Goal: Task Accomplishment & Management: Contribute content

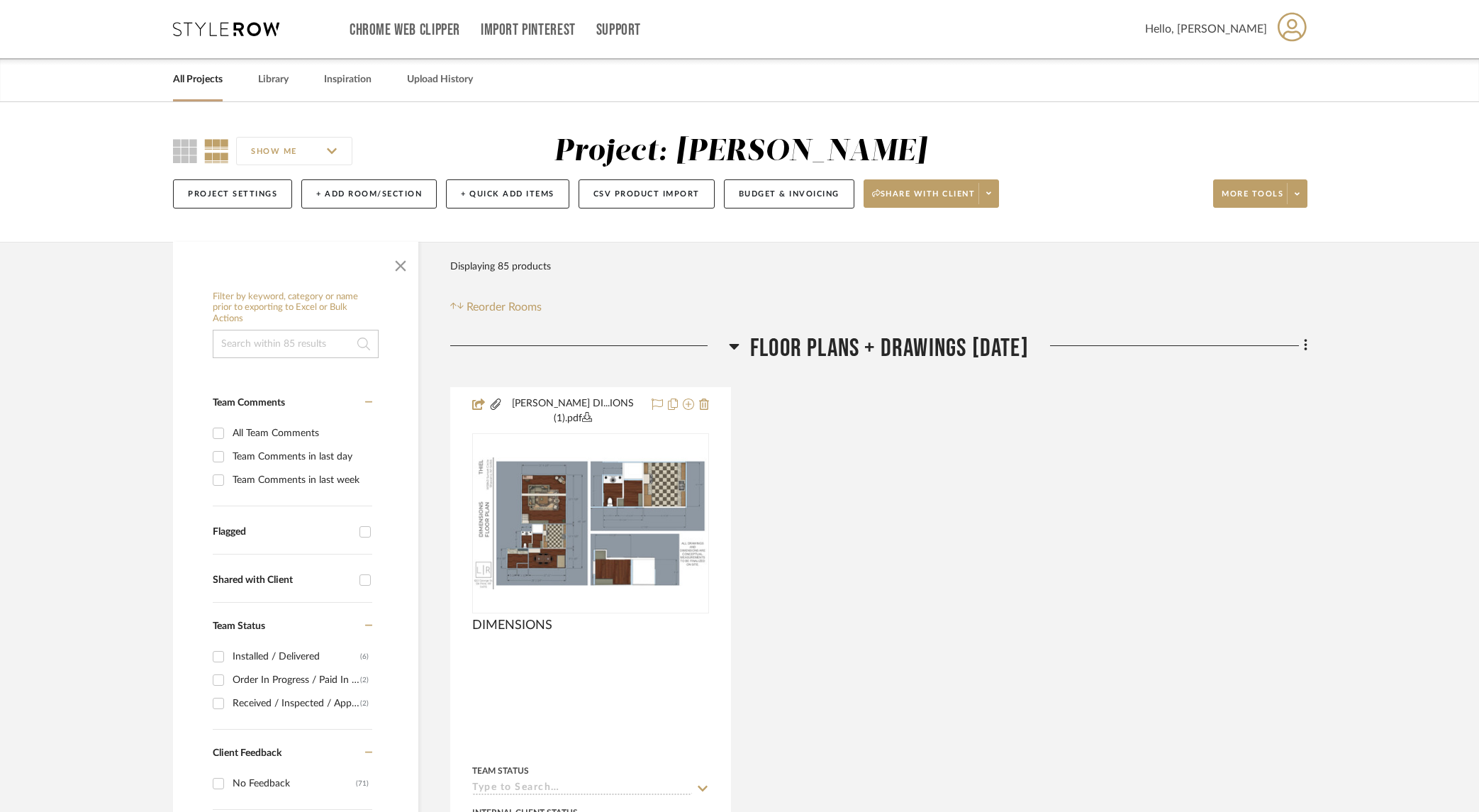
drag, startPoint x: 198, startPoint y: 78, endPoint x: 455, endPoint y: 113, distance: 259.4
click at [199, 79] on link "All Projects" at bounding box center [198, 80] width 50 height 19
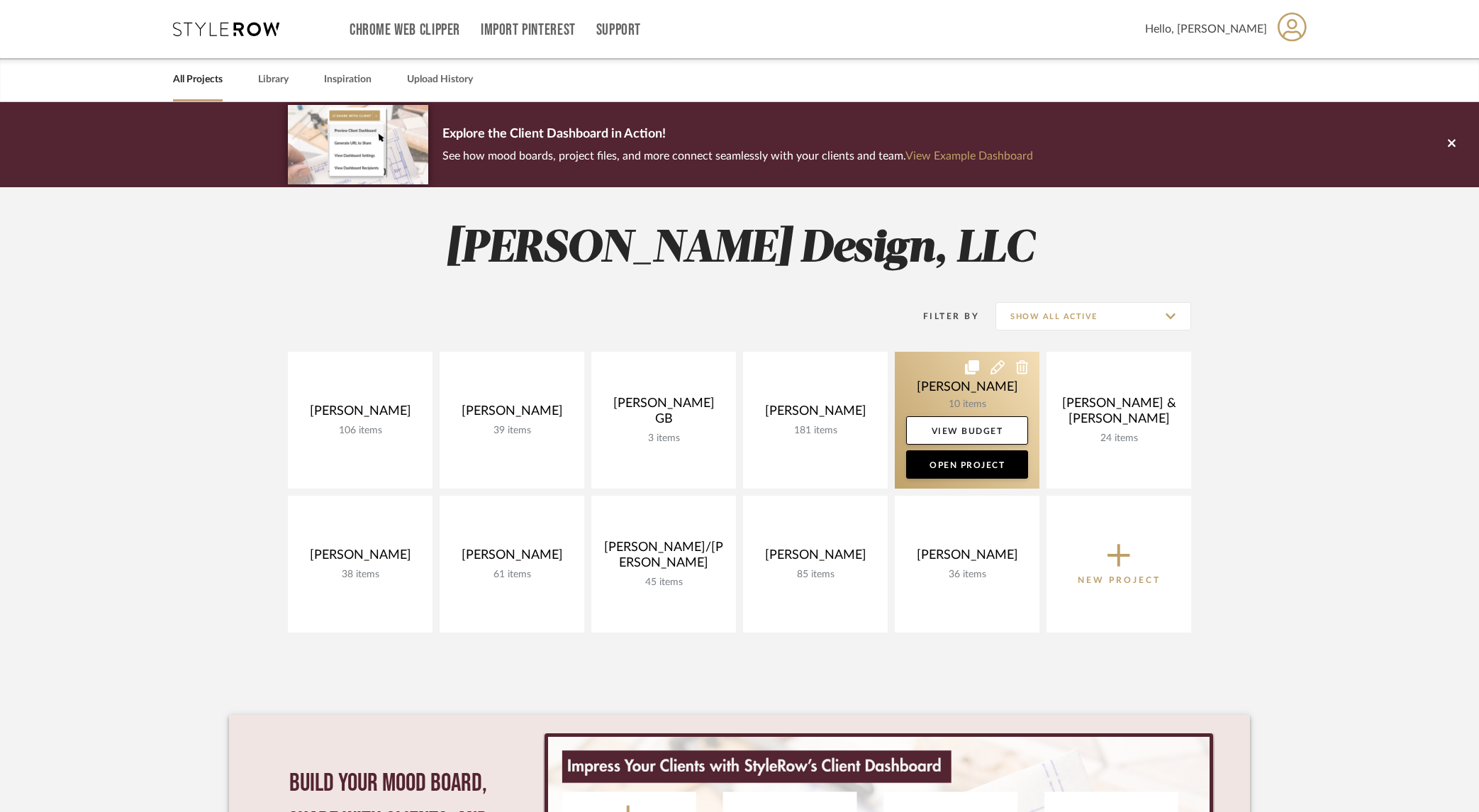
click at [993, 396] on link at bounding box center [967, 419] width 145 height 137
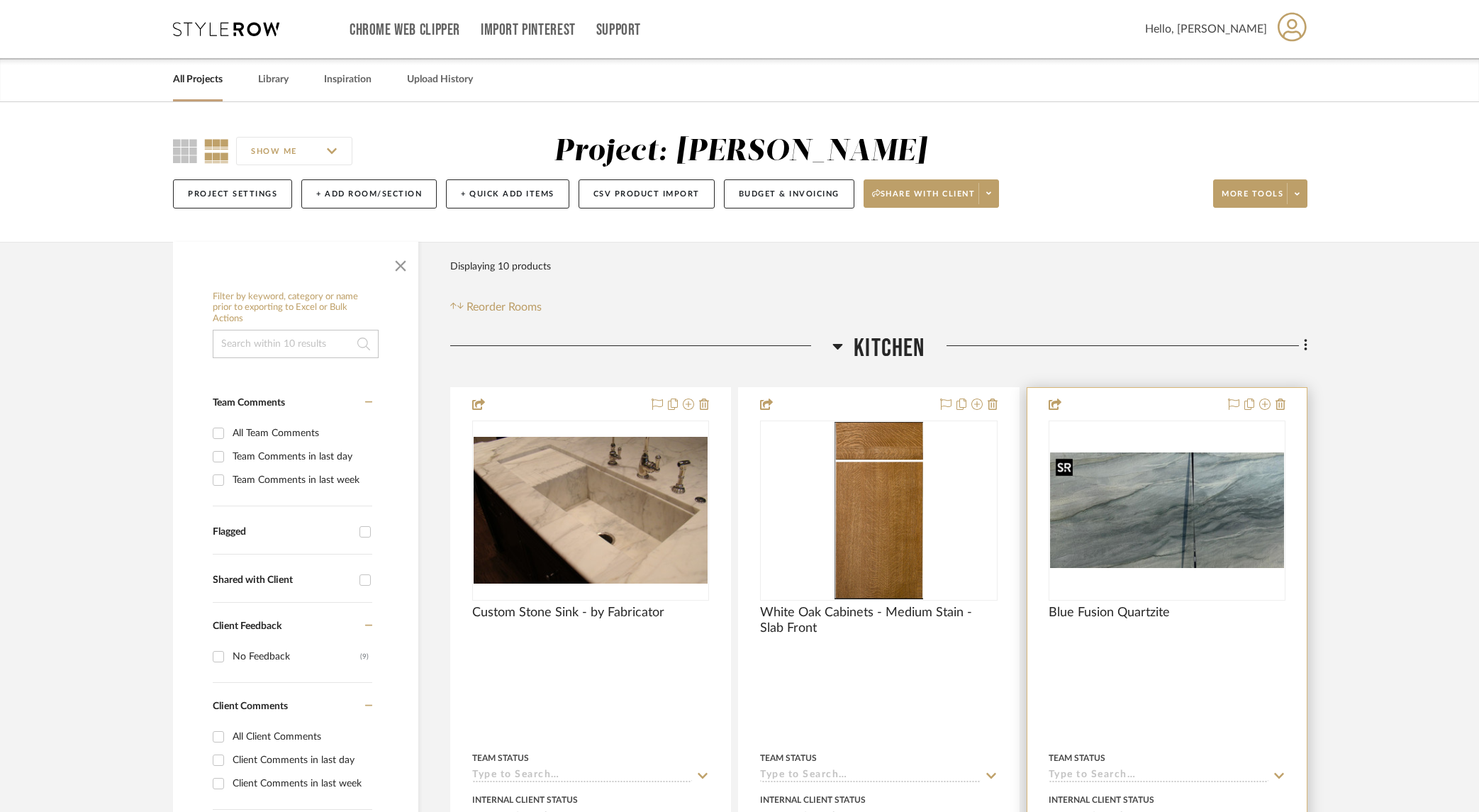
click at [1251, 494] on img "0" at bounding box center [1167, 510] width 234 height 116
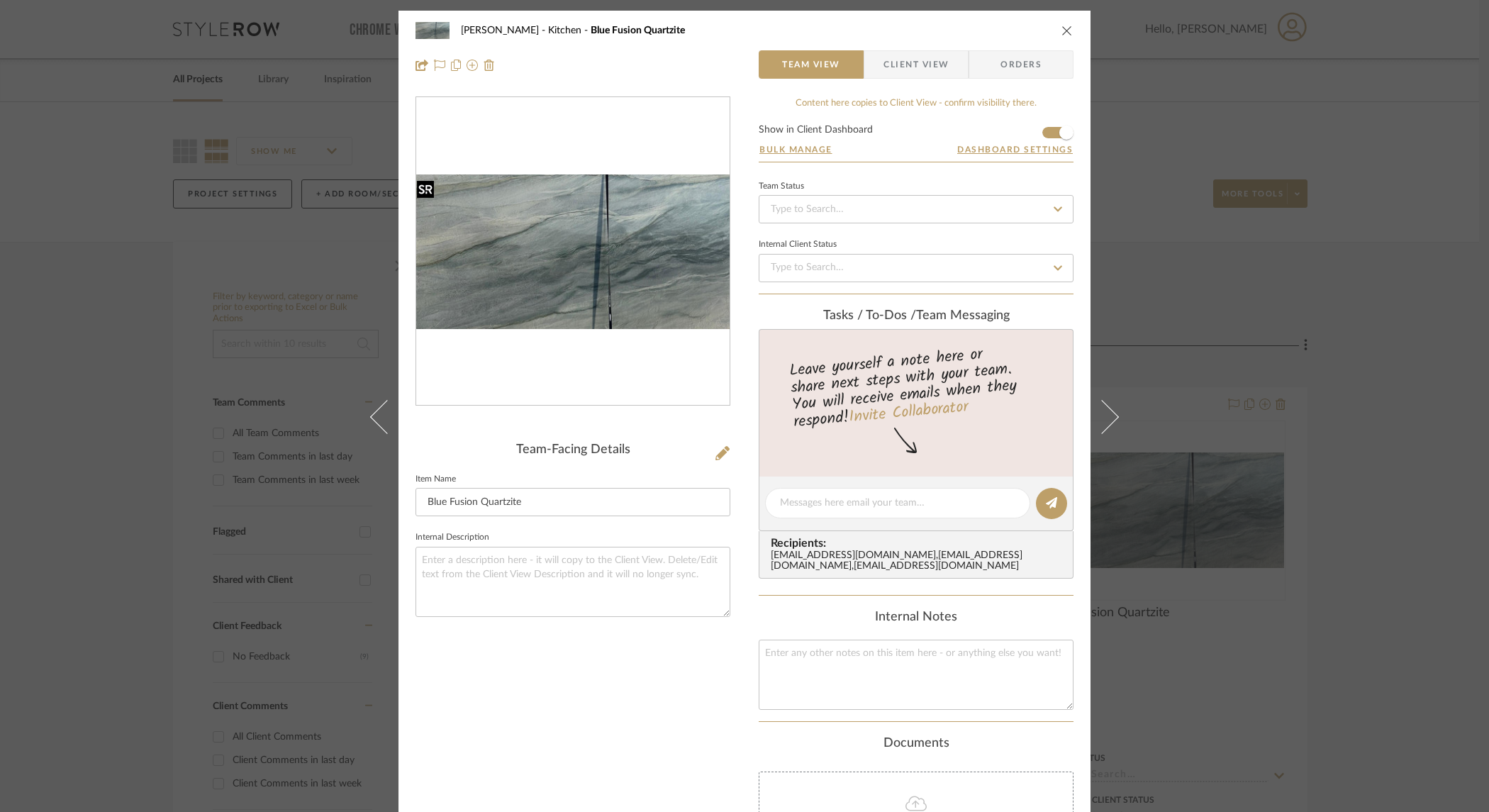
click at [586, 310] on img "0" at bounding box center [573, 252] width 314 height 154
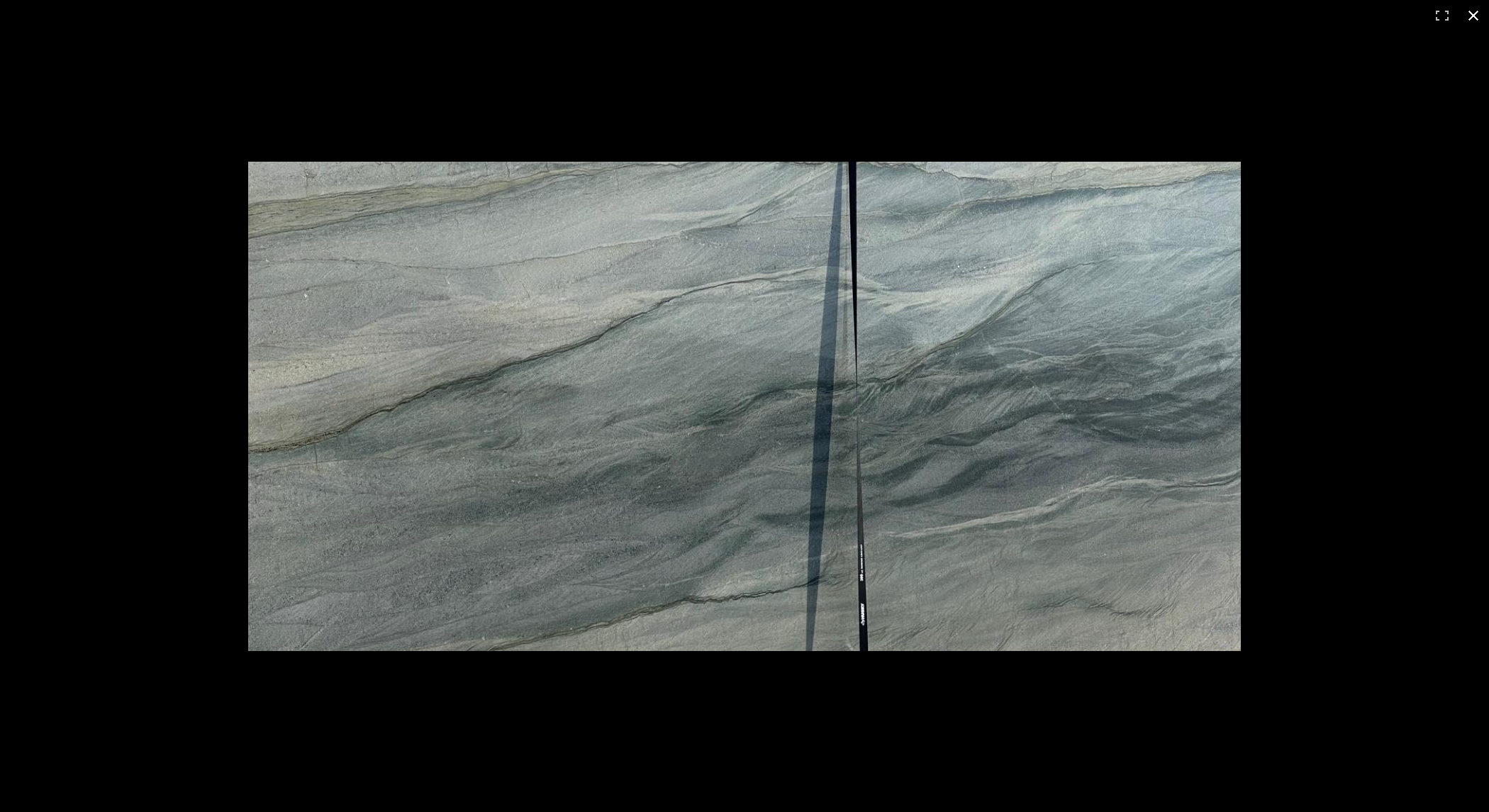
click at [1378, 389] on div at bounding box center [744, 406] width 1489 height 812
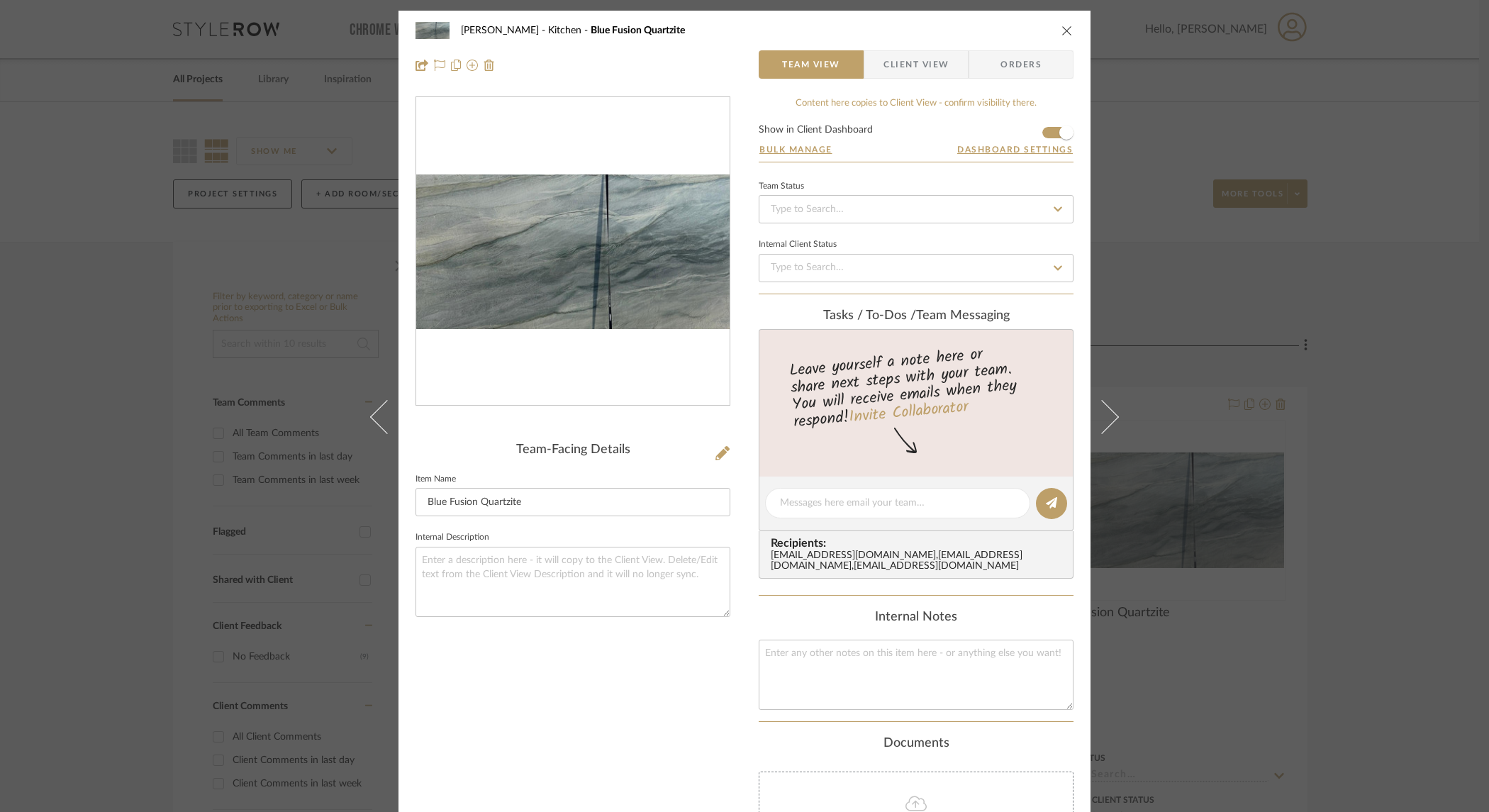
click at [1378, 389] on div "[PERSON_NAME] Kitchen Blue Fusion Quartzite Team View Client View Orders Team-F…" at bounding box center [744, 406] width 1489 height 812
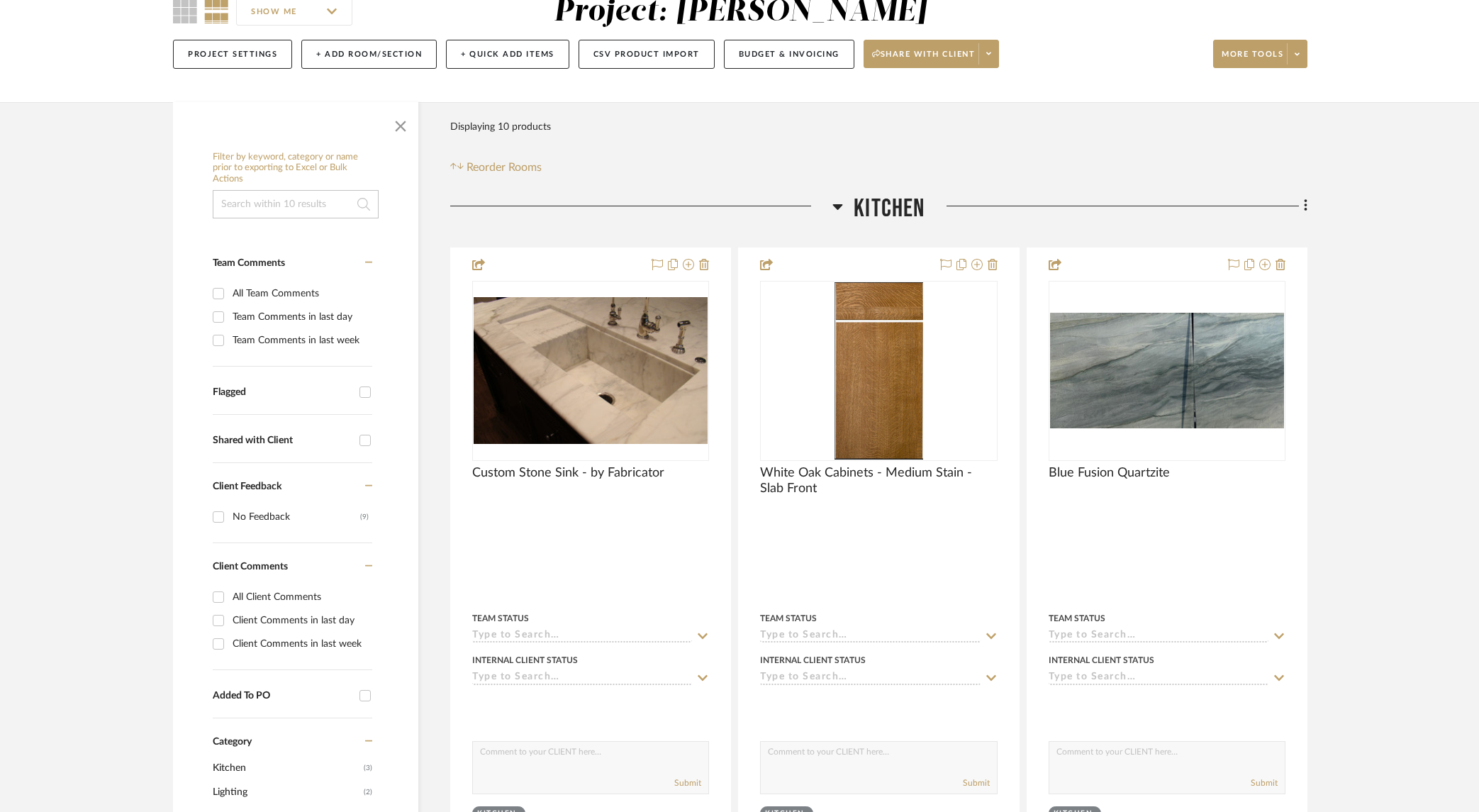
scroll to position [142, 0]
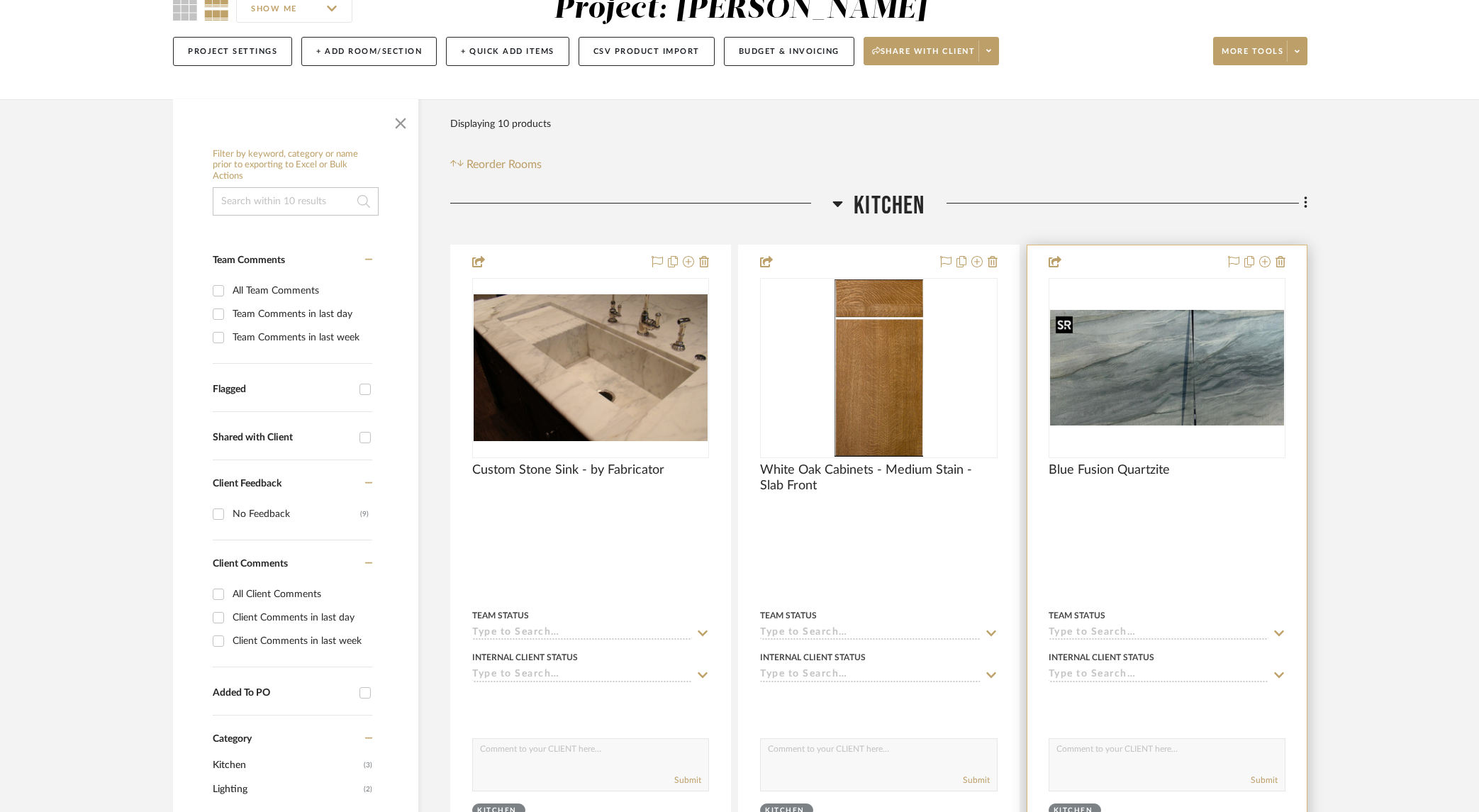
click at [1231, 368] on img "0" at bounding box center [1167, 367] width 234 height 116
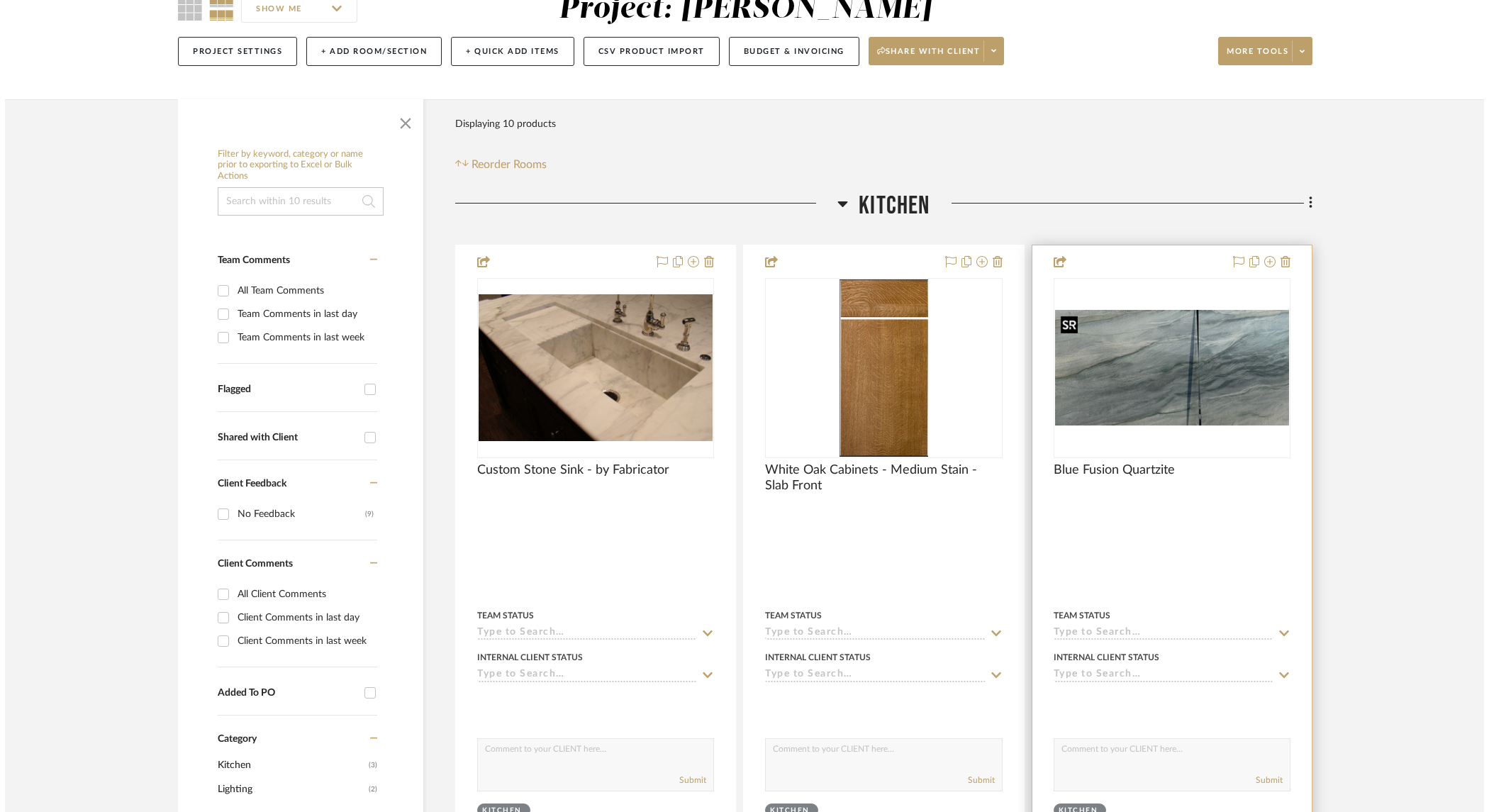
scroll to position [0, 0]
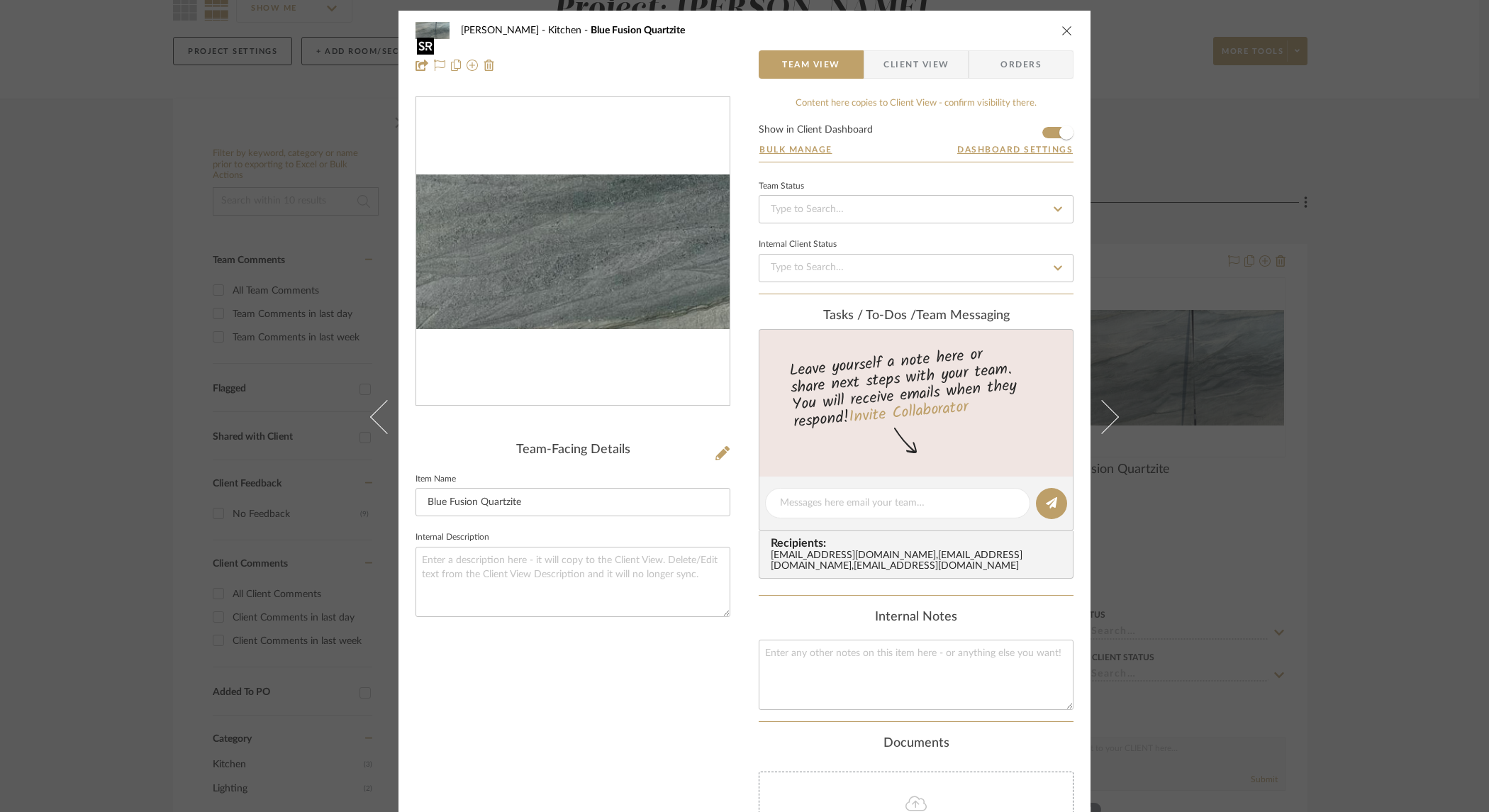
click at [480, 302] on img "0" at bounding box center [573, 252] width 314 height 154
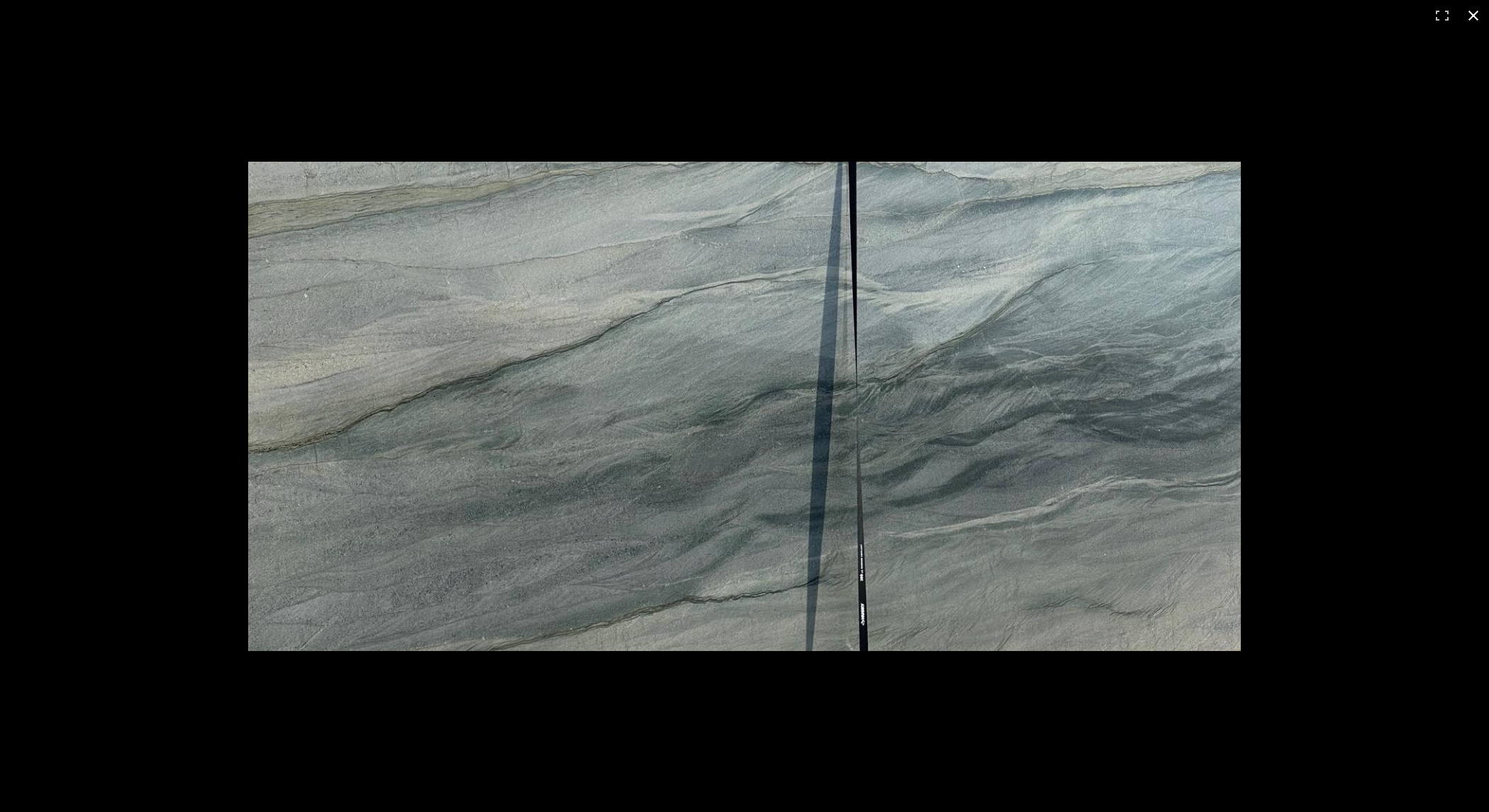
click at [378, 140] on div at bounding box center [744, 406] width 1489 height 812
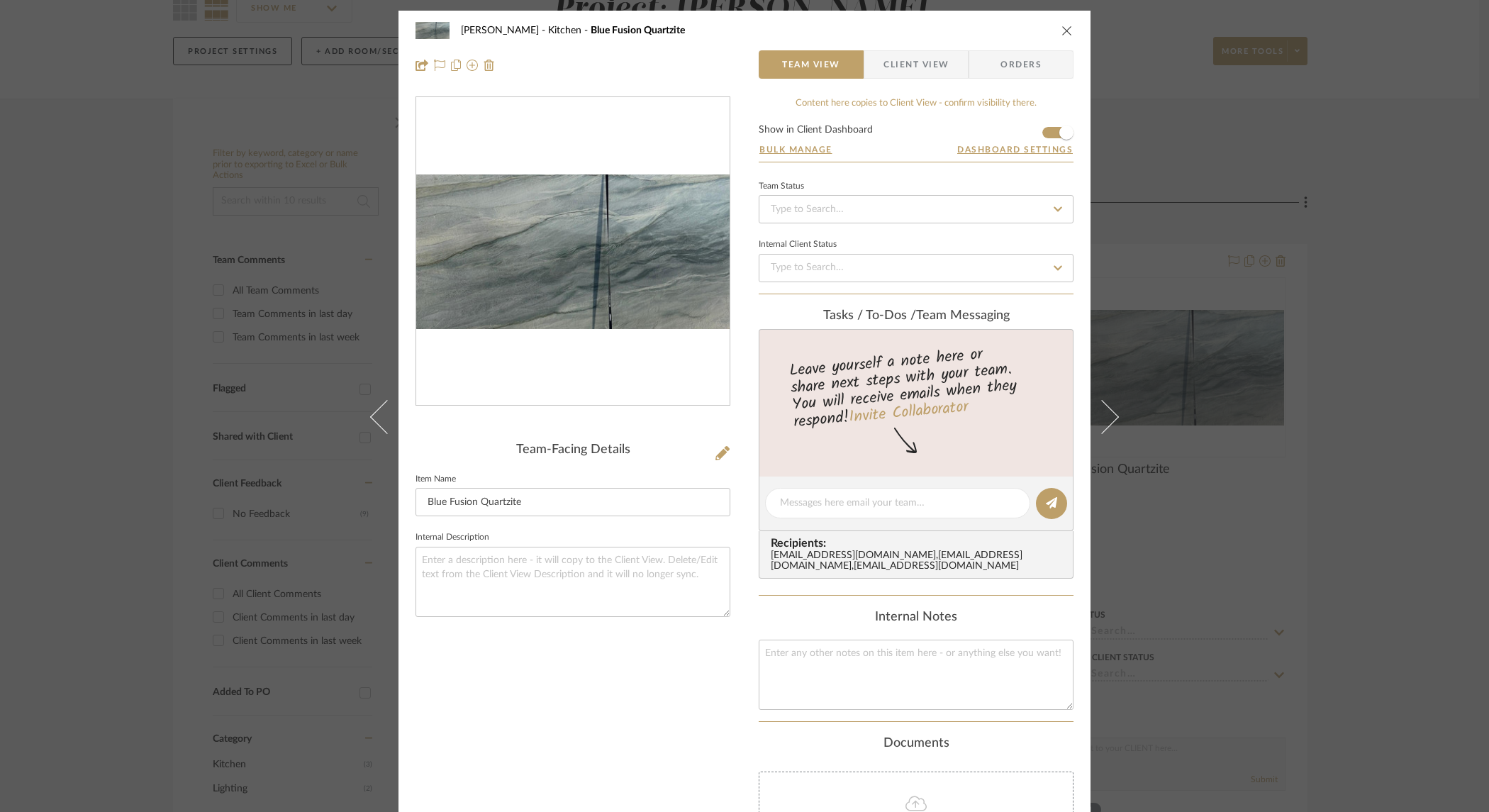
click at [196, 209] on div "[PERSON_NAME] Kitchen Blue Fusion Quartzite Team View Client View Orders Team-F…" at bounding box center [744, 406] width 1489 height 812
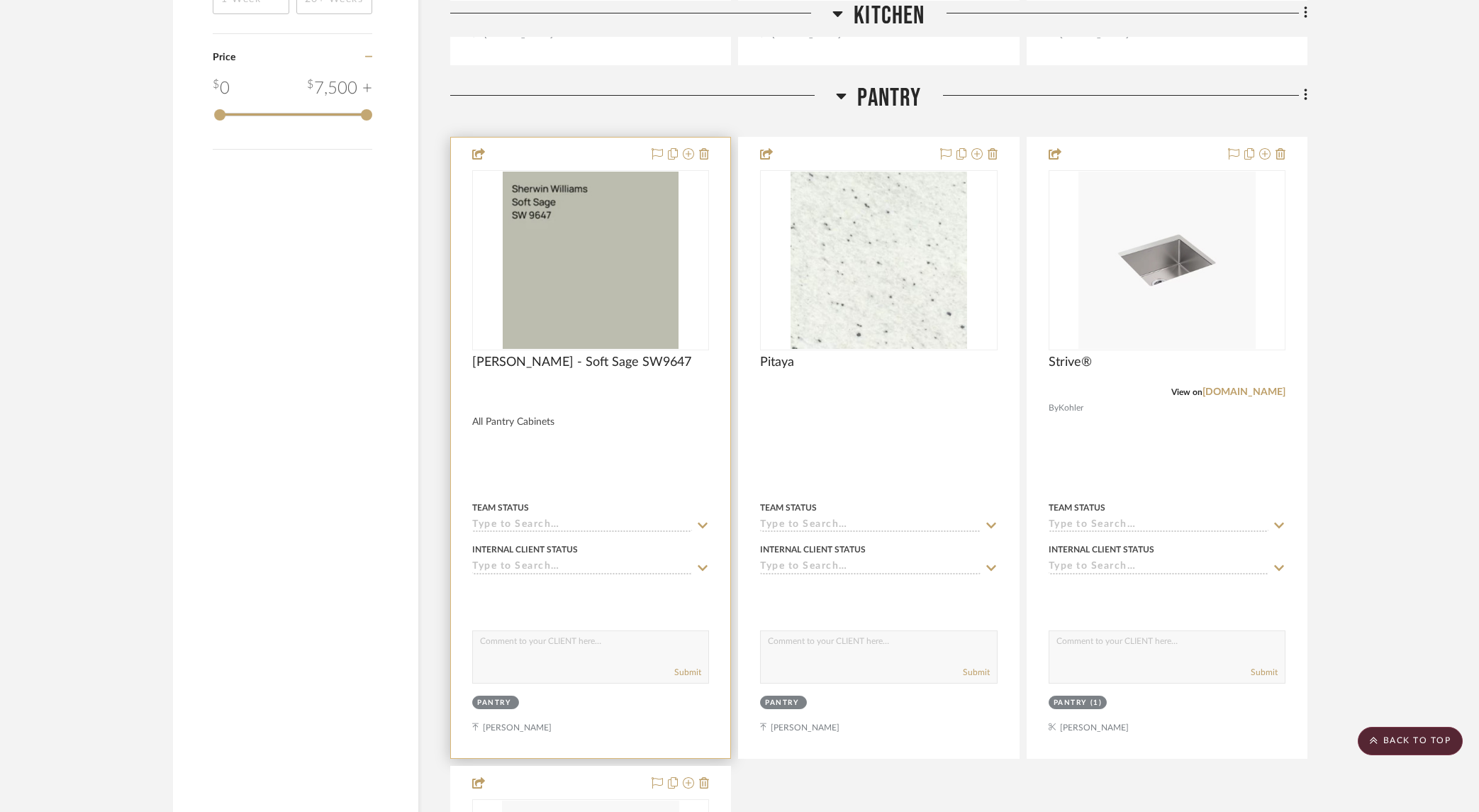
scroll to position [1549, 0]
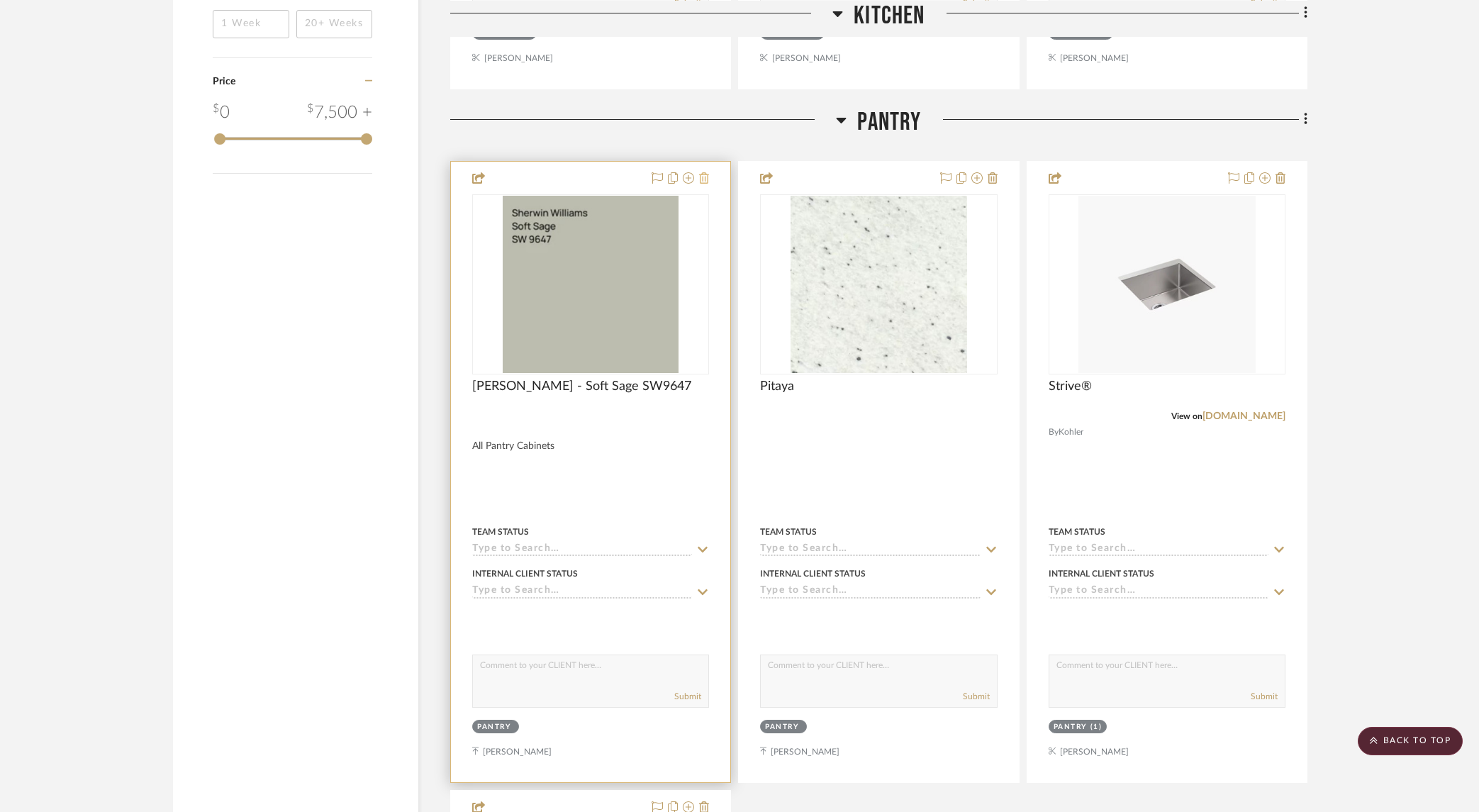
click at [707, 174] on icon at bounding box center [704, 178] width 10 height 11
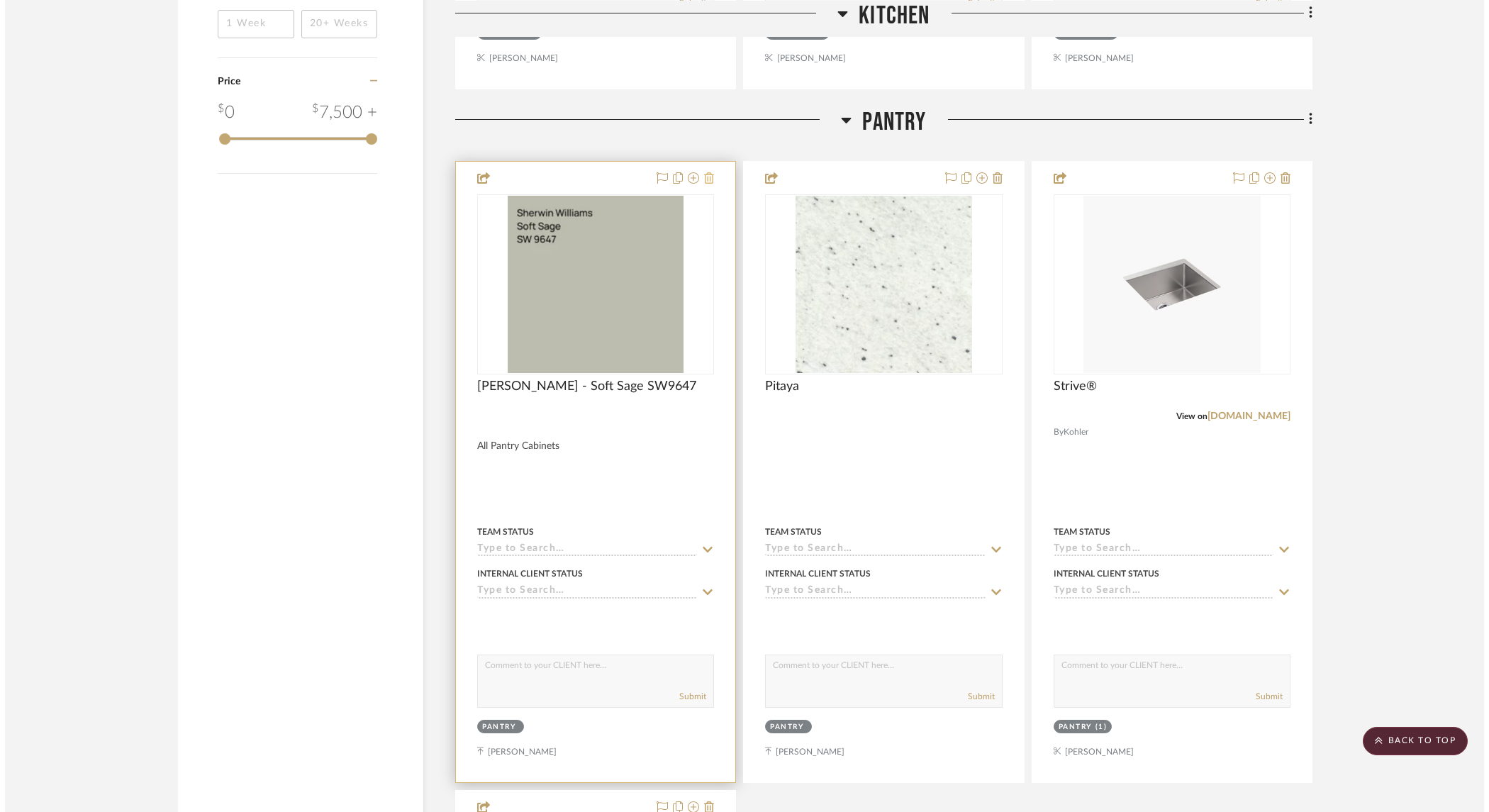
scroll to position [0, 0]
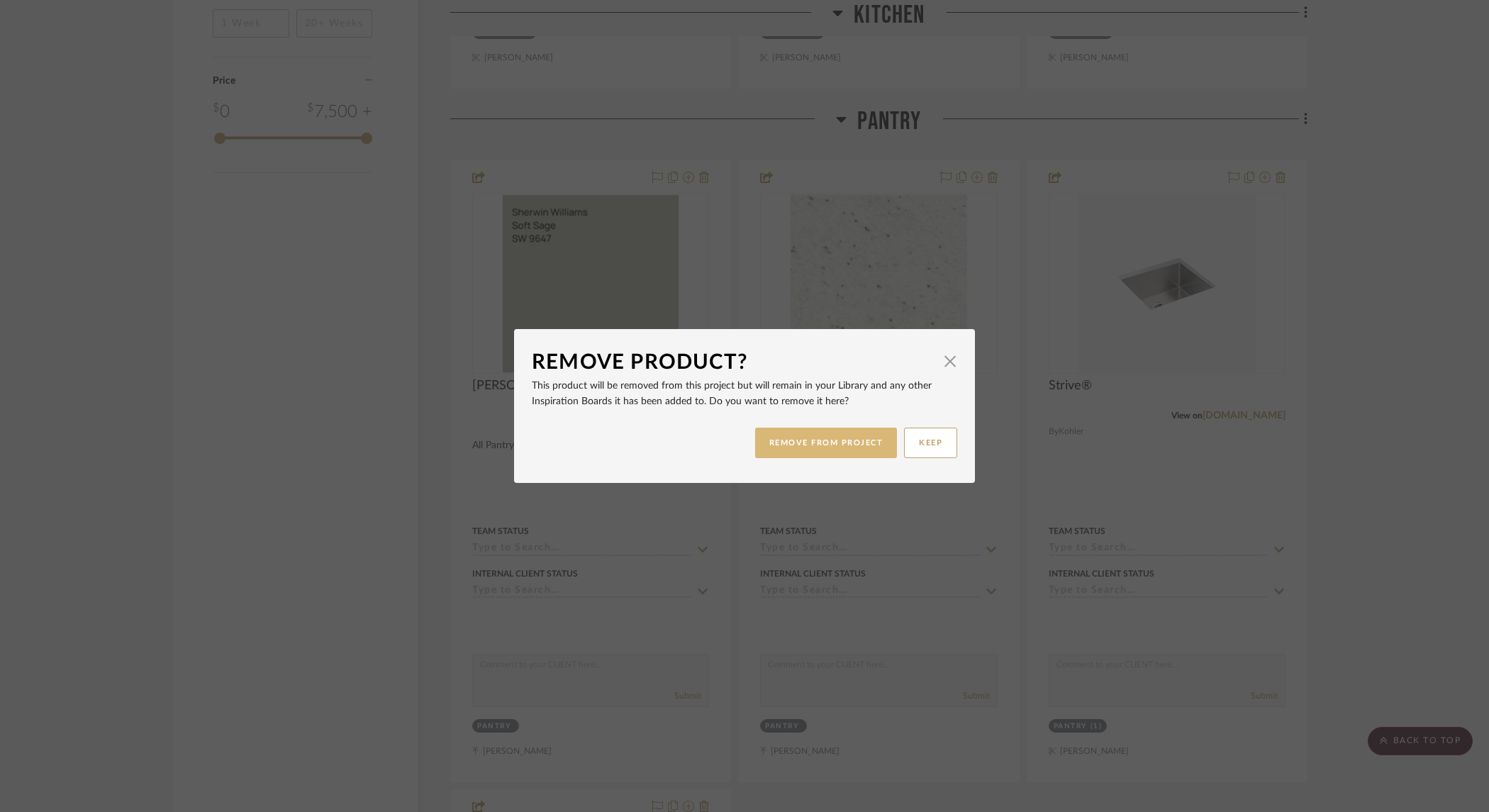
click at [810, 451] on button "REMOVE FROM PROJECT" at bounding box center [826, 443] width 142 height 30
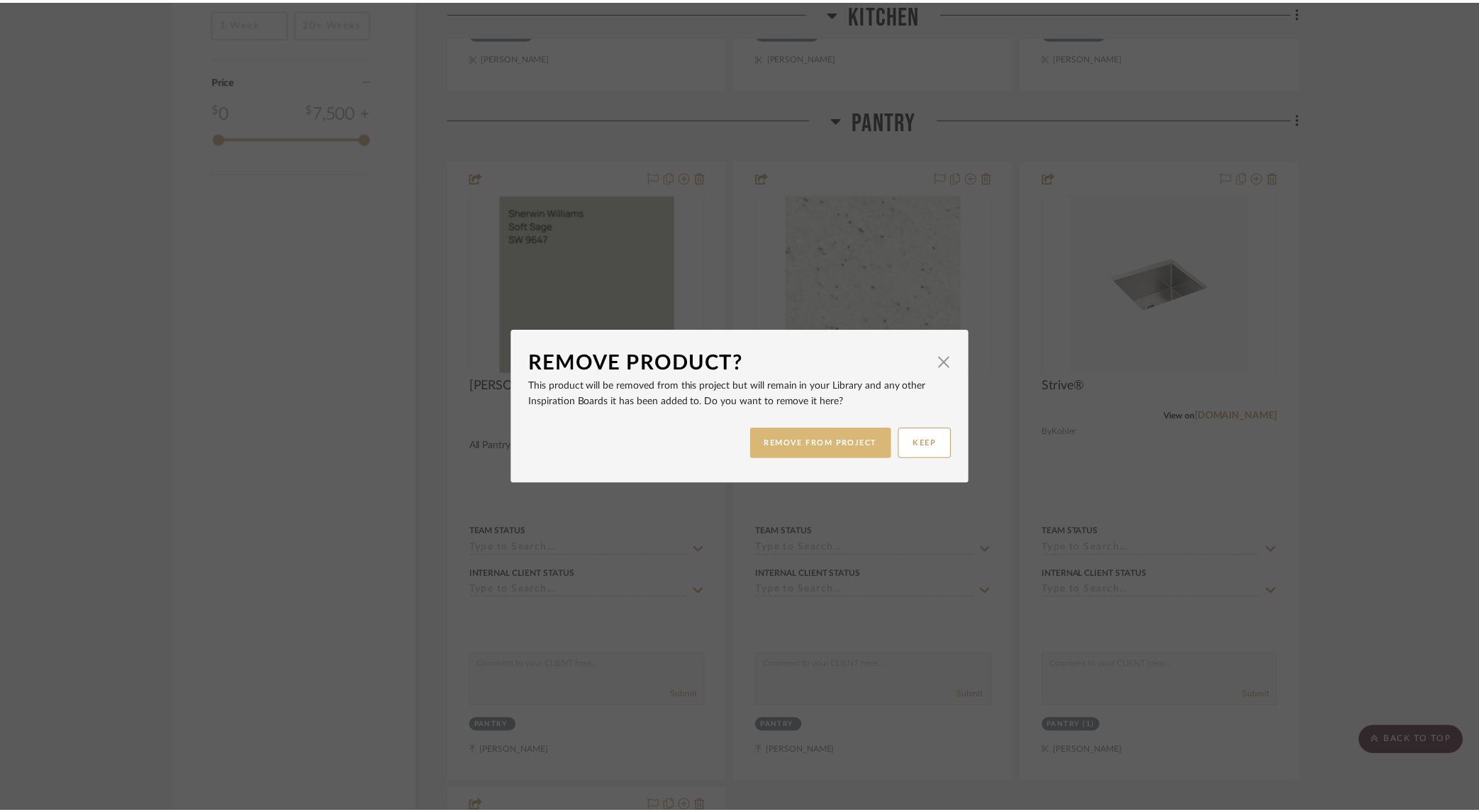
scroll to position [1549, 0]
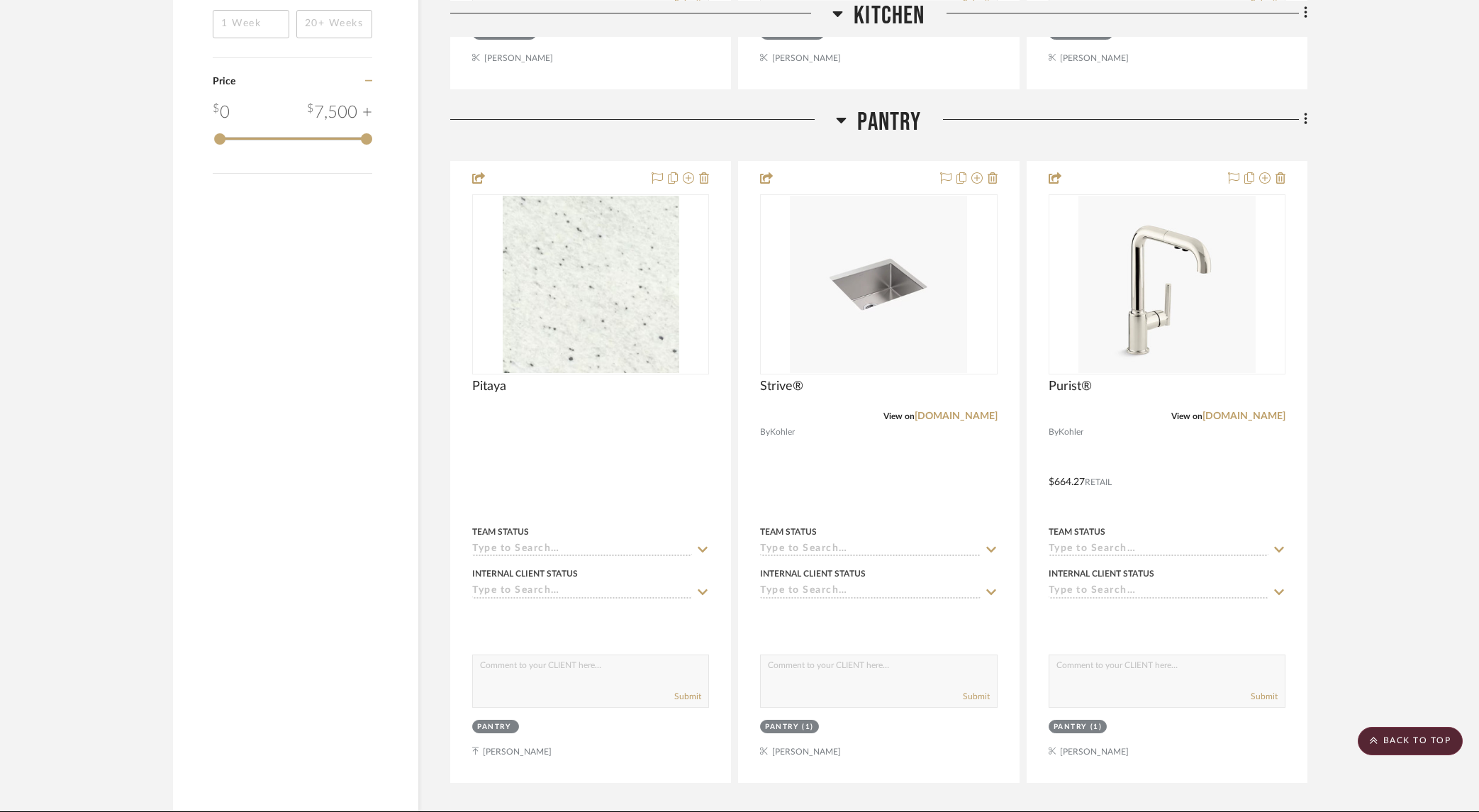
click at [1305, 122] on icon at bounding box center [1305, 119] width 3 height 12
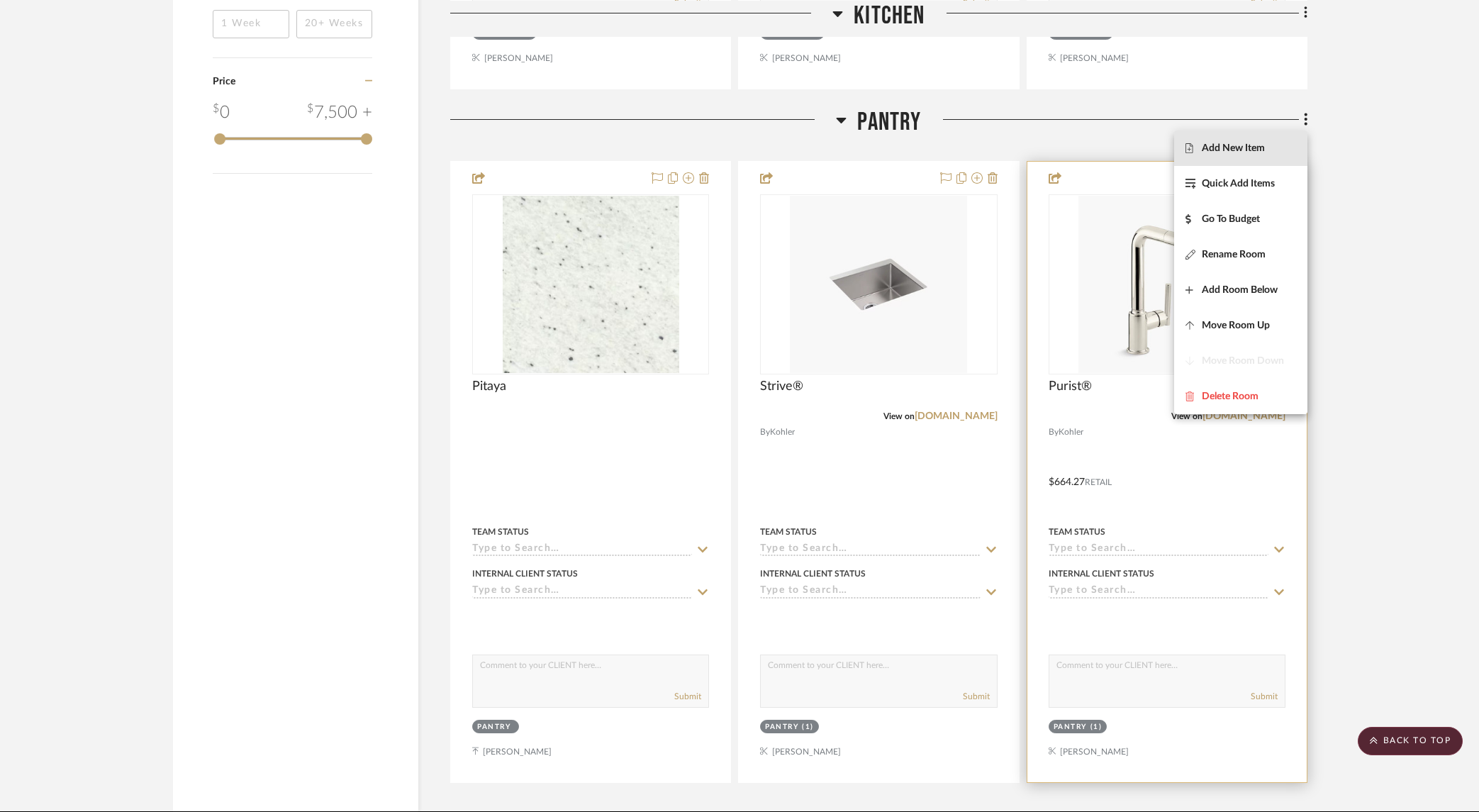
click at [1243, 158] on button "Add New Item" at bounding box center [1240, 148] width 133 height 36
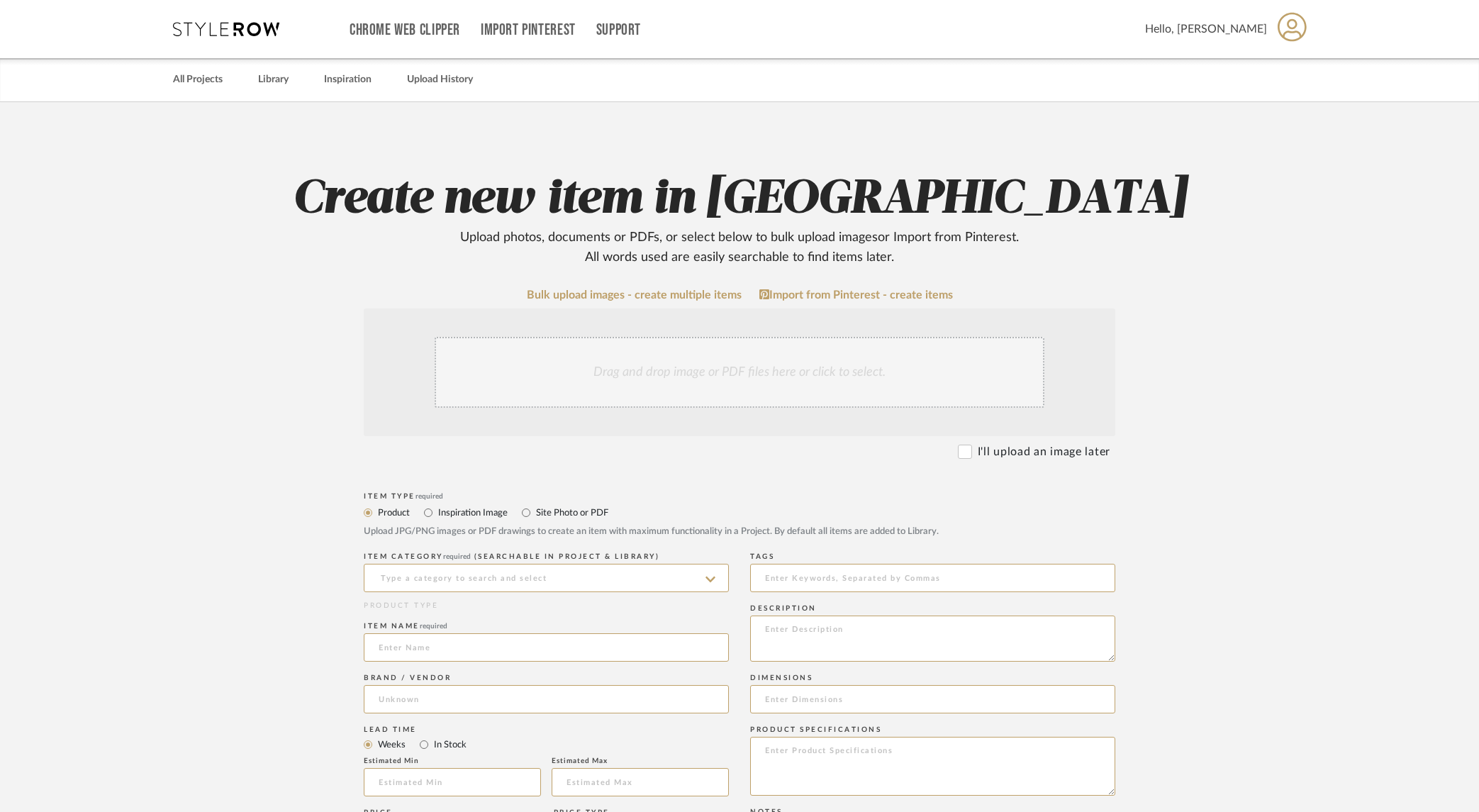
click at [733, 382] on div "Drag and drop image or PDF files here or click to select." at bounding box center [739, 371] width 609 height 71
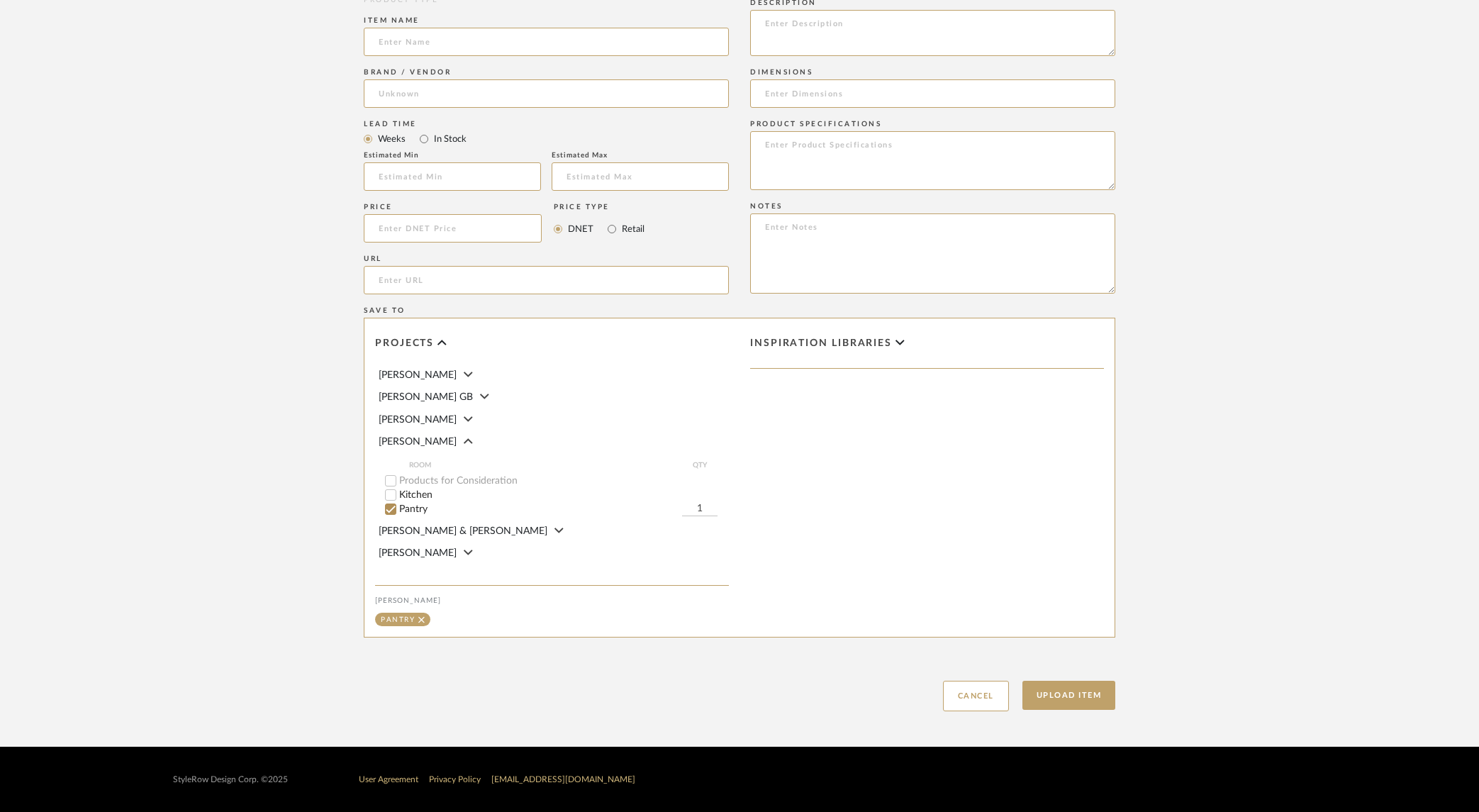
scroll to position [35, 0]
click at [1081, 705] on button "Upload Item" at bounding box center [1068, 694] width 93 height 29
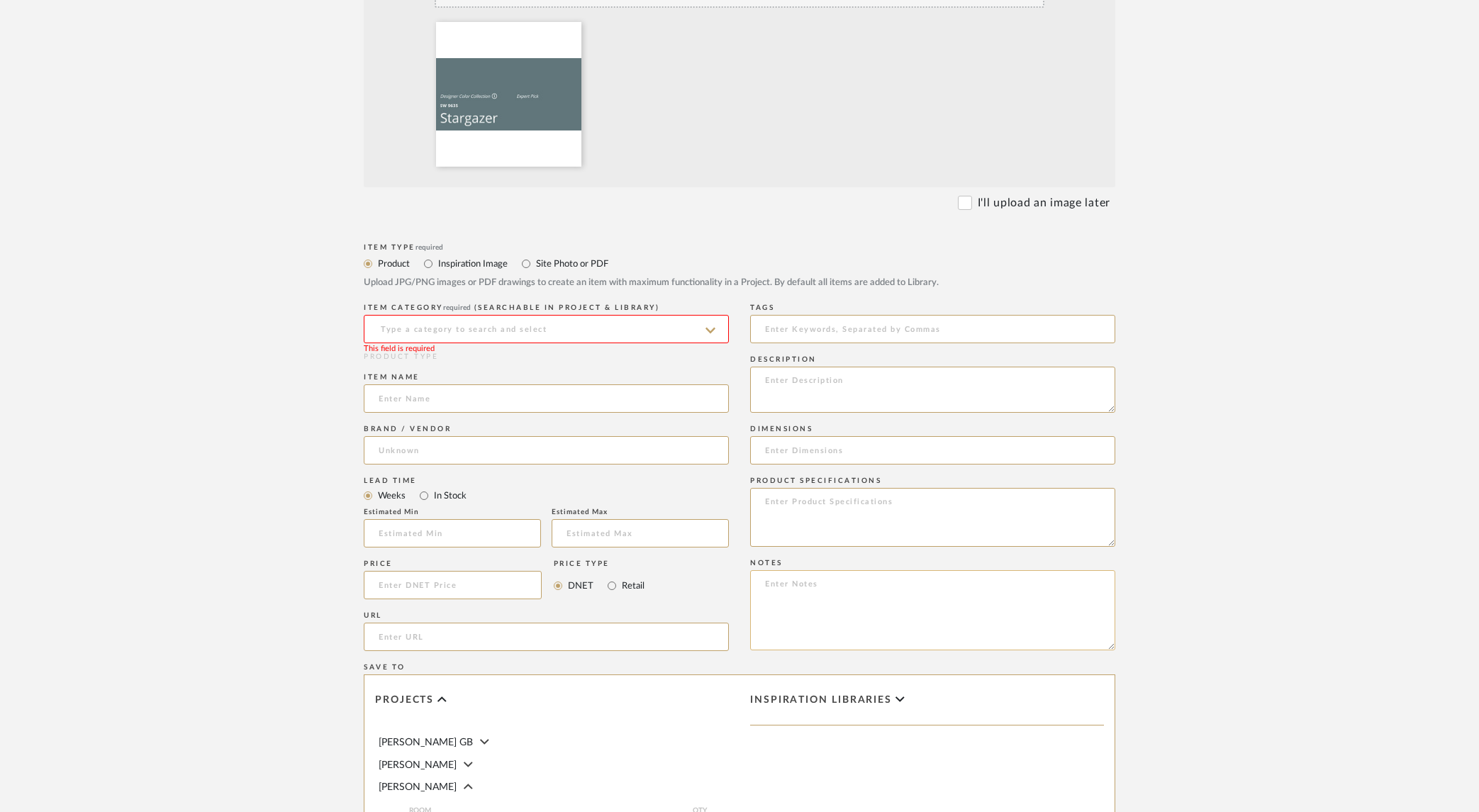
scroll to position [371, 0]
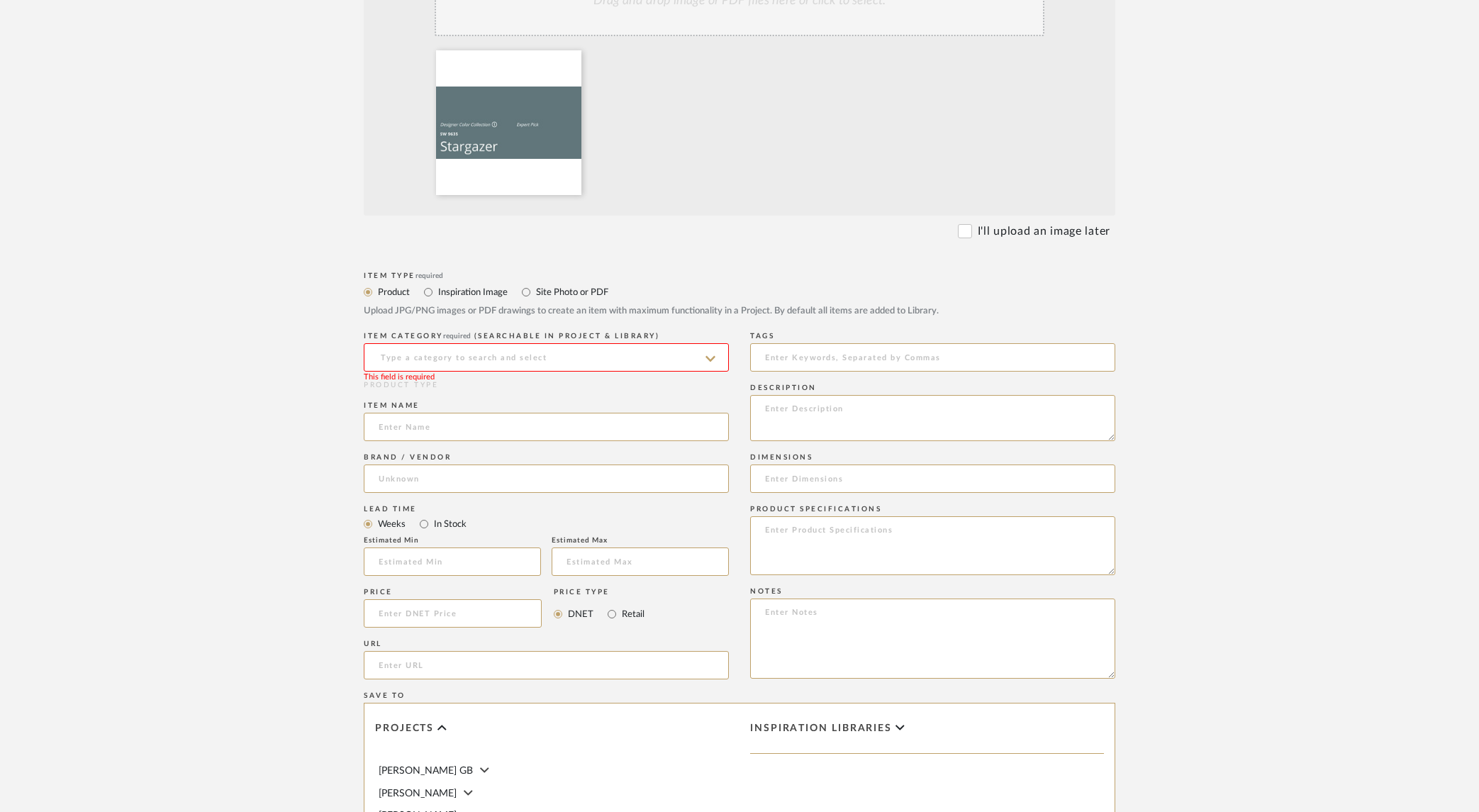
click at [432, 359] on input at bounding box center [546, 357] width 366 height 28
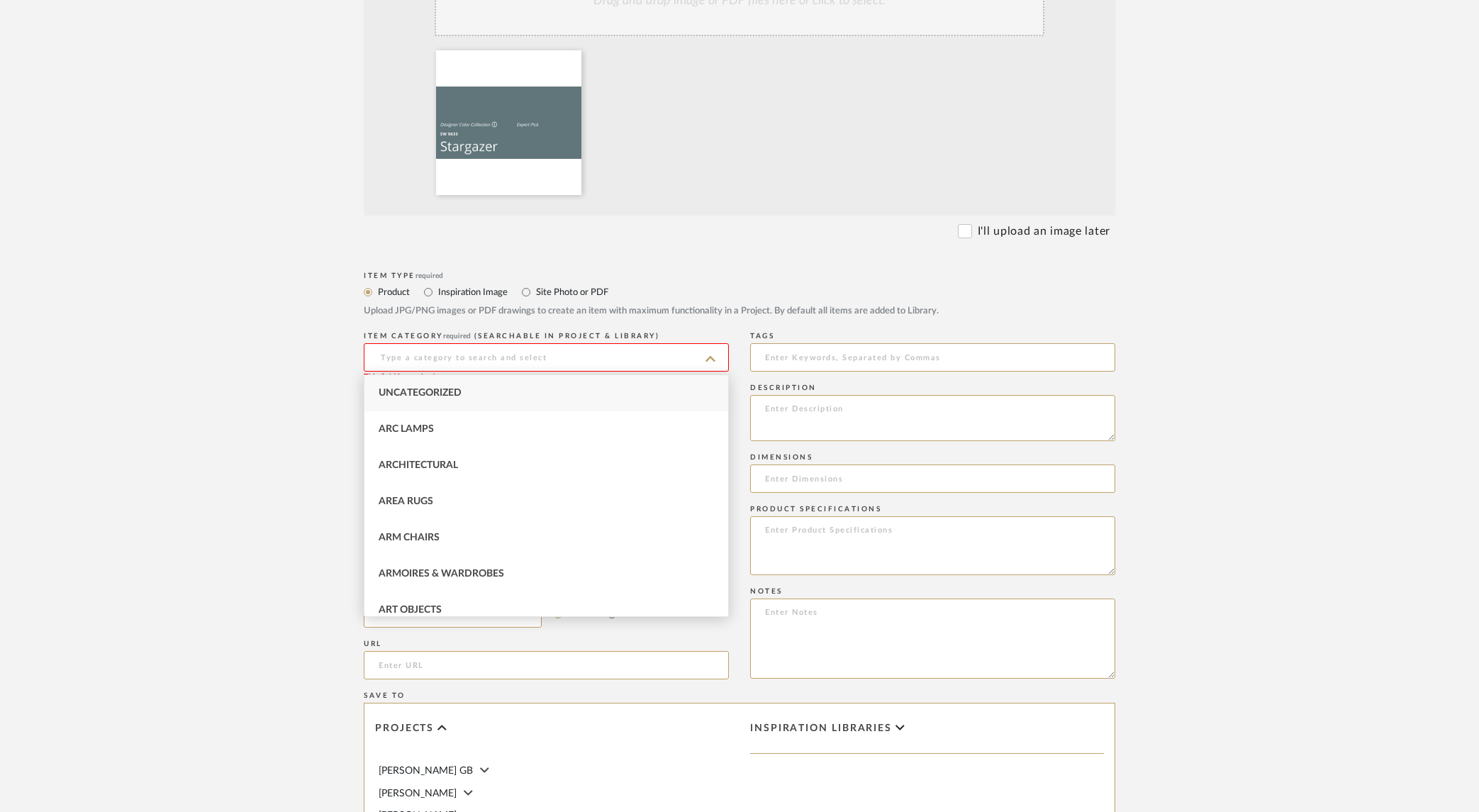
type input "P"
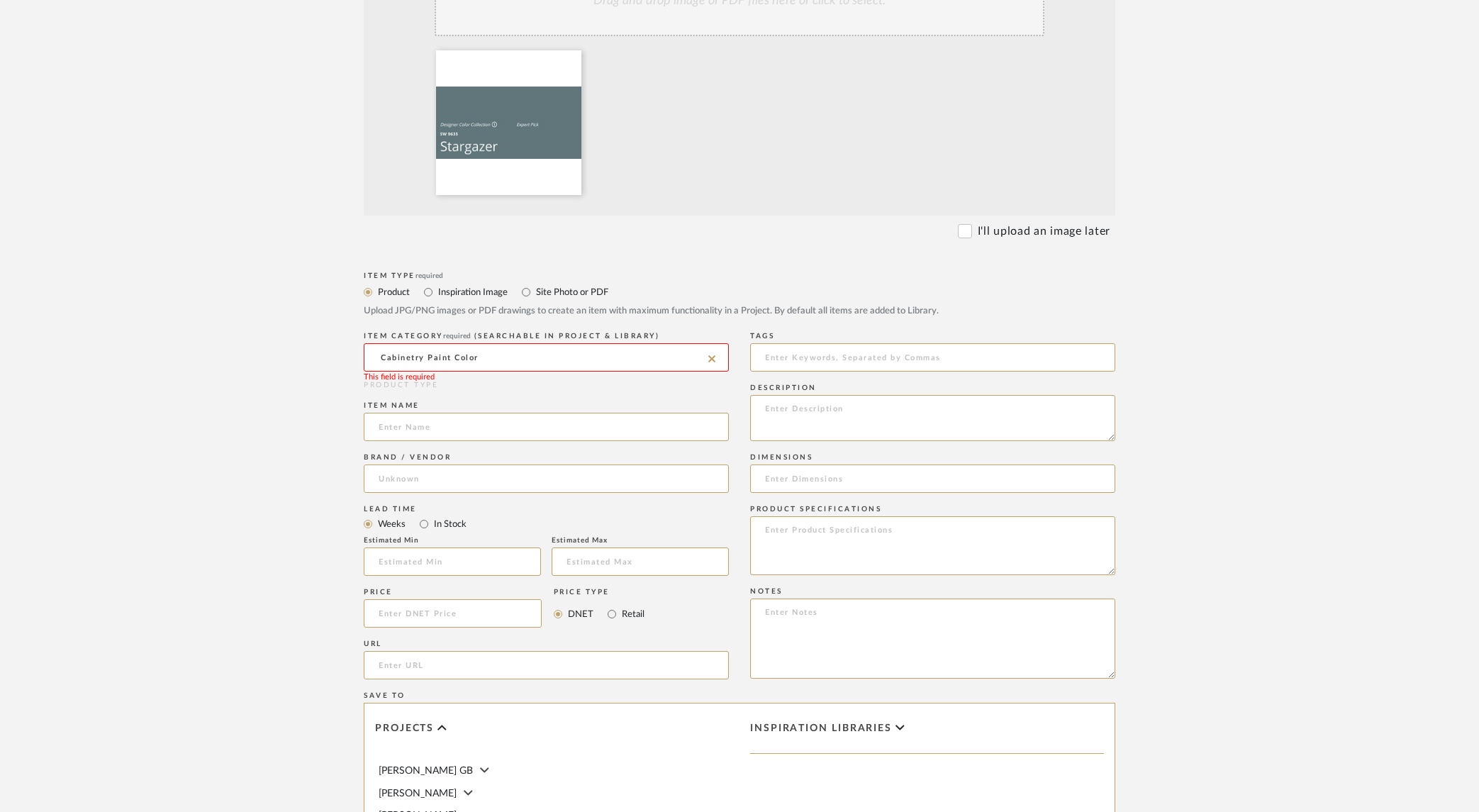
type input "Cabinetry Paint Color"
click at [1161, 388] on form "Bulk upload images - create multiple items Import from Pinterest - create items…" at bounding box center [740, 507] width 903 height 1179
click at [588, 358] on input at bounding box center [546, 357] width 366 height 28
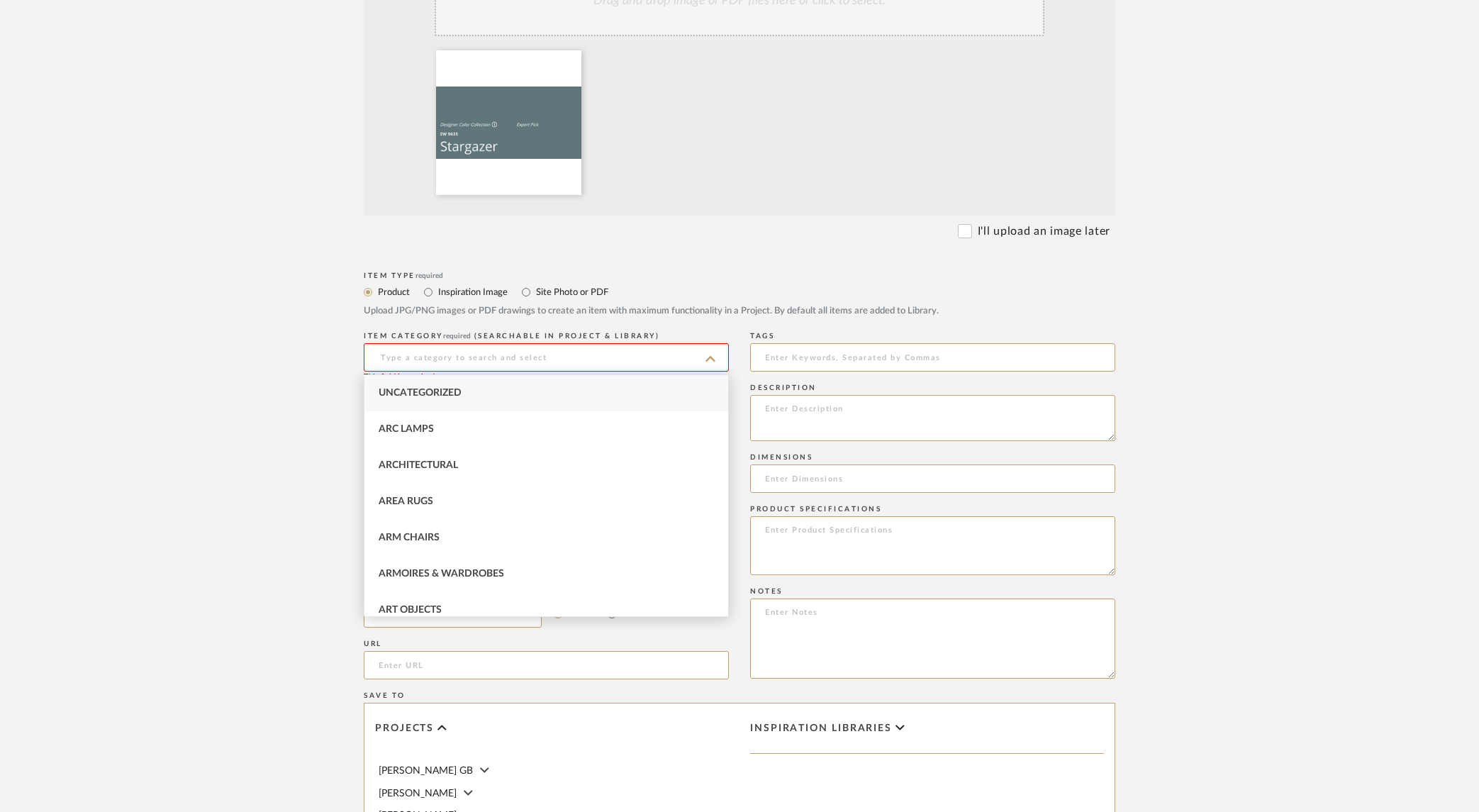
type input "P"
click at [414, 603] on div "Cabinetry" at bounding box center [546, 609] width 364 height 36
type input "Cabinetry"
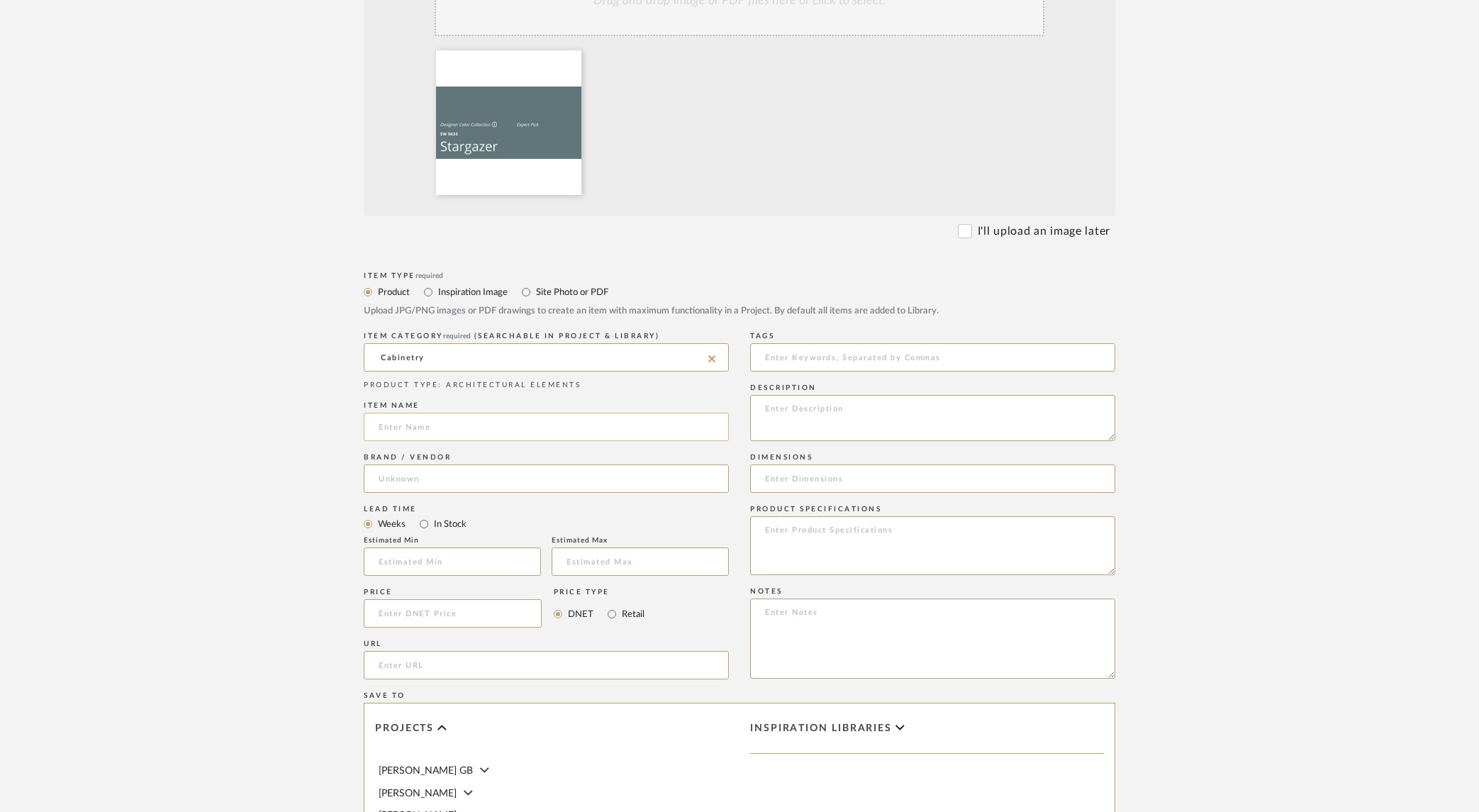
click at [426, 426] on input at bounding box center [546, 427] width 366 height 28
type input "Stargazer"
click at [450, 468] on input at bounding box center [546, 479] width 366 height 28
type input "[PERSON_NAME]"
click at [589, 357] on input "Cabinetry" at bounding box center [546, 357] width 366 height 28
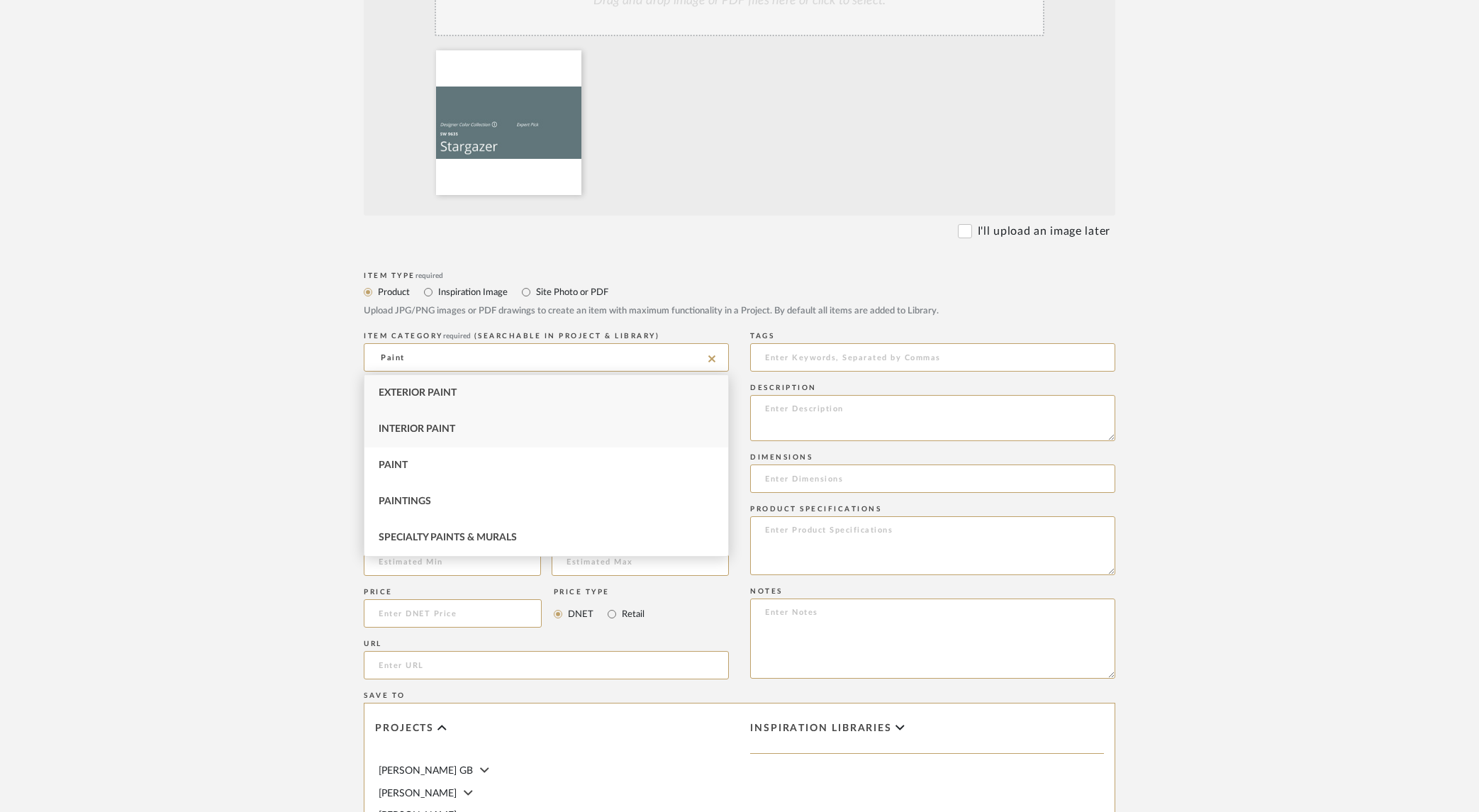
click at [540, 420] on div "Interior Paint" at bounding box center [546, 429] width 364 height 36
type input "Interior Paint"
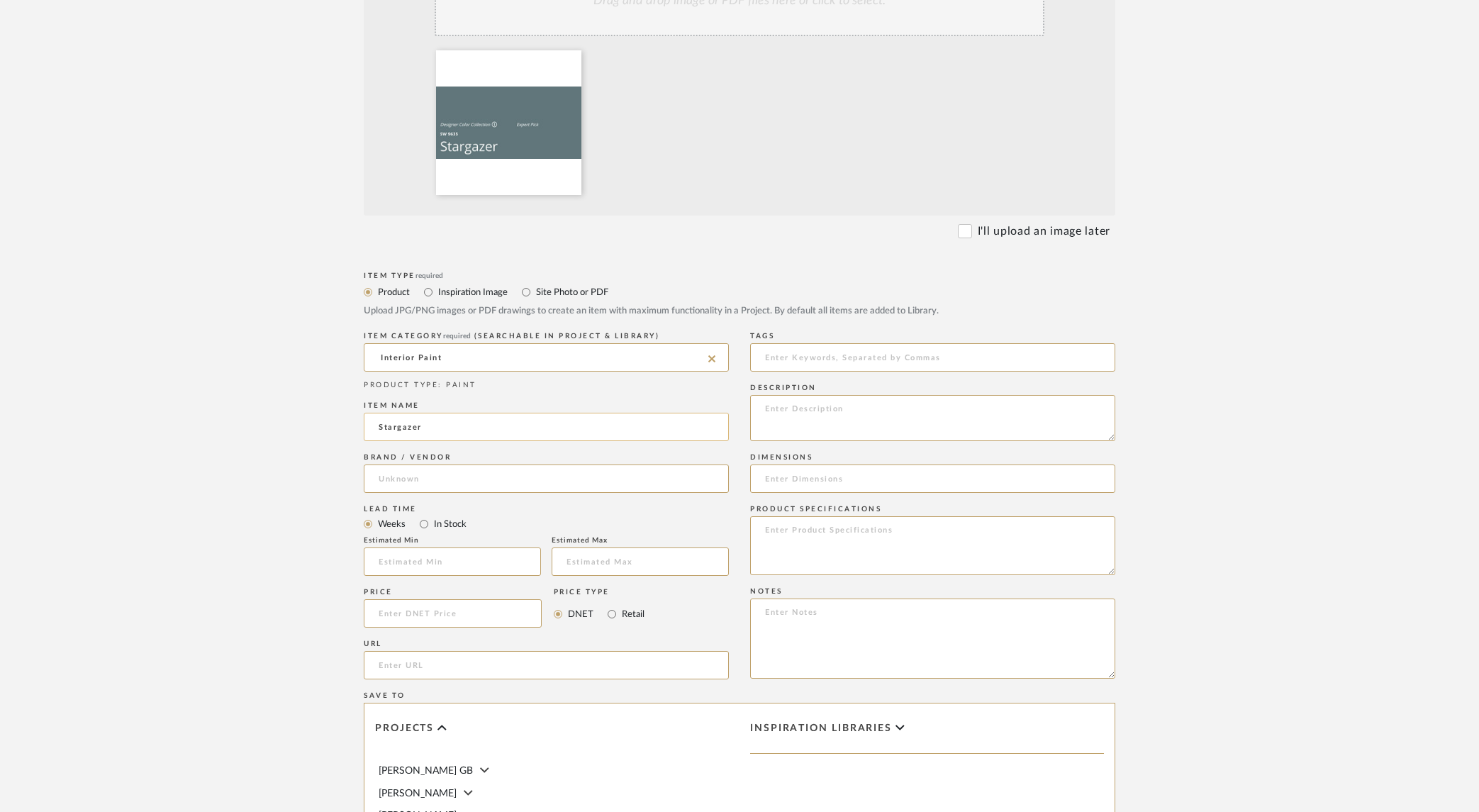
click at [455, 436] on input "Stargazer" at bounding box center [546, 427] width 366 height 28
click at [381, 426] on input "Stargazer" at bounding box center [546, 427] width 366 height 28
click at [373, 428] on input "Stargazer" at bounding box center [546, 427] width 366 height 28
type input "Cabinetry Color - Stargazer"
click at [407, 473] on input at bounding box center [546, 479] width 366 height 28
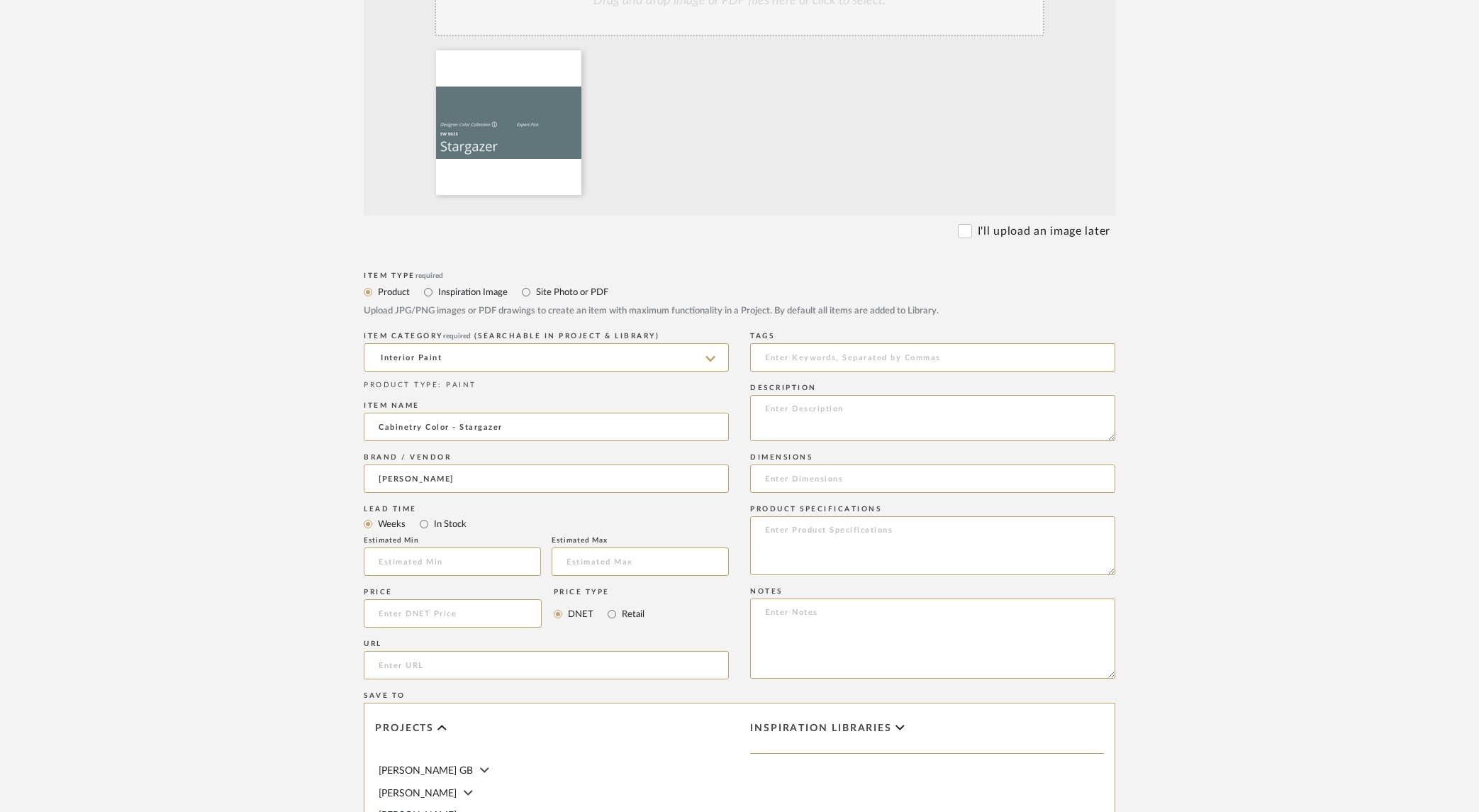
type input "[PERSON_NAME]"
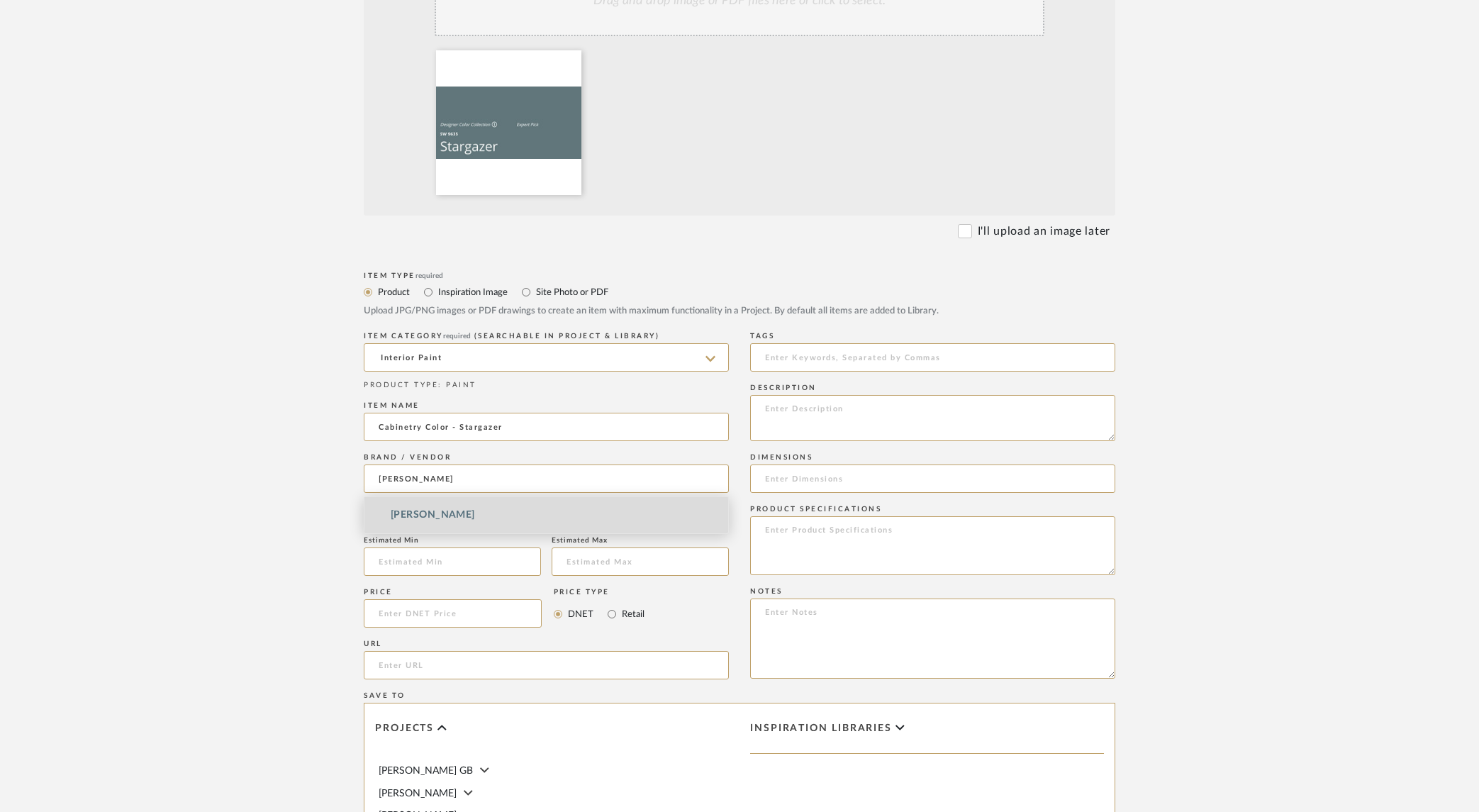
scroll to position [371, 0]
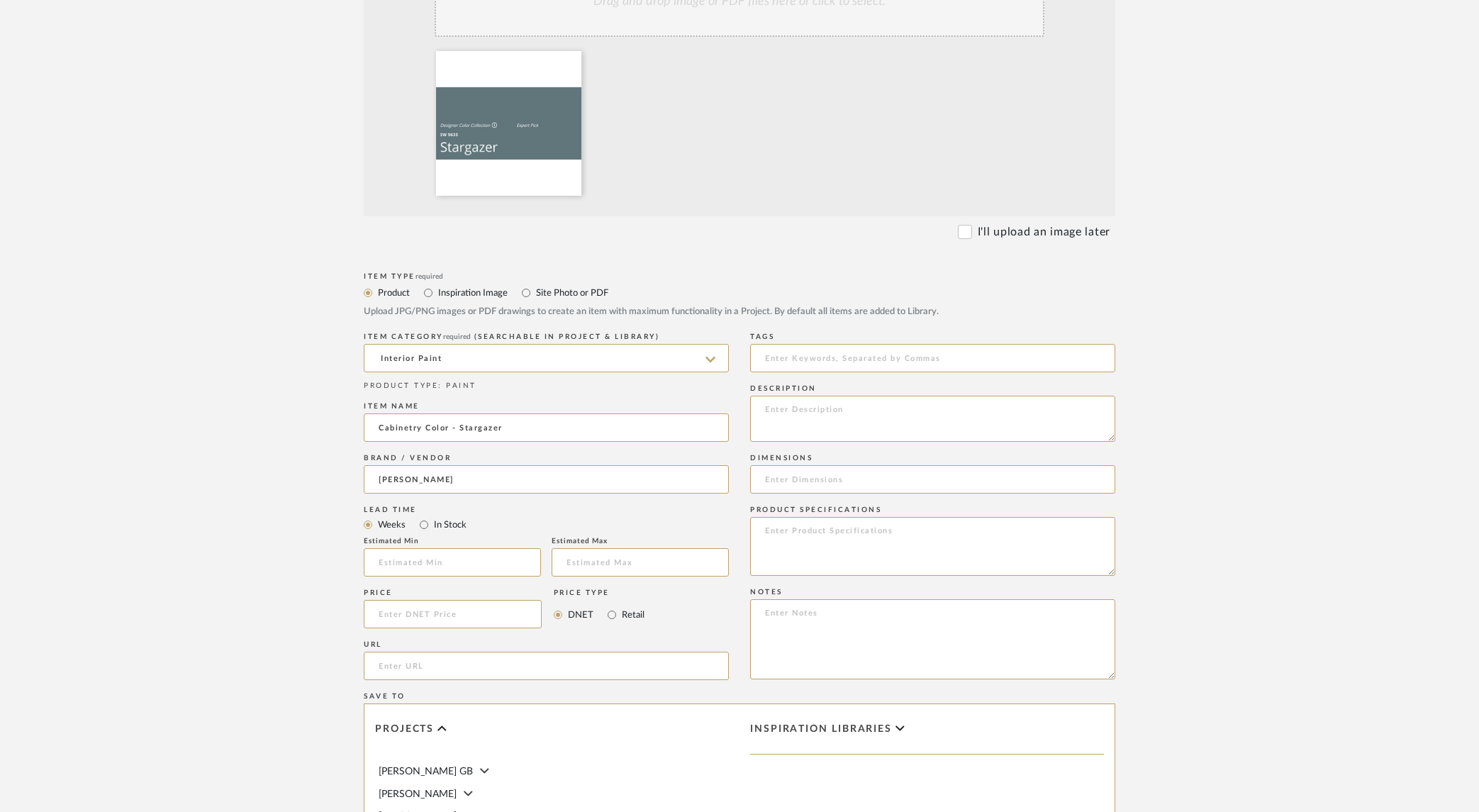
drag, startPoint x: 1323, startPoint y: 417, endPoint x: 1326, endPoint y: 429, distance: 12.4
click at [1323, 418] on upload-items "Create new item in [PERSON_NAME] Upload photos, documents or PDFs, or select be…" at bounding box center [740, 431] width 1479 height 1401
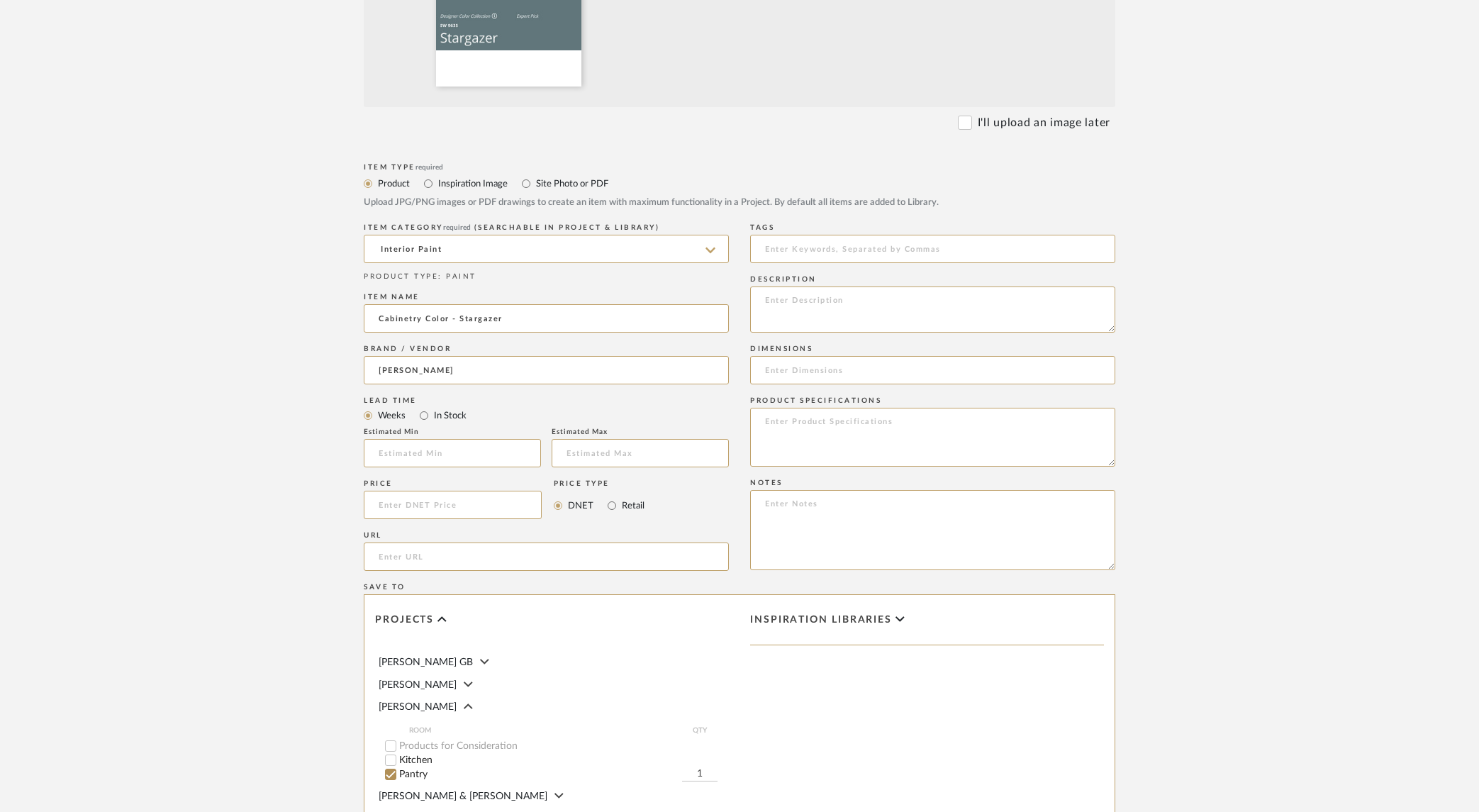
scroll to position [757, 0]
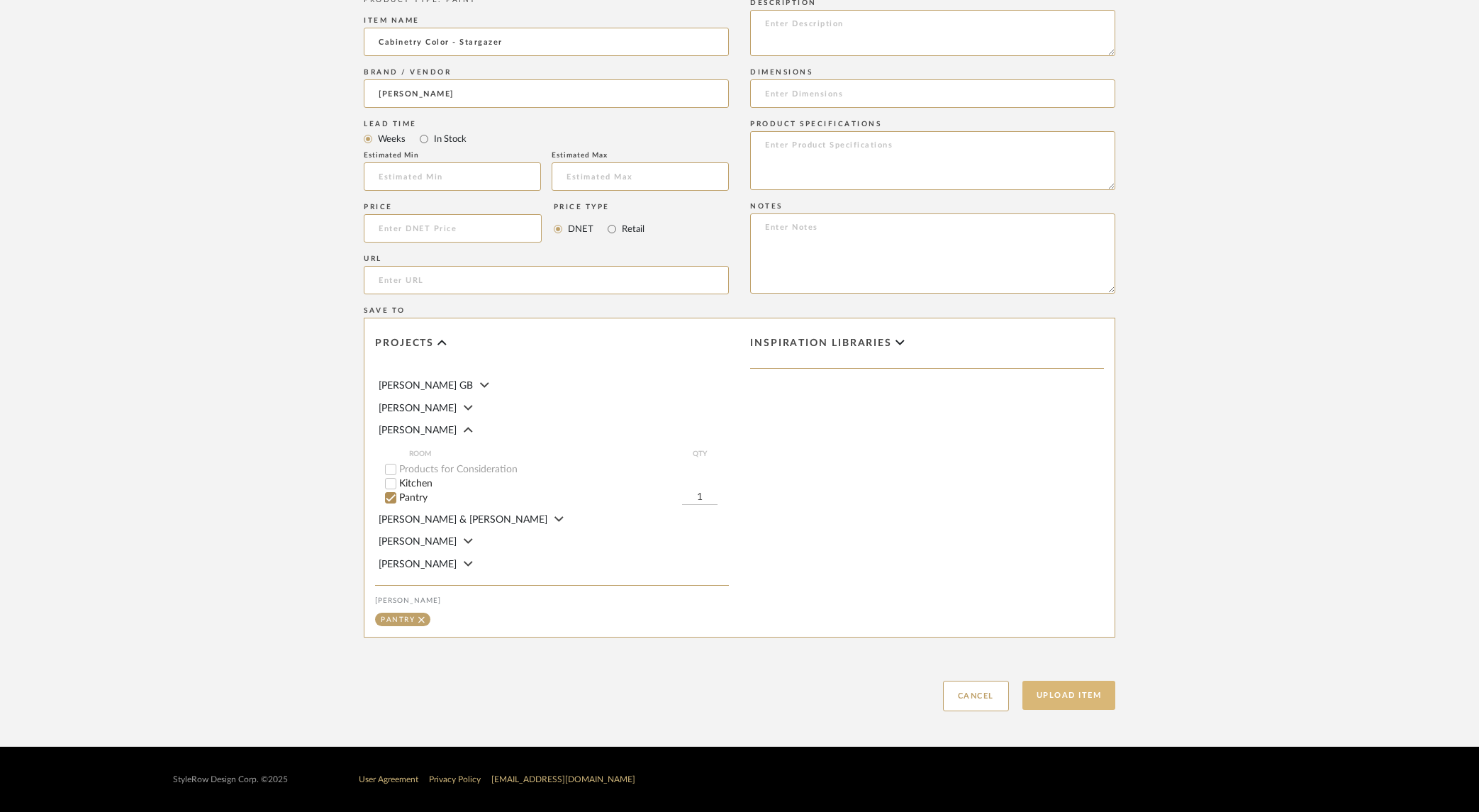
click at [1067, 695] on button "Upload Item" at bounding box center [1068, 694] width 93 height 29
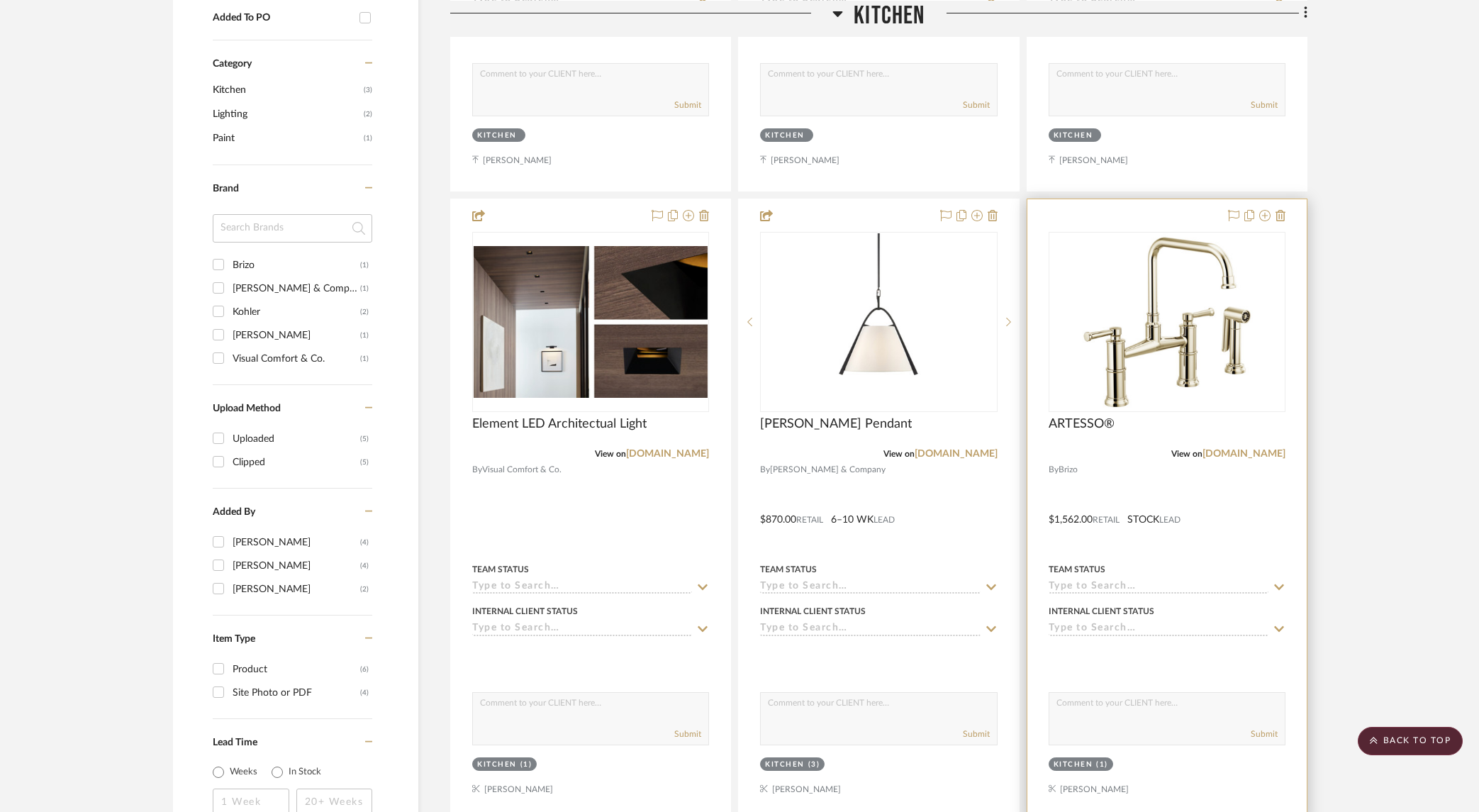
scroll to position [817, 0]
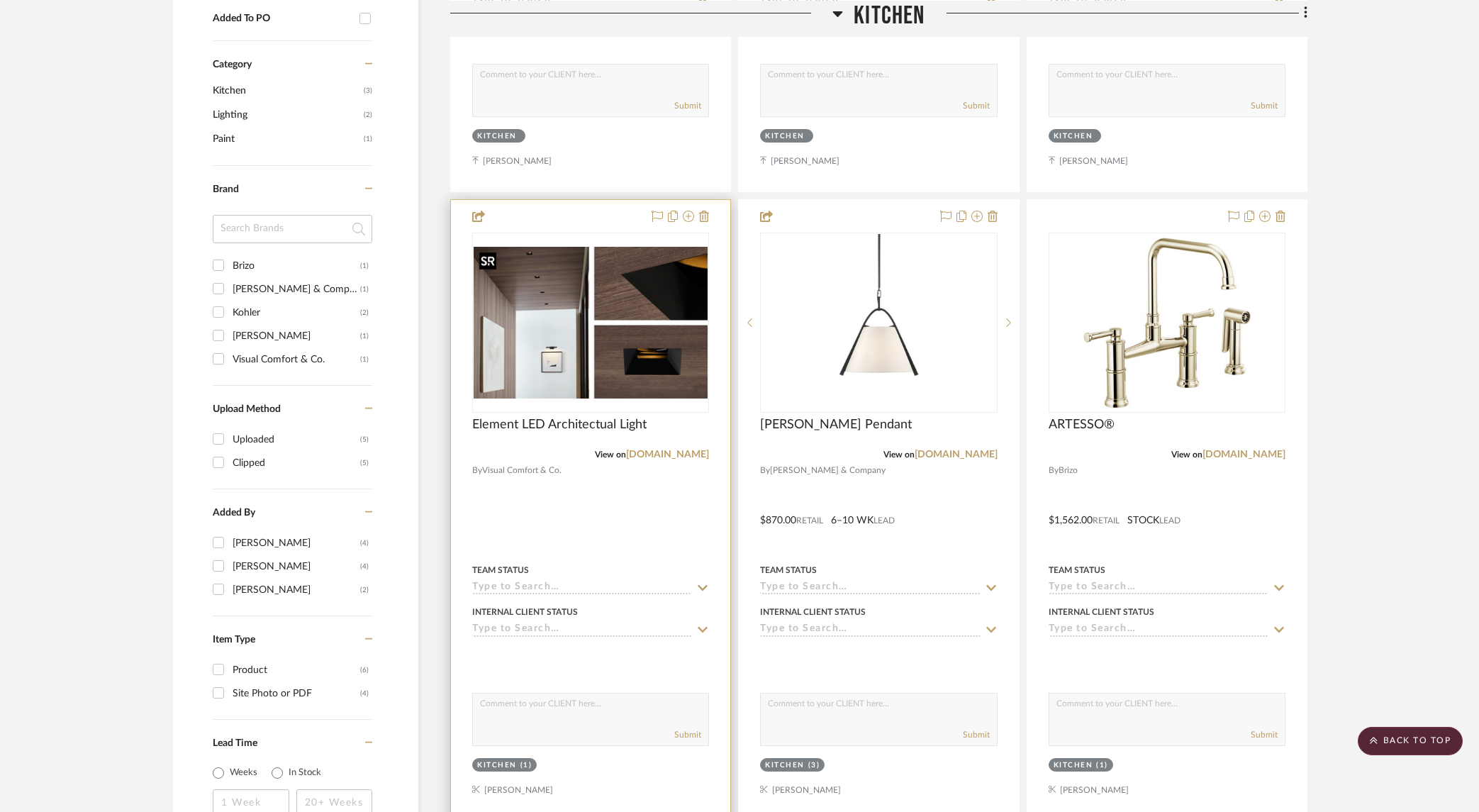
click at [566, 324] on img "0" at bounding box center [591, 322] width 234 height 152
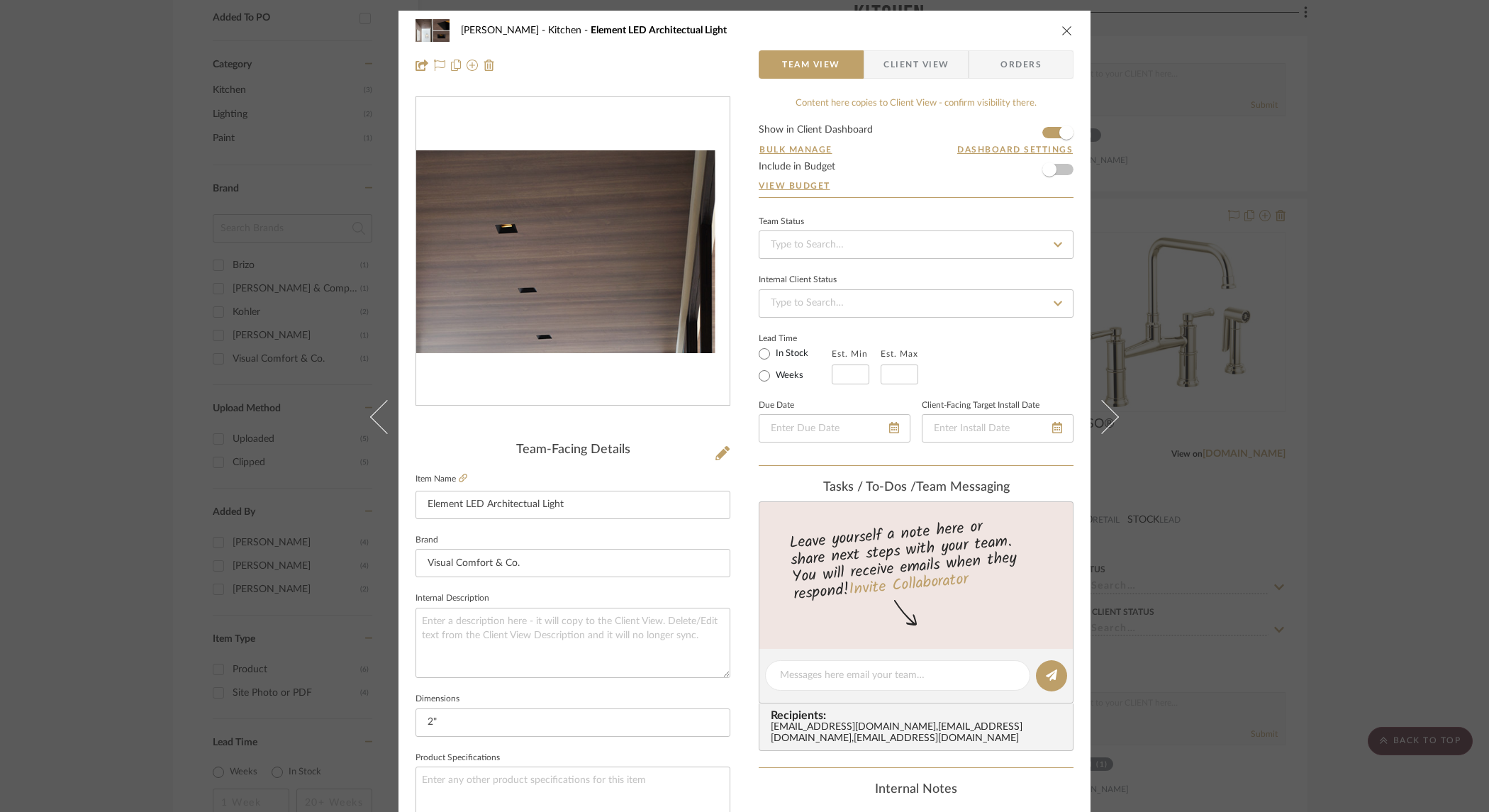
scroll to position [3, 0]
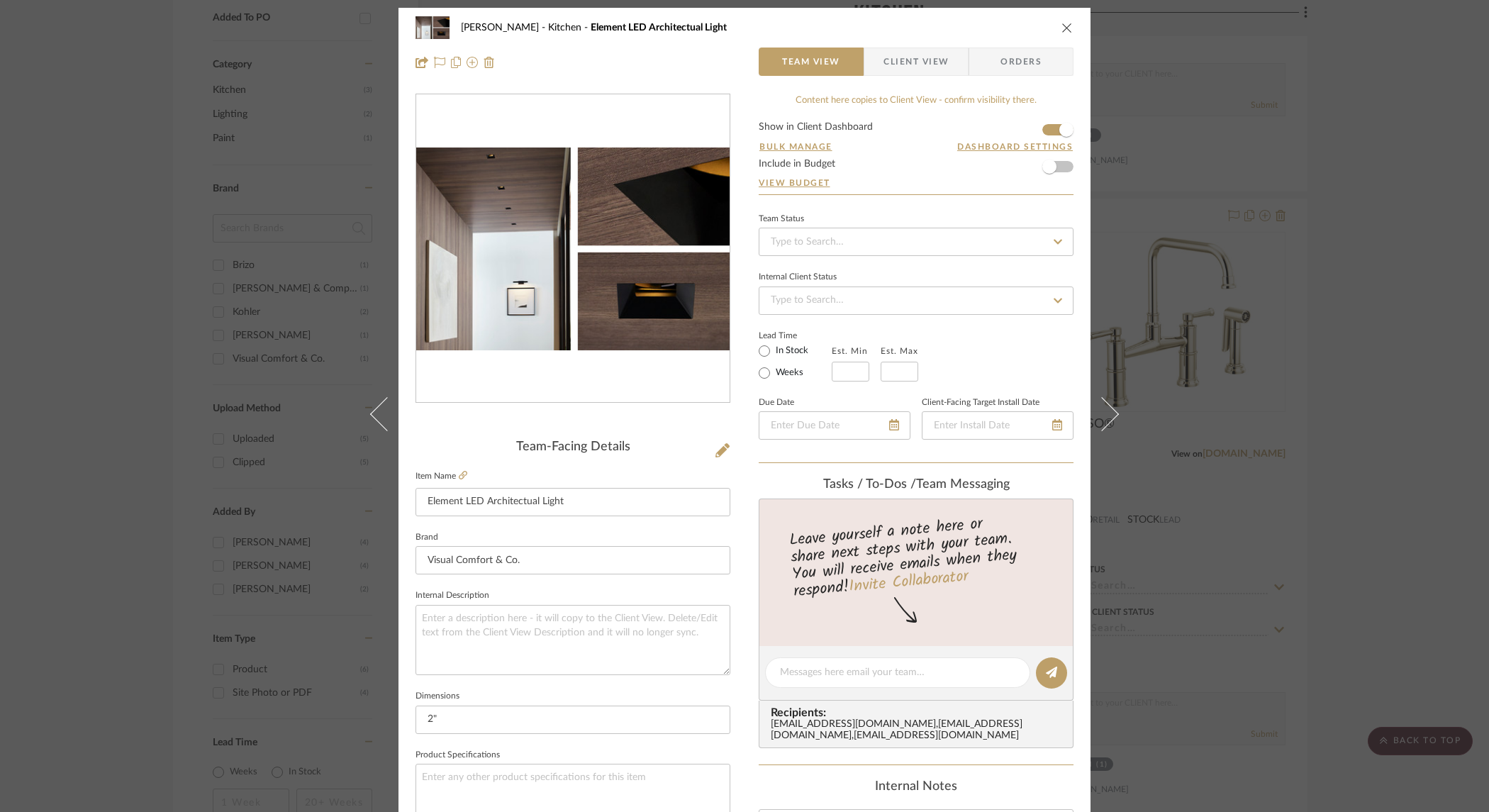
click at [1211, 182] on div "[PERSON_NAME] Kitchen Element LED Architectual Light Team View Client View Orde…" at bounding box center [744, 406] width 1489 height 812
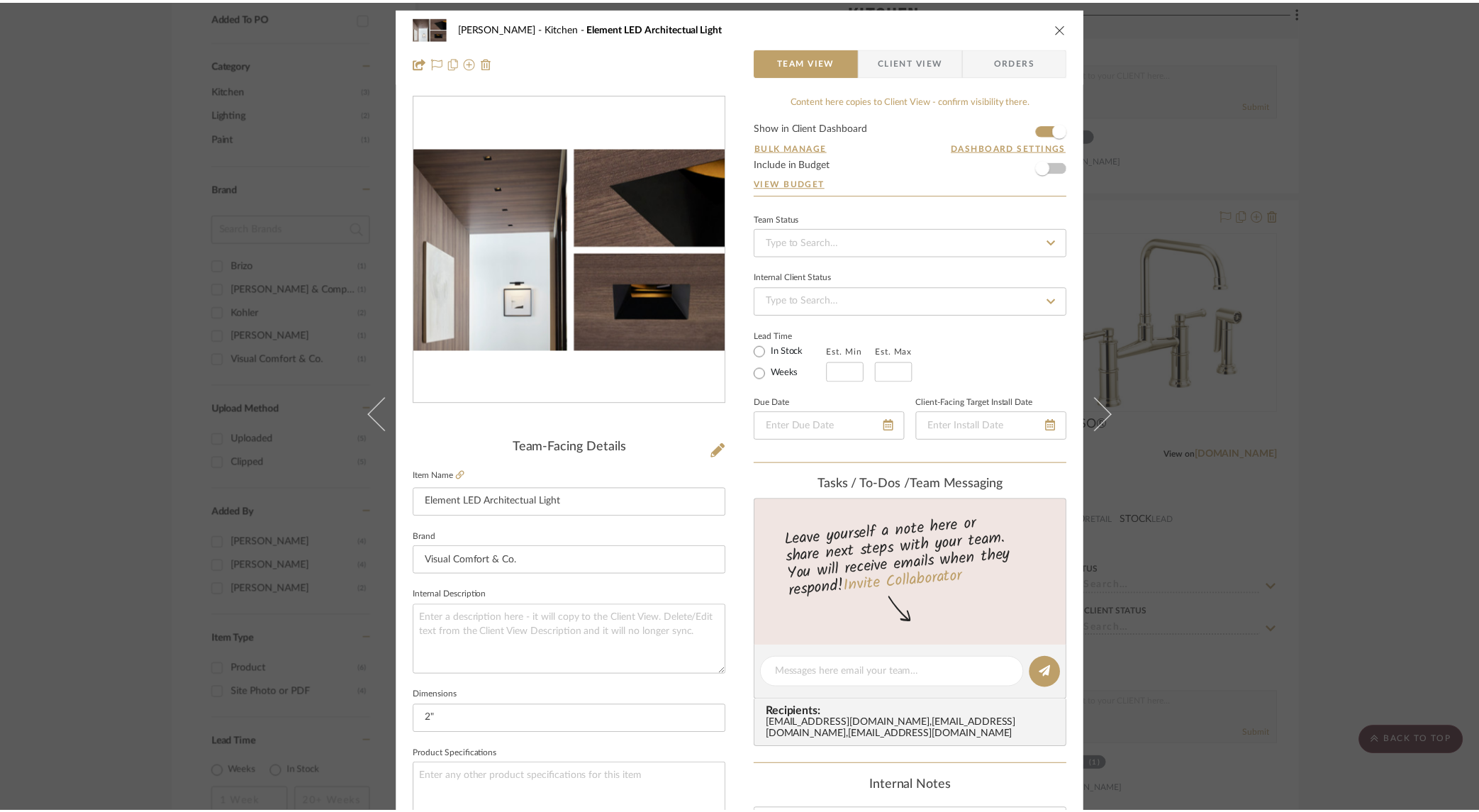
scroll to position [817, 0]
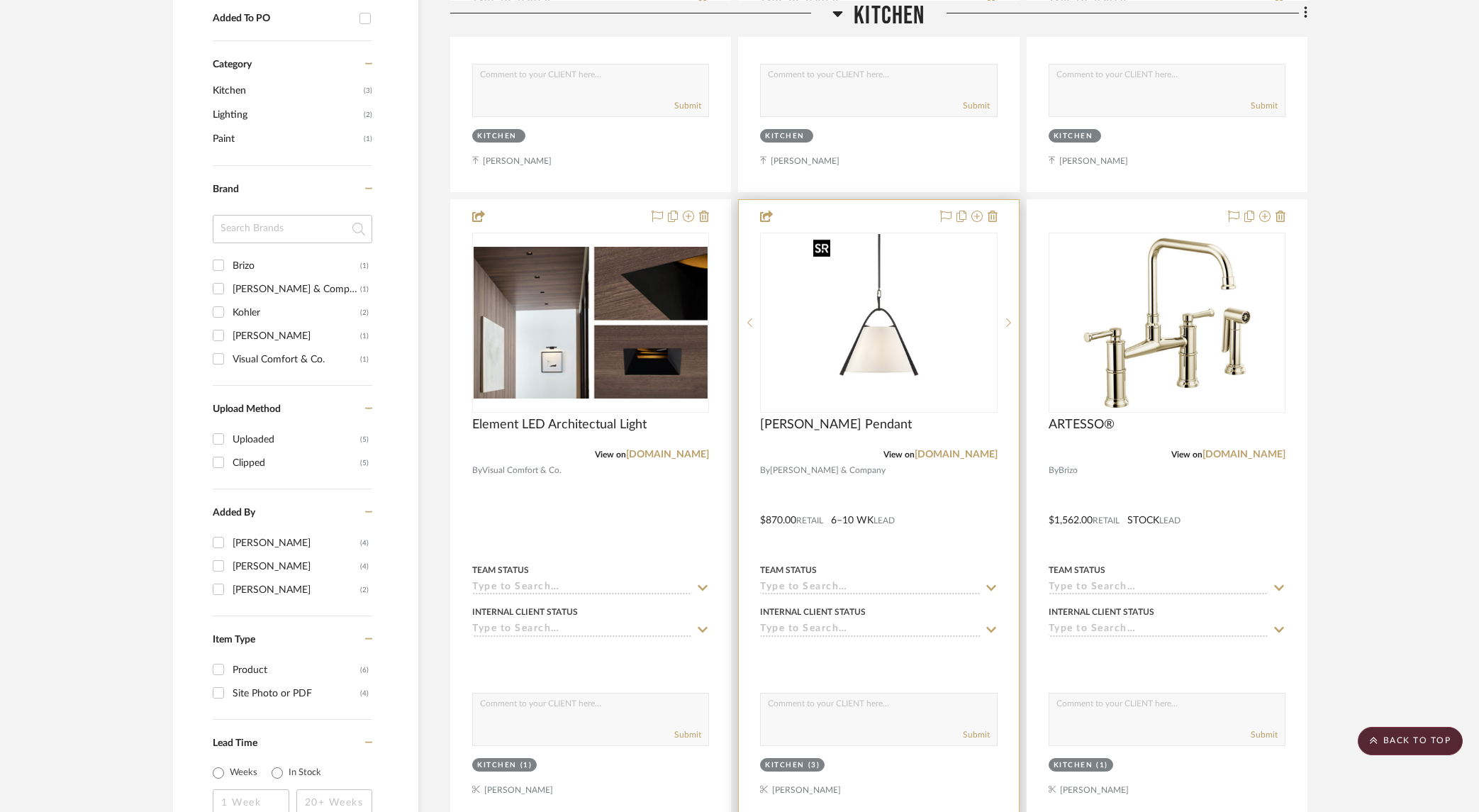
click at [882, 374] on img "0" at bounding box center [878, 322] width 142 height 177
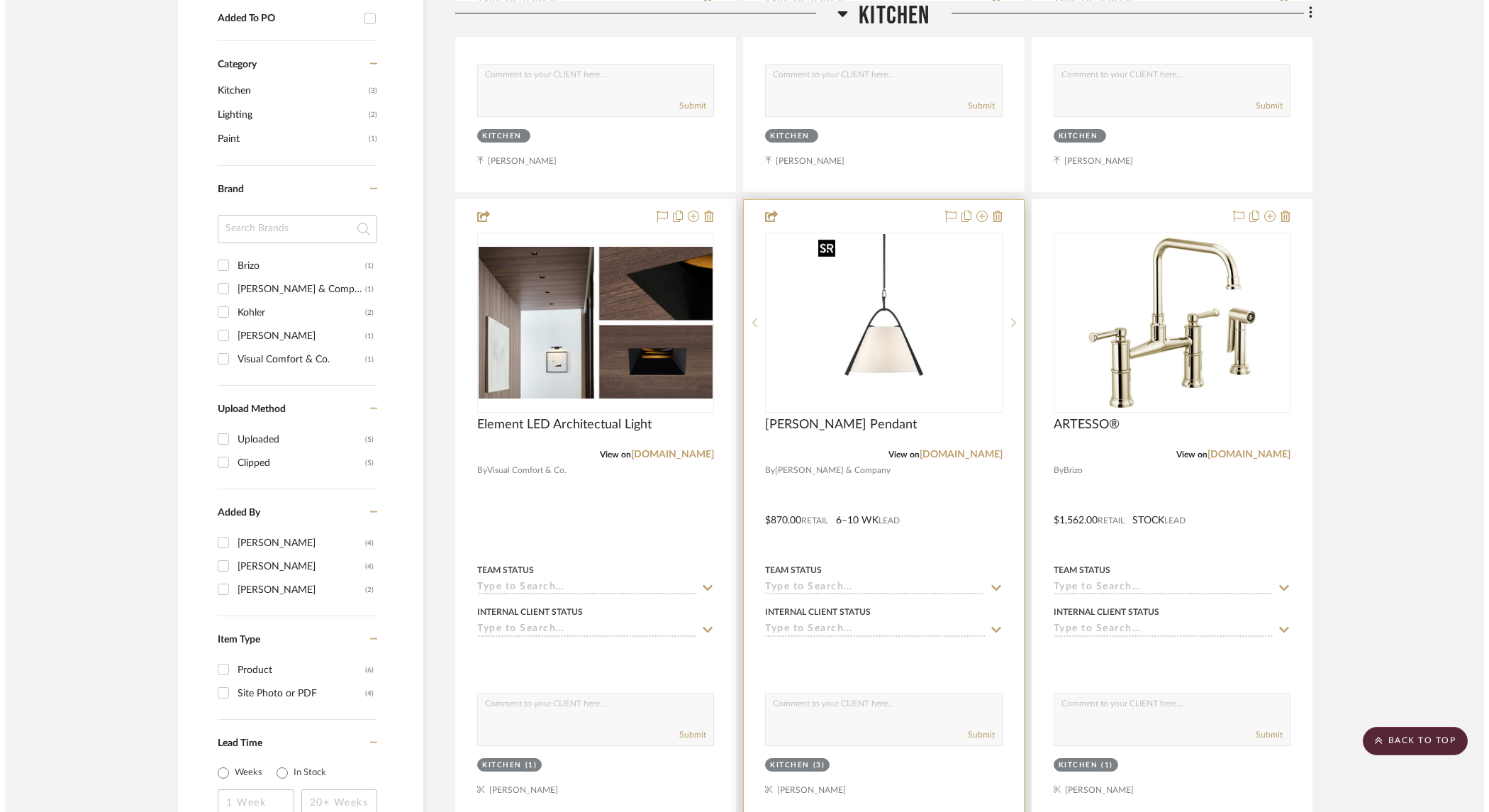
scroll to position [0, 0]
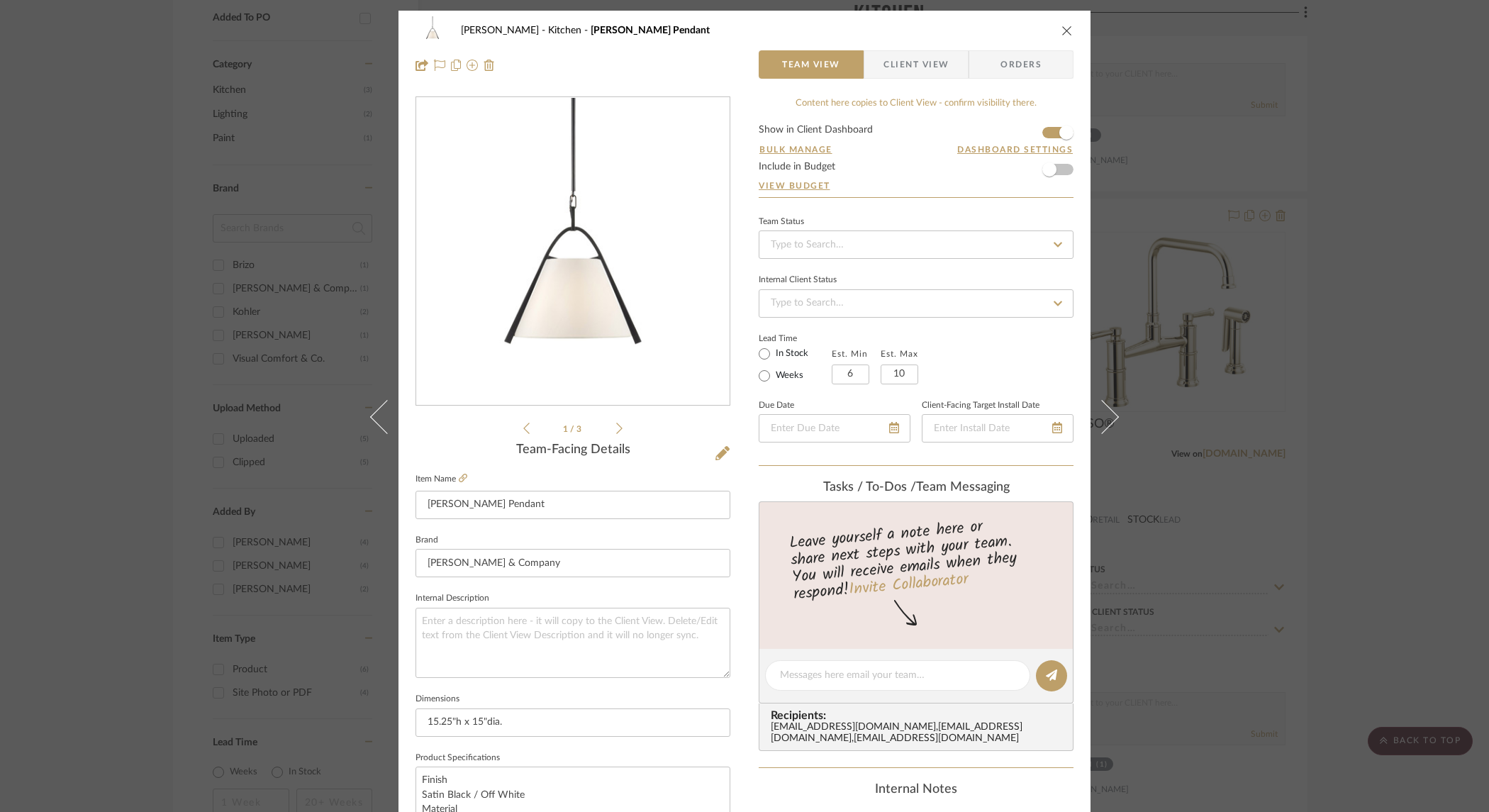
click at [1329, 373] on div "[PERSON_NAME] Kitchen [PERSON_NAME] Pendant Team View Client View Orders 1 / 3 …" at bounding box center [744, 406] width 1489 height 812
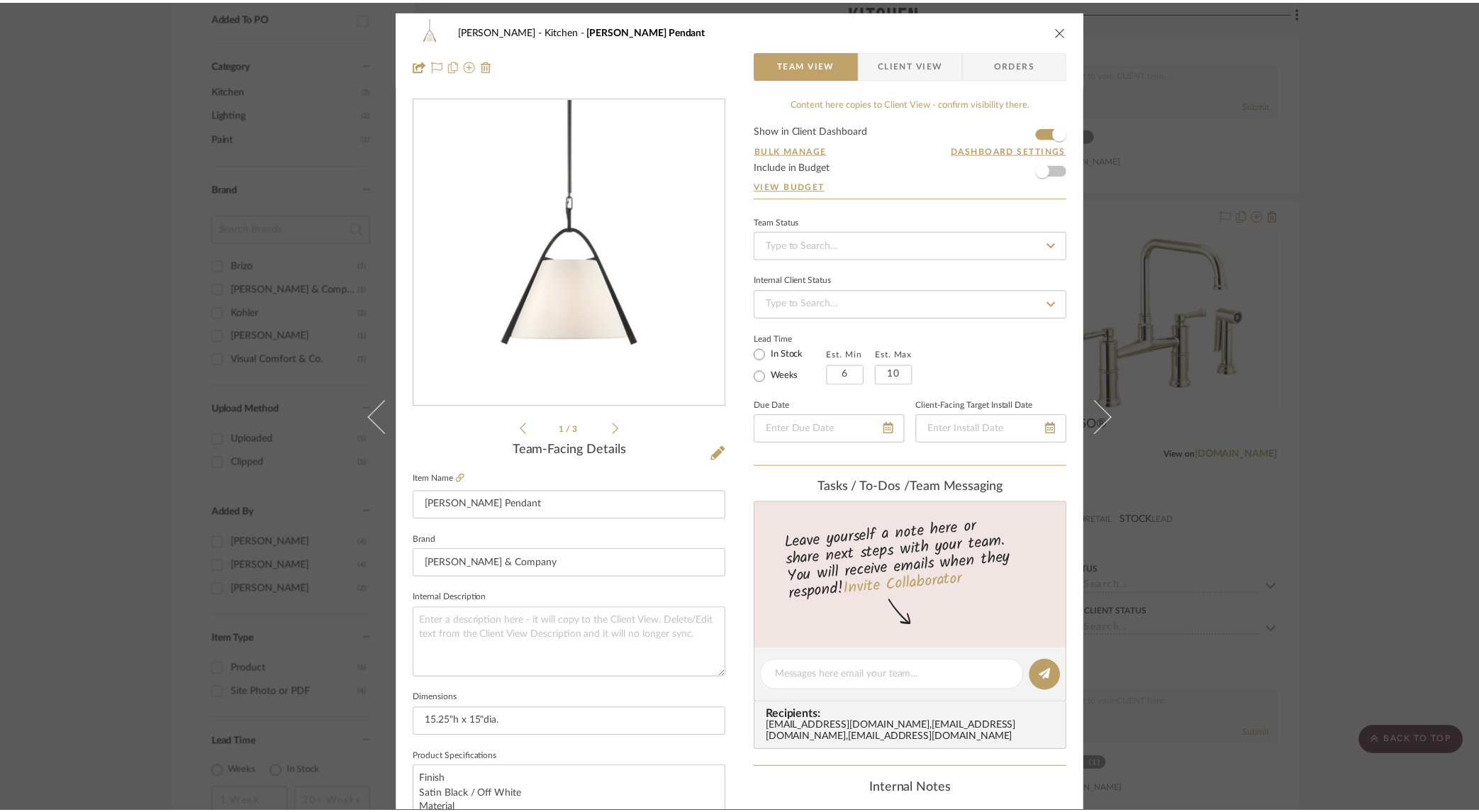
scroll to position [817, 0]
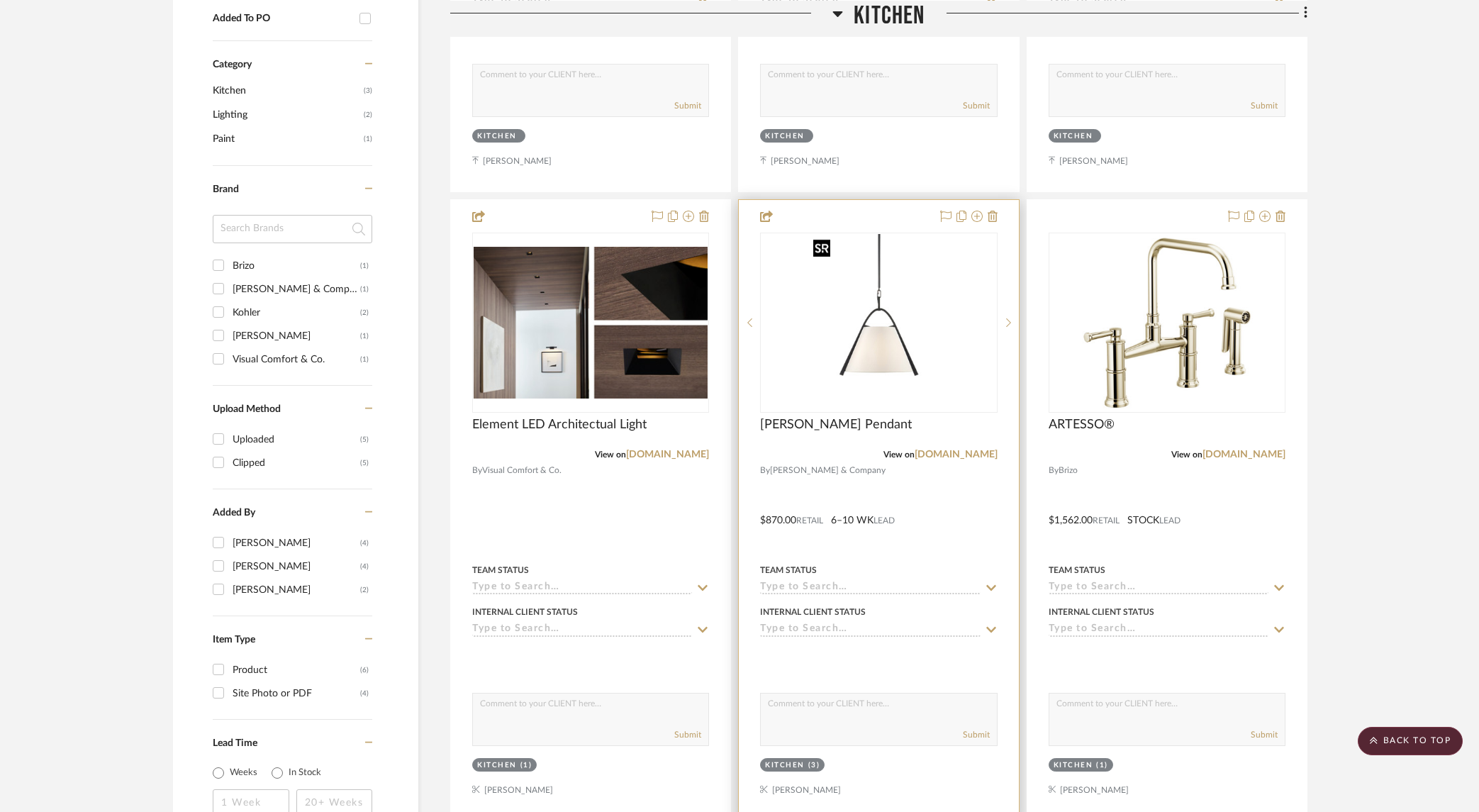
click at [886, 341] on img "0" at bounding box center [878, 322] width 142 height 177
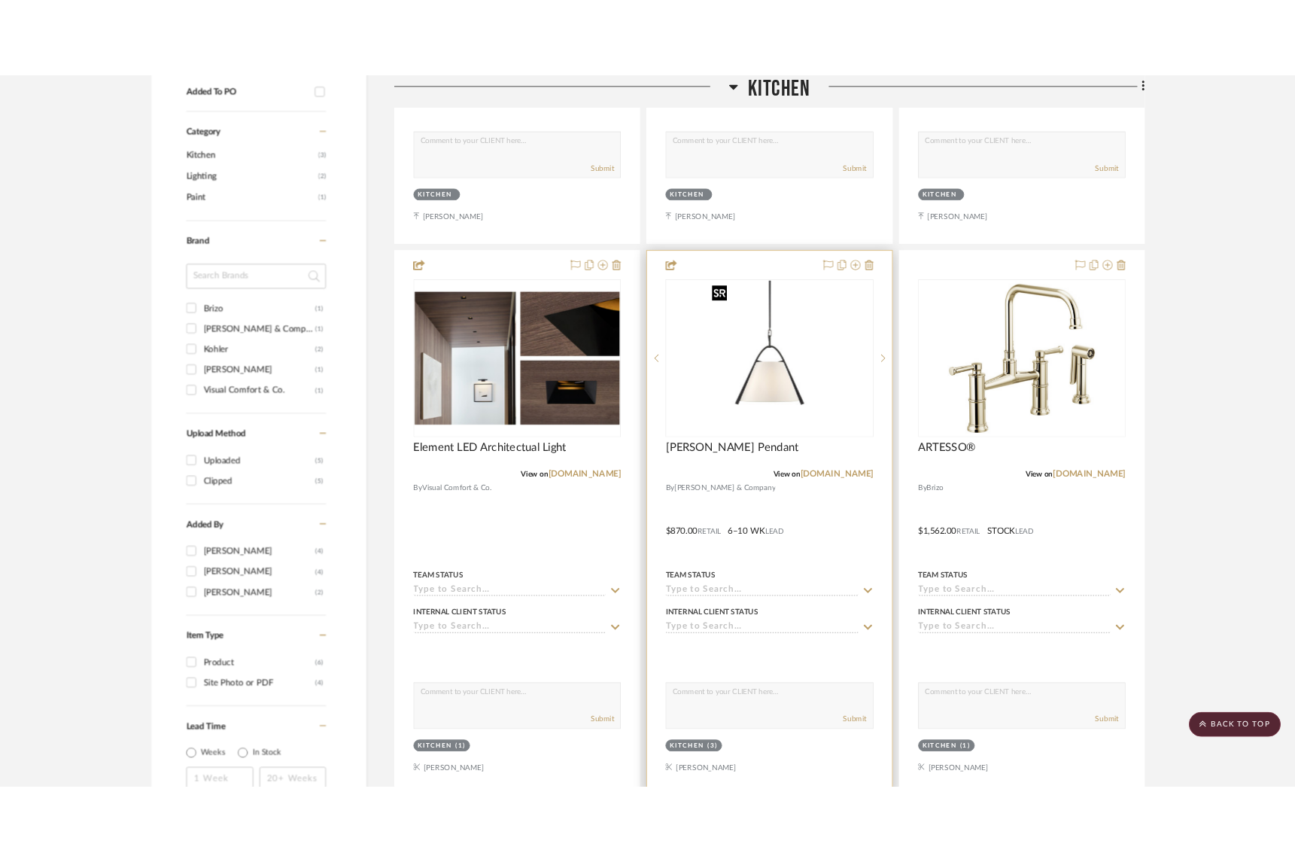
scroll to position [0, 0]
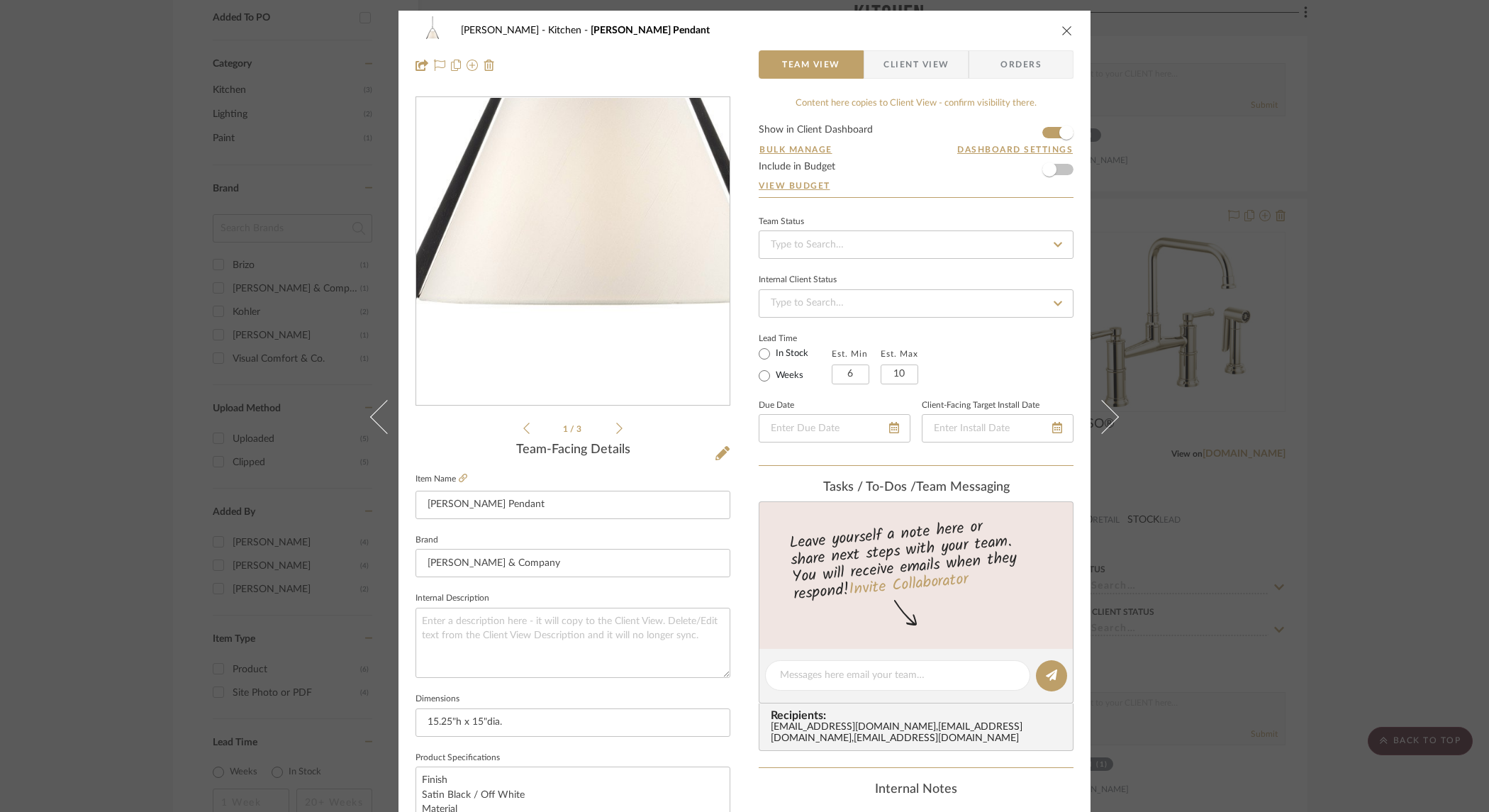
click at [561, 320] on img "0" at bounding box center [572, 252] width 246 height 308
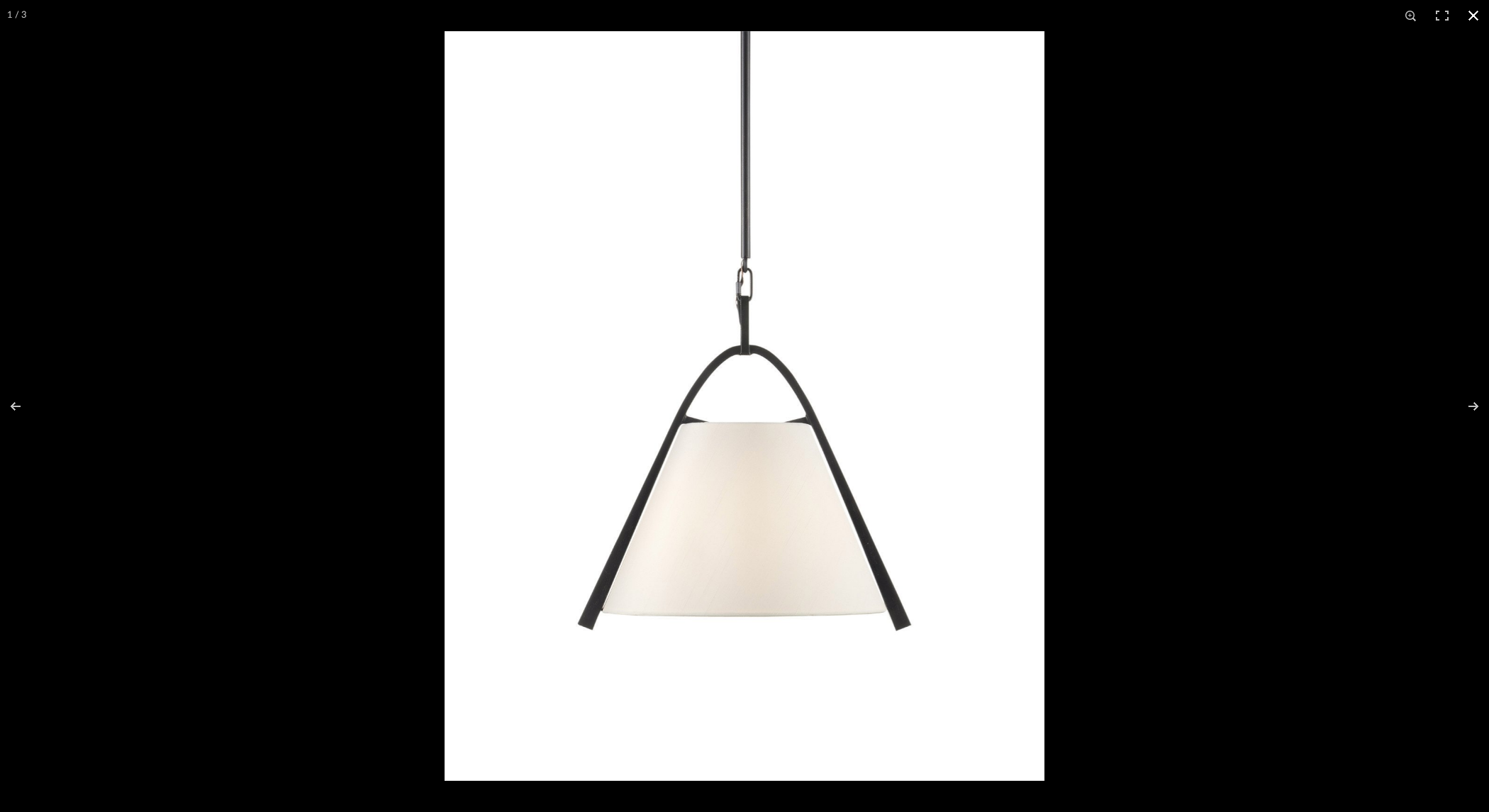
click at [1216, 106] on div at bounding box center [1189, 437] width 1489 height 812
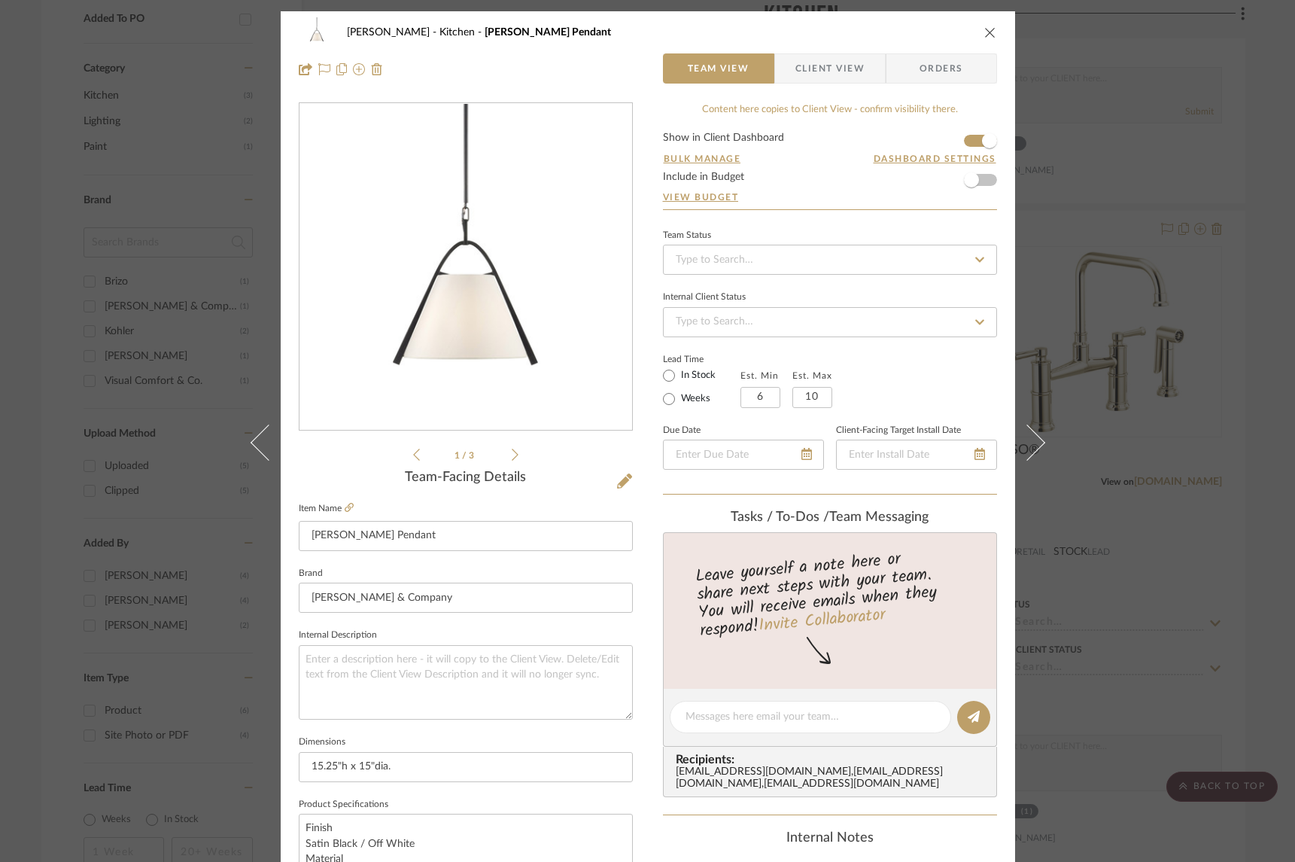
click at [219, 120] on div "[PERSON_NAME] Kitchen [PERSON_NAME] Pendant Team View Client View Orders 1 / 3 …" at bounding box center [647, 431] width 1295 height 862
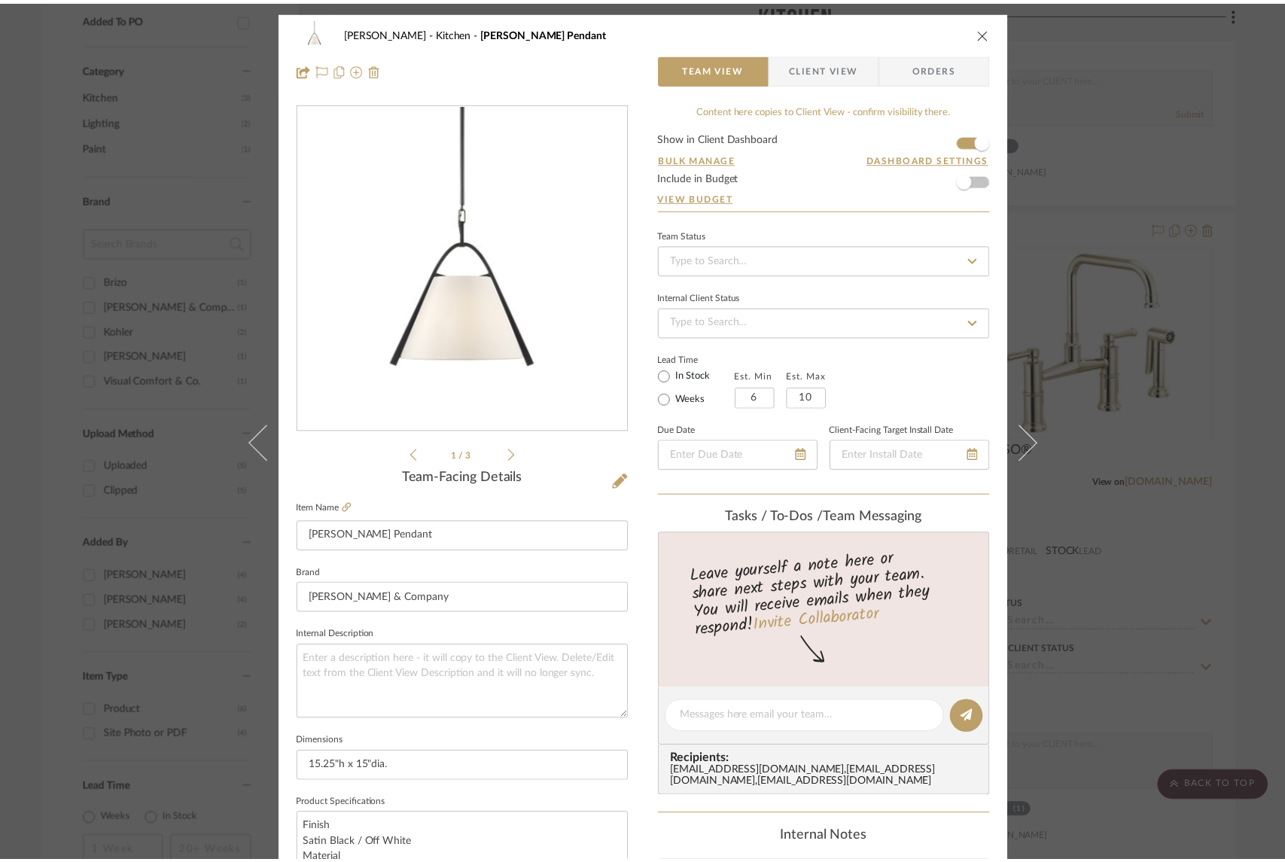
scroll to position [867, 0]
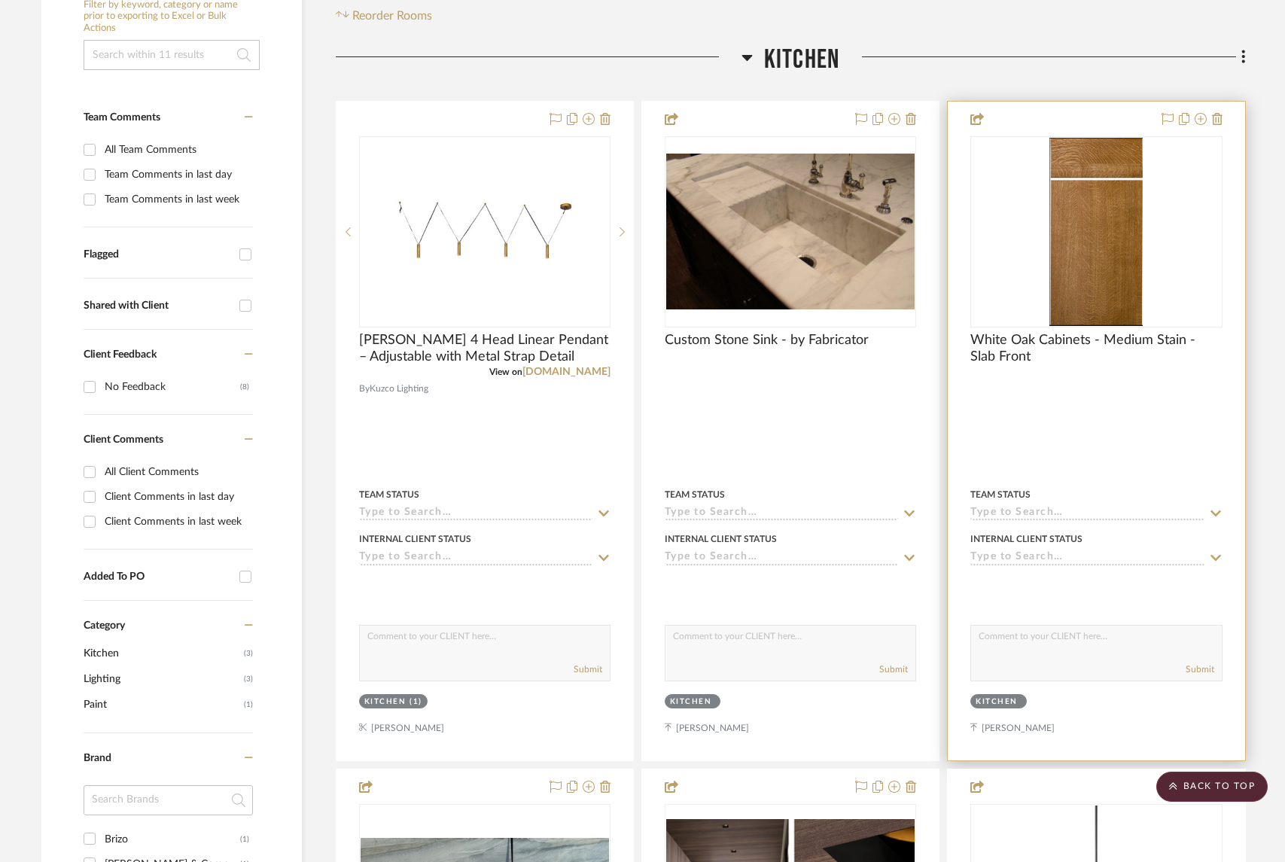
scroll to position [315, 0]
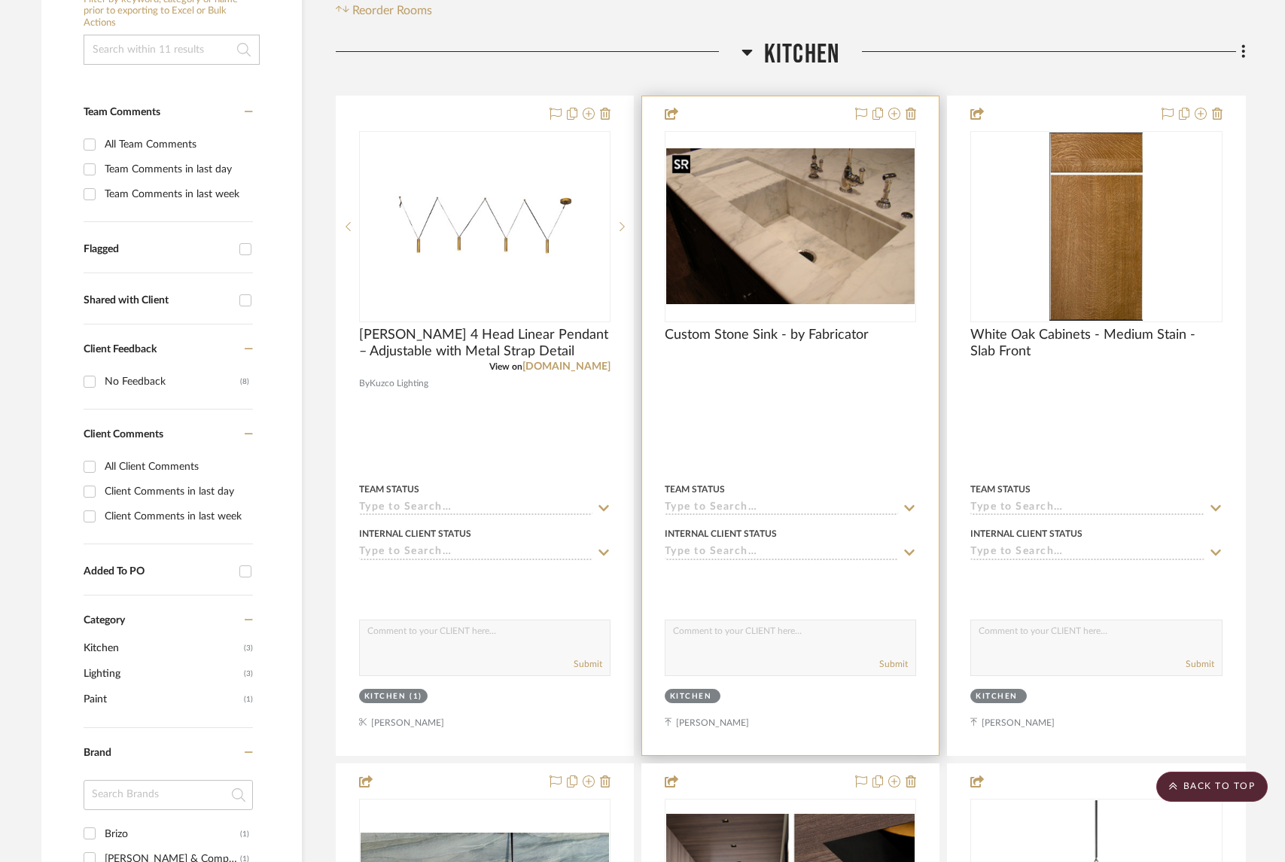
click at [0, 0] on img at bounding box center [0, 0] width 0 height 0
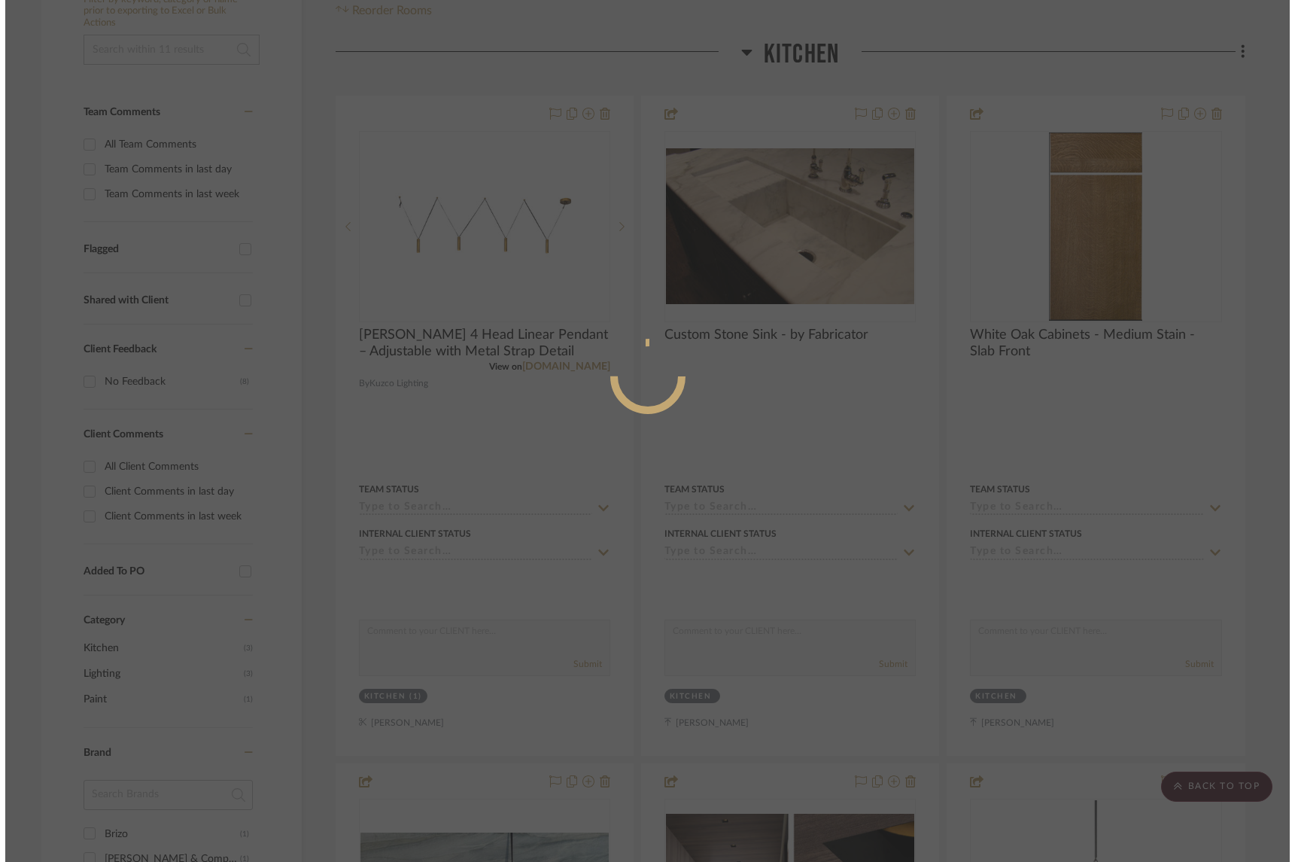
scroll to position [0, 0]
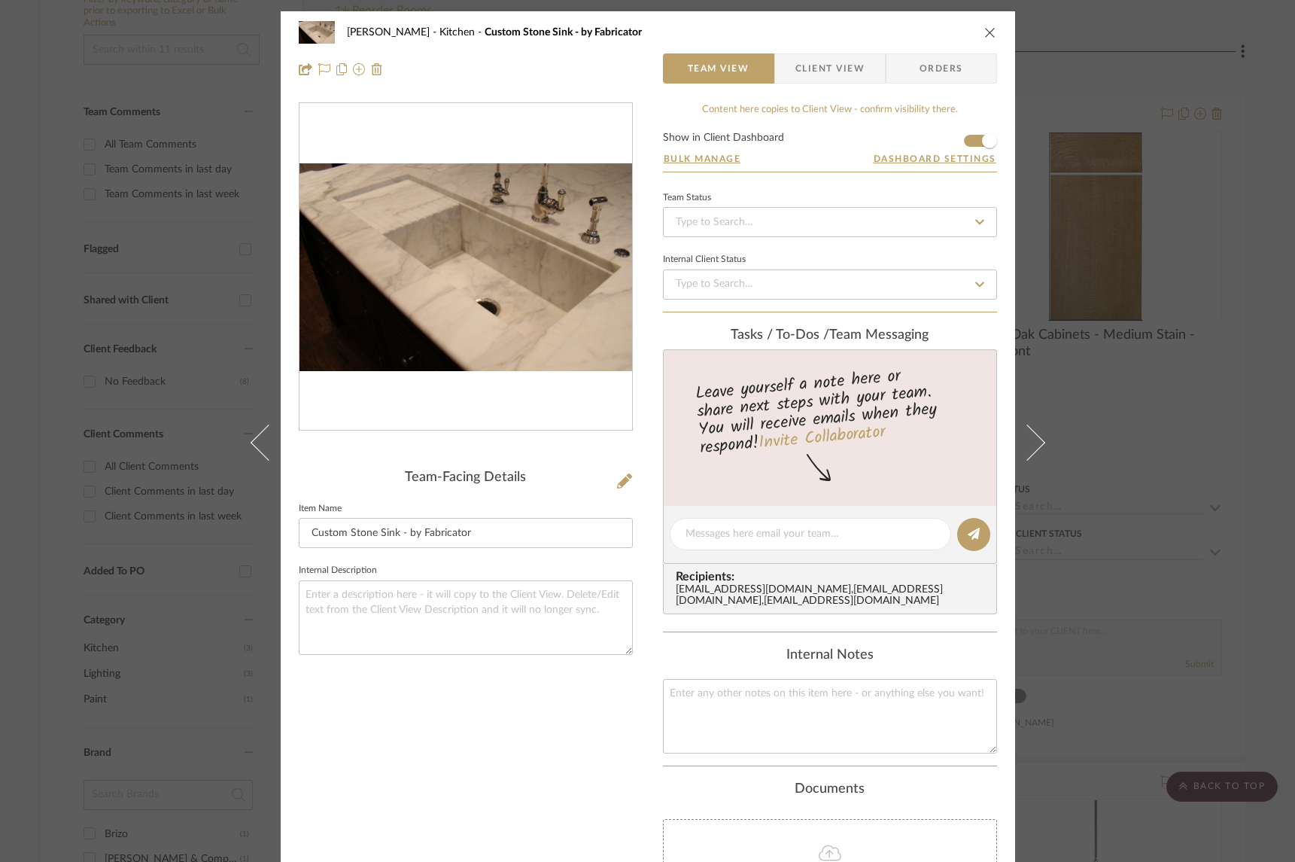
click at [378, 251] on img "0" at bounding box center [466, 267] width 333 height 208
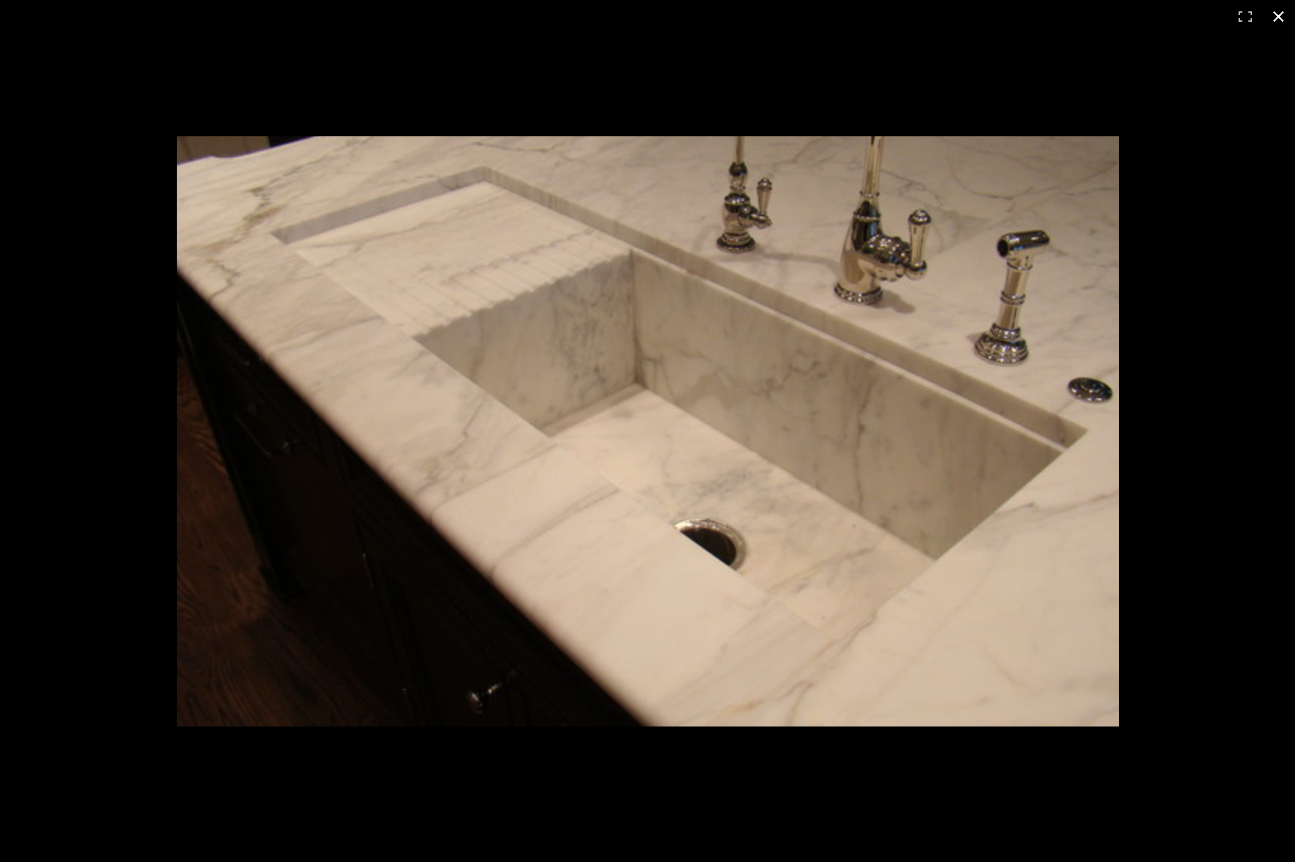
click at [1221, 554] on div at bounding box center [647, 431] width 1295 height 862
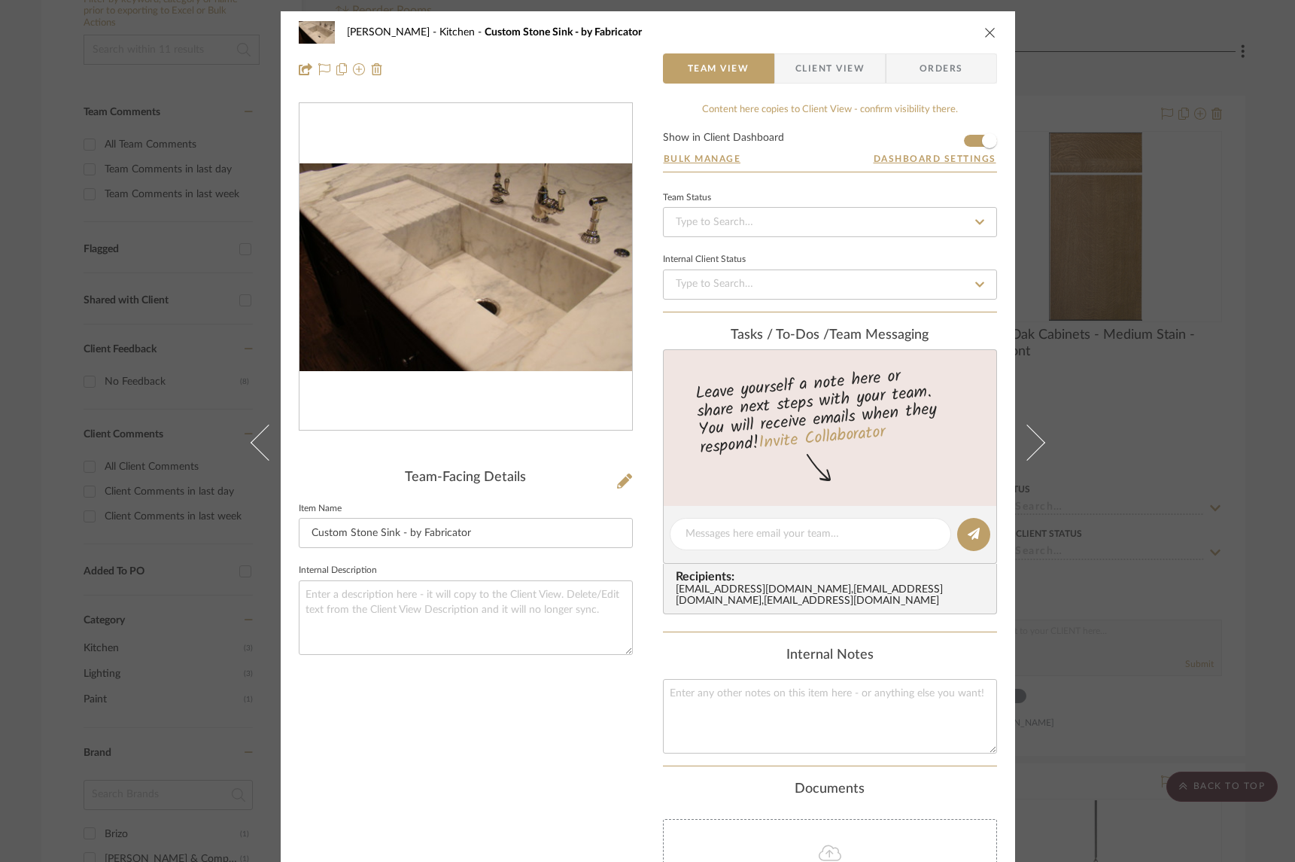
click at [1222, 359] on div "Keuler Kitchen Custom Stone Sink - by Fabricator Team View Client View Orders T…" at bounding box center [647, 431] width 1295 height 862
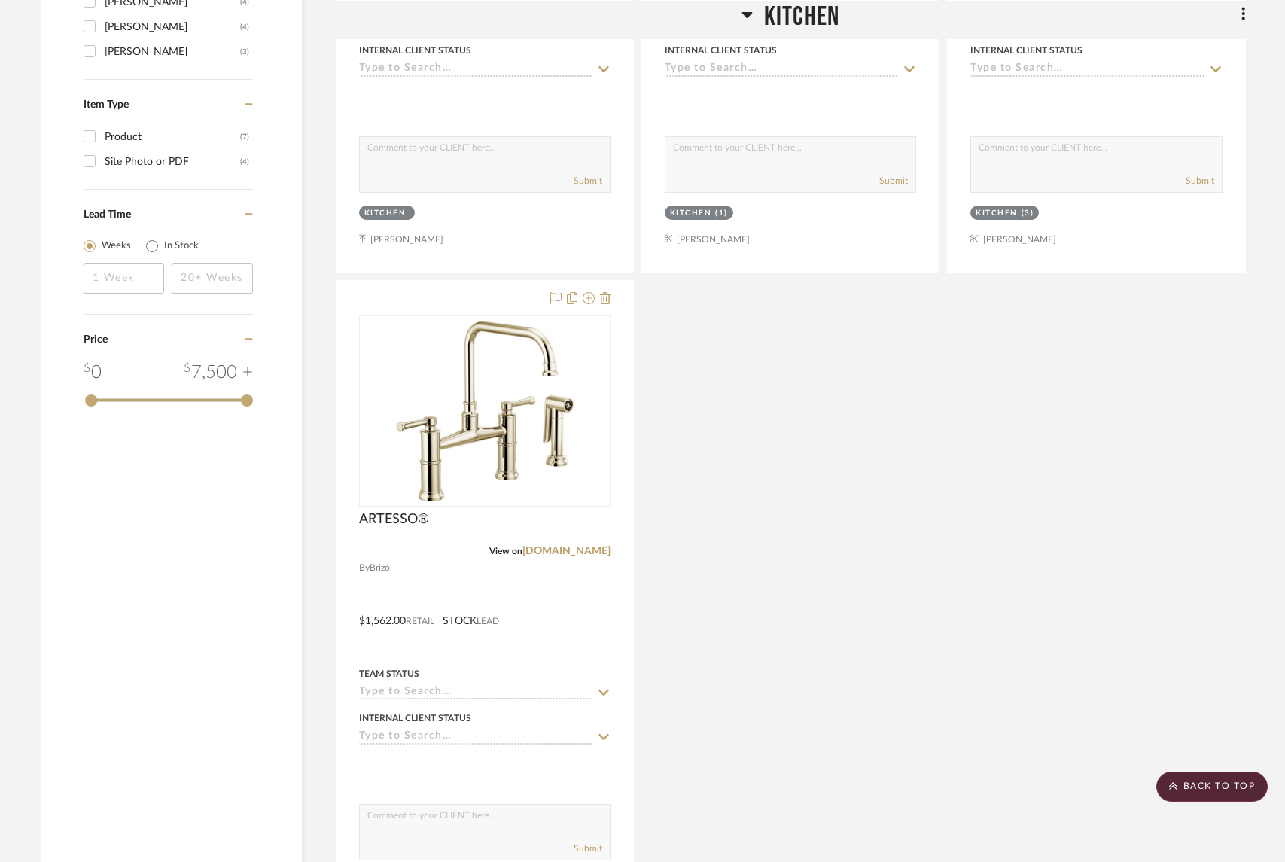
scroll to position [1506, 0]
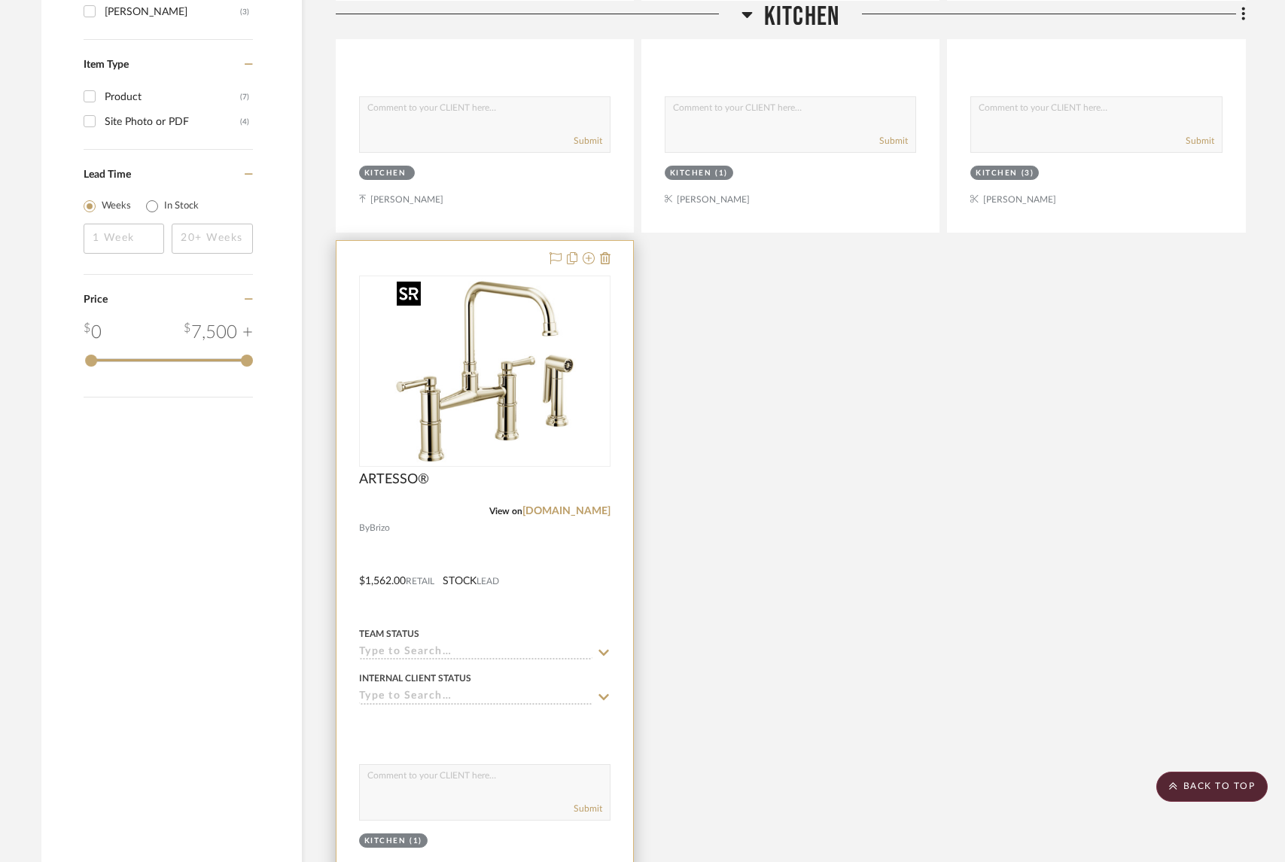
click at [0, 0] on img at bounding box center [0, 0] width 0 height 0
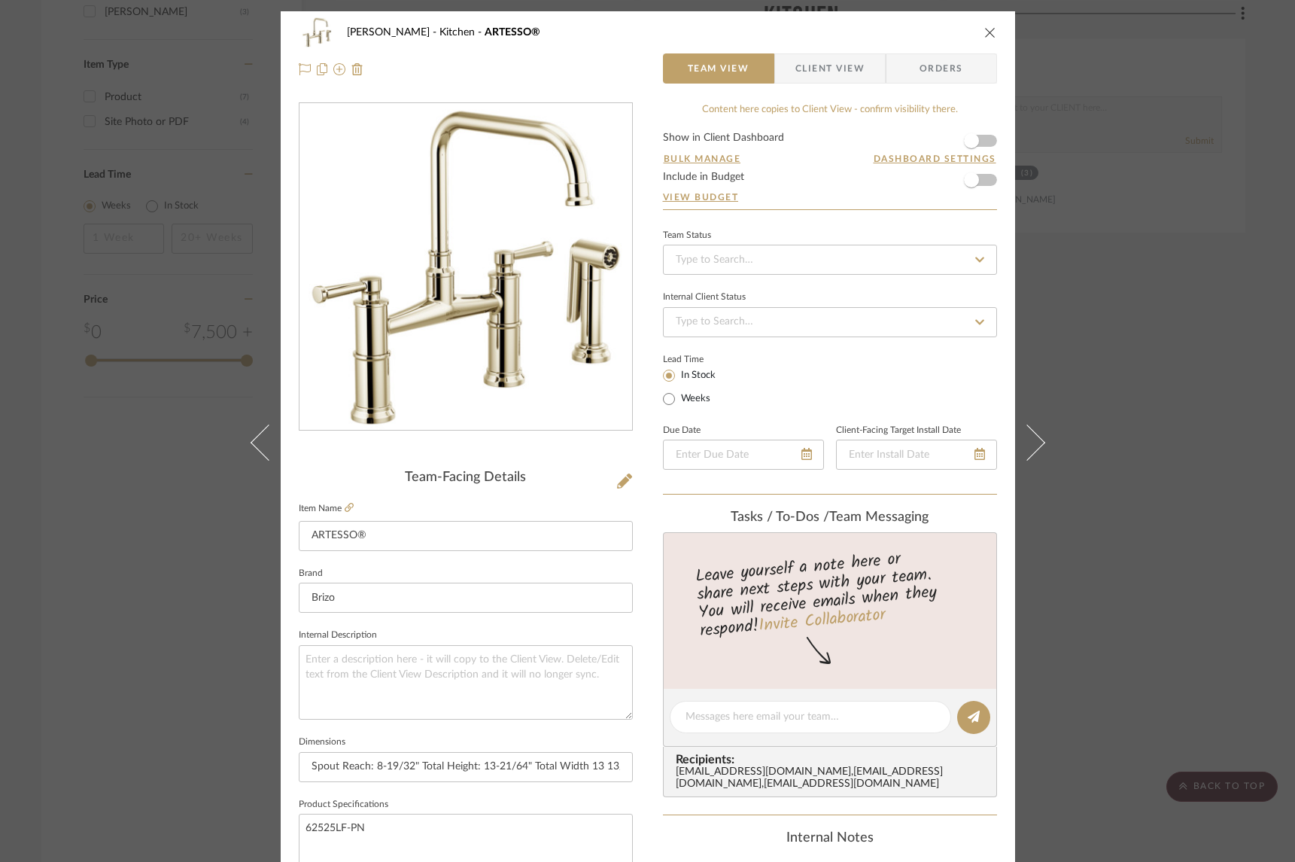
click at [625, 320] on div "0" at bounding box center [466, 267] width 333 height 327
click at [543, 321] on img "0" at bounding box center [466, 267] width 327 height 327
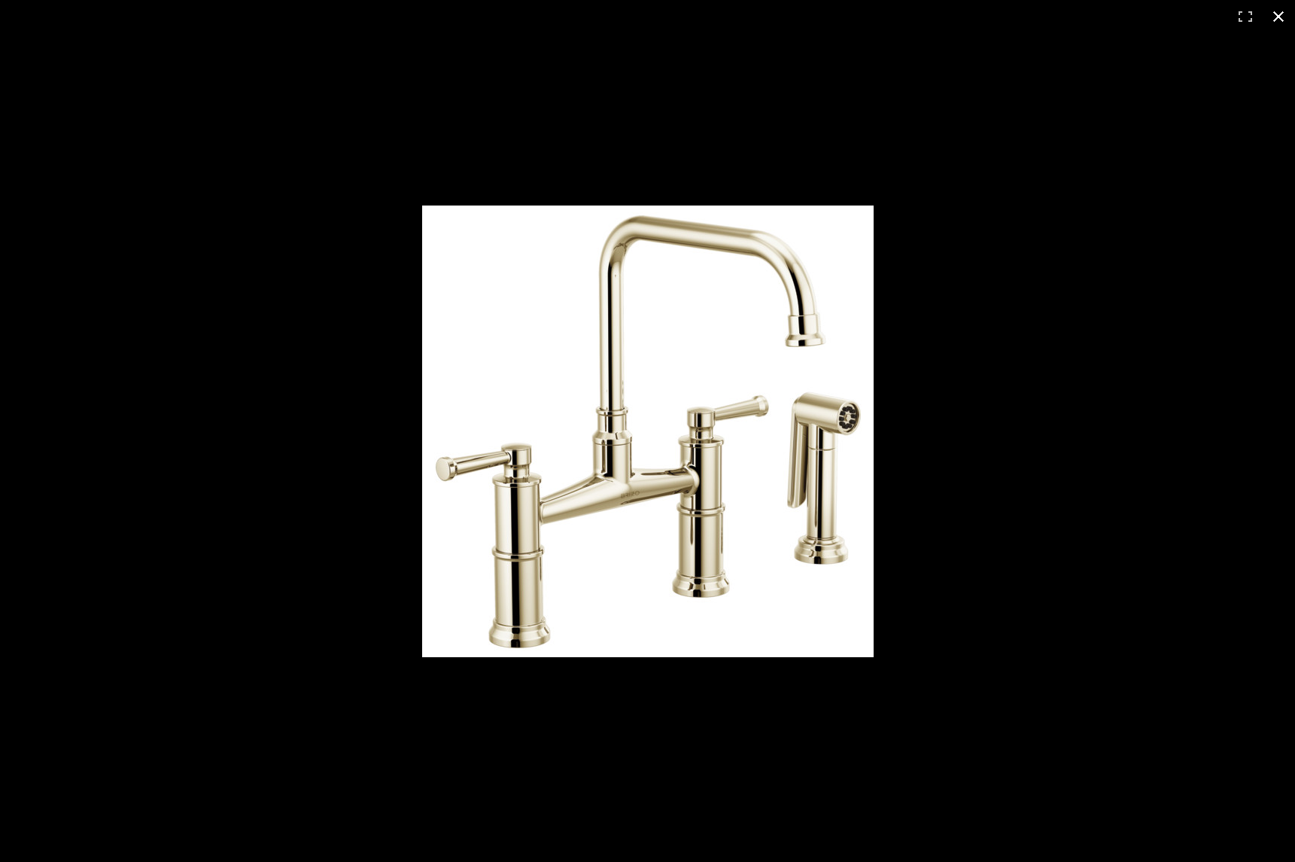
click at [1159, 625] on div at bounding box center [647, 431] width 1295 height 862
click at [1159, 625] on div "Keuler Kitchen ARTESSO® Team View Client View Orders Team-Facing Details Item N…" at bounding box center [647, 431] width 1295 height 862
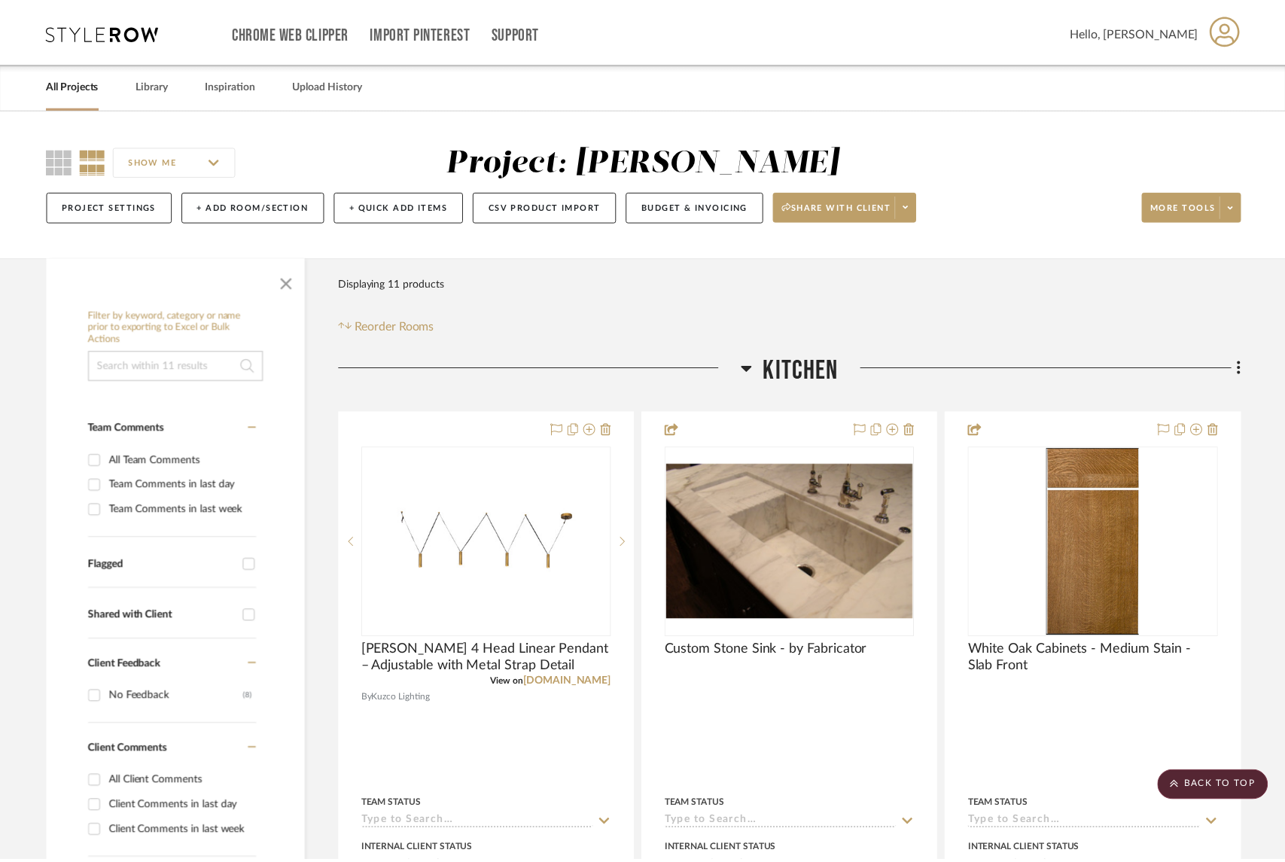
scroll to position [1506, 0]
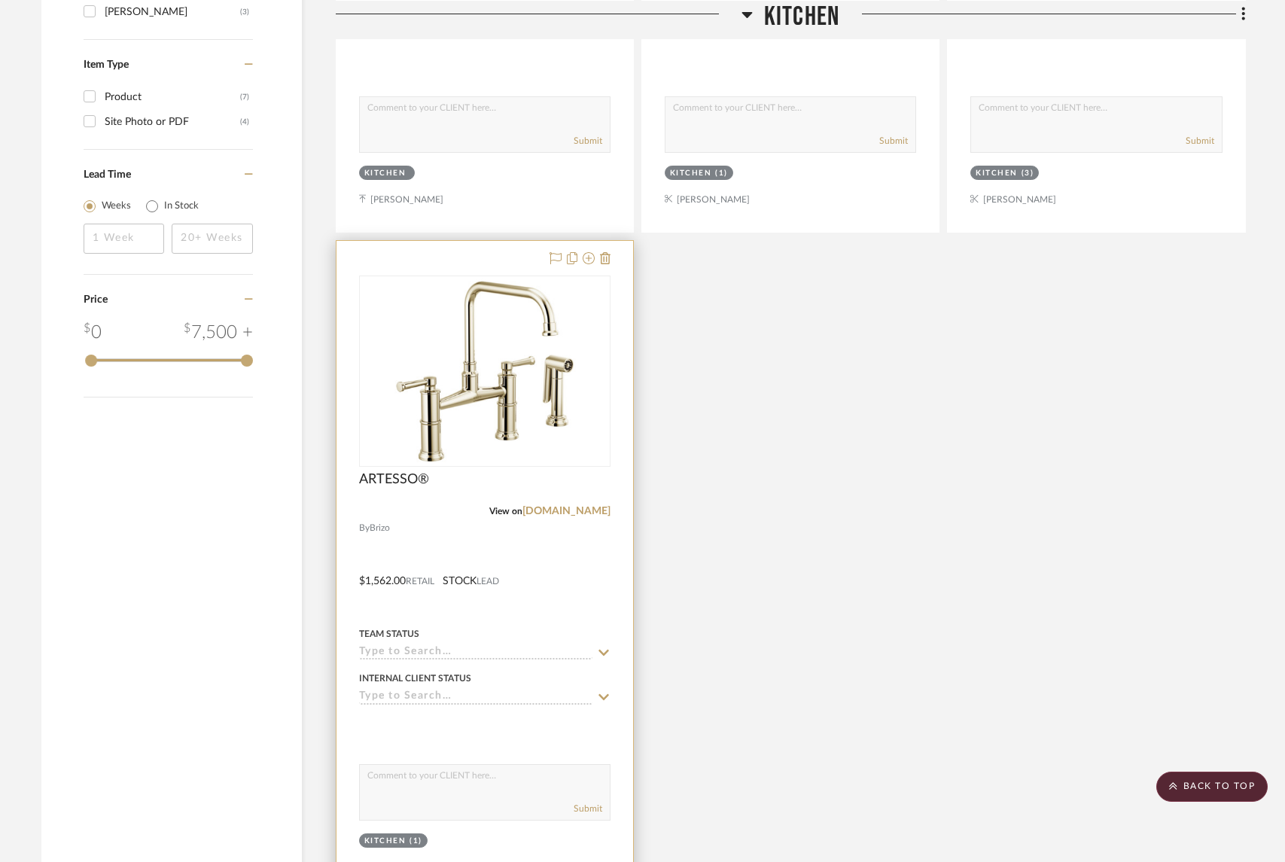
click at [466, 425] on img "0" at bounding box center [485, 371] width 188 height 188
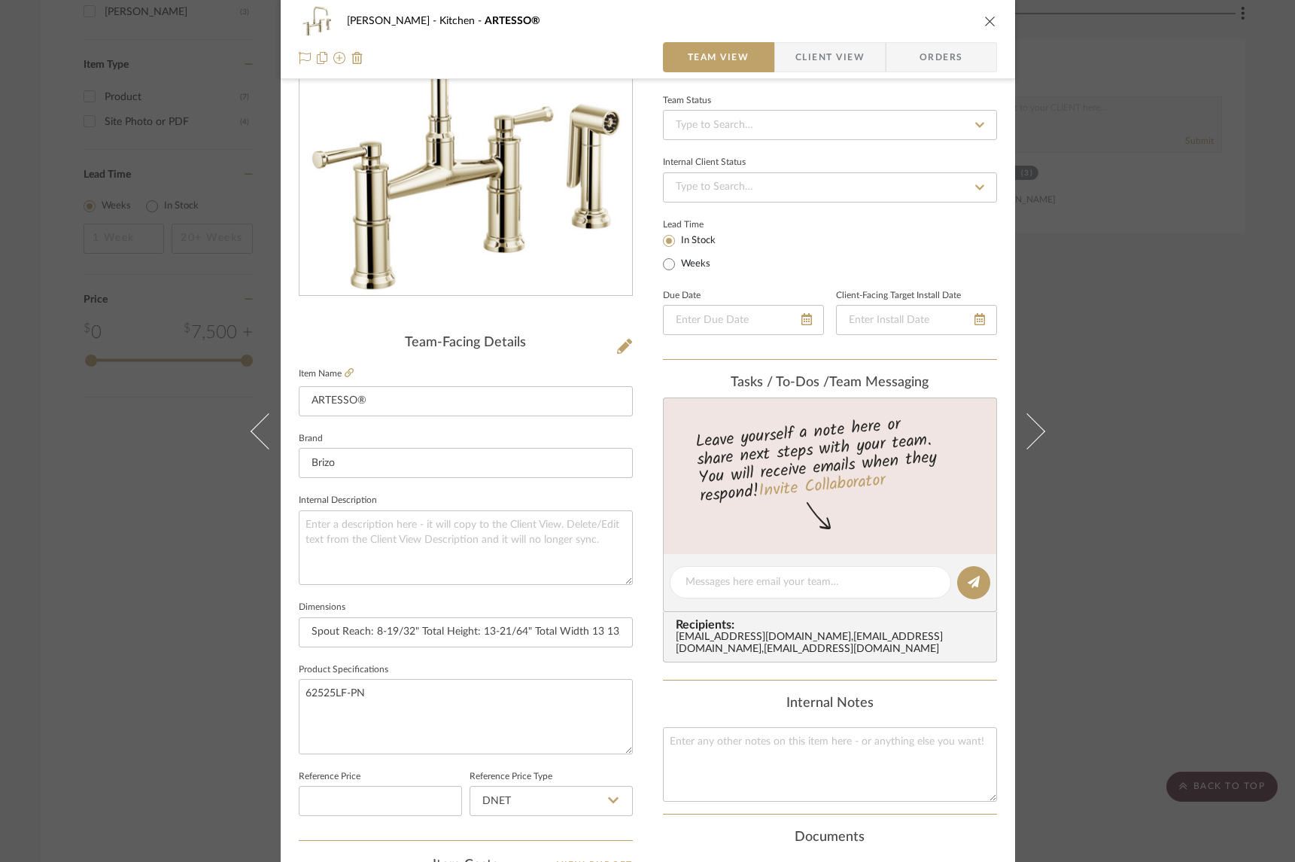
scroll to position [184, 0]
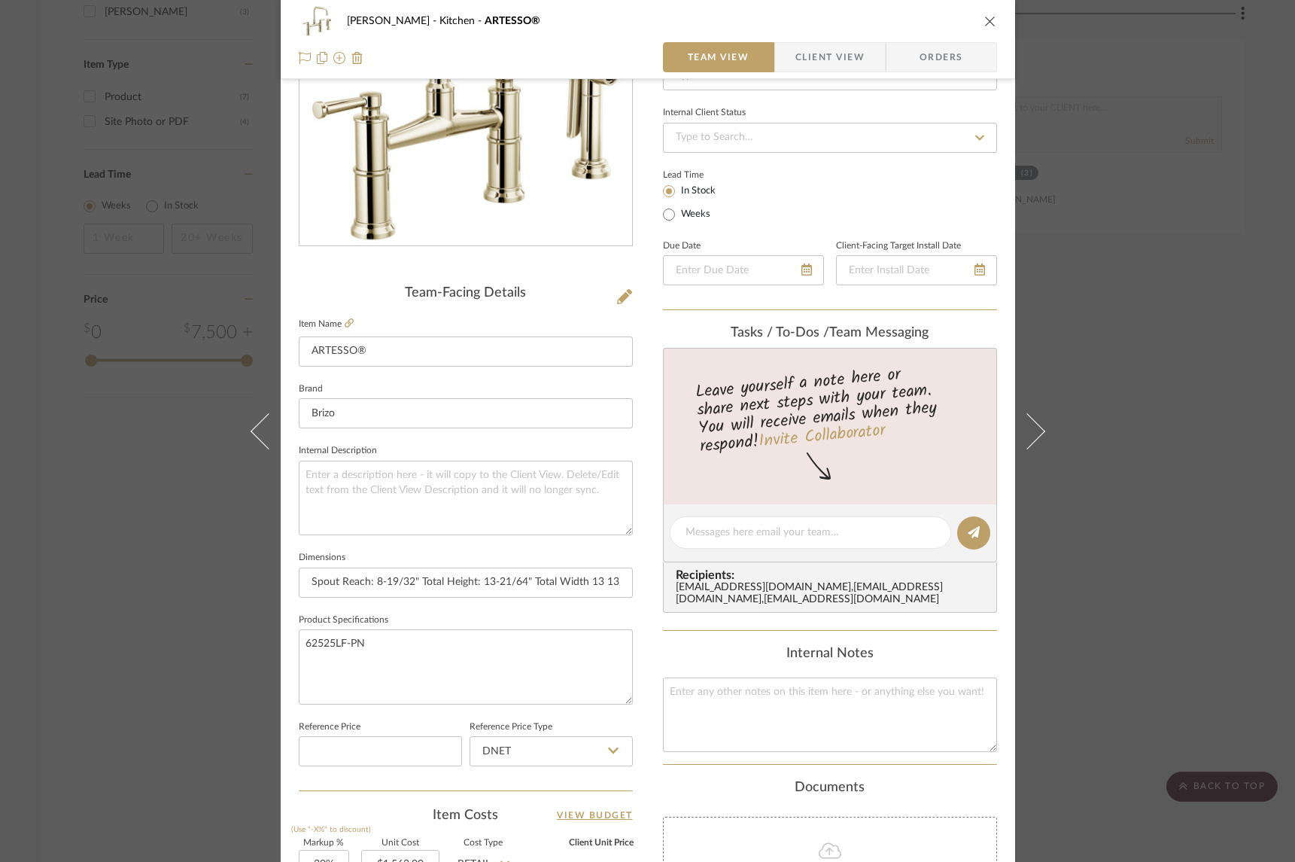
click at [1179, 275] on div "Keuler Kitchen ARTESSO® Team View Client View Orders Team-Facing Details Item N…" at bounding box center [647, 431] width 1295 height 862
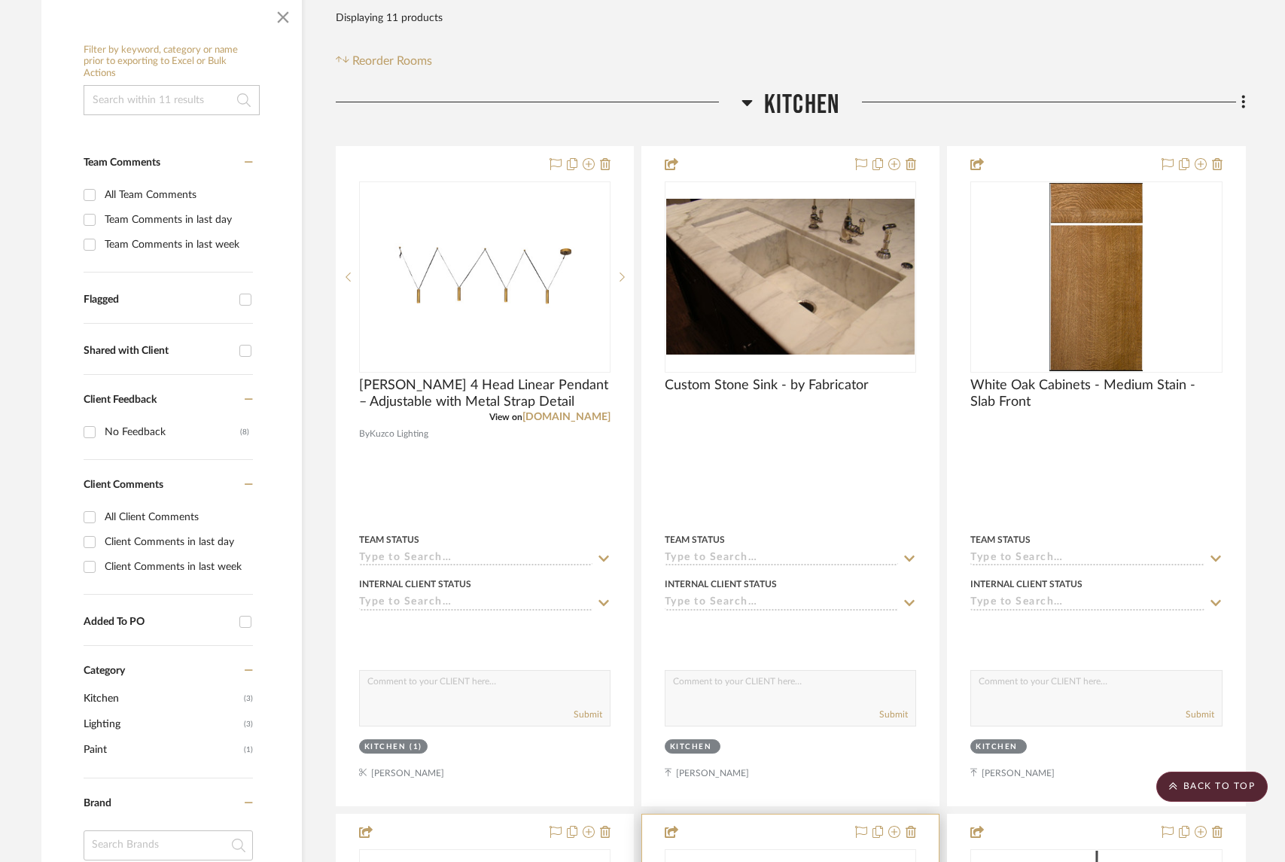
scroll to position [45, 0]
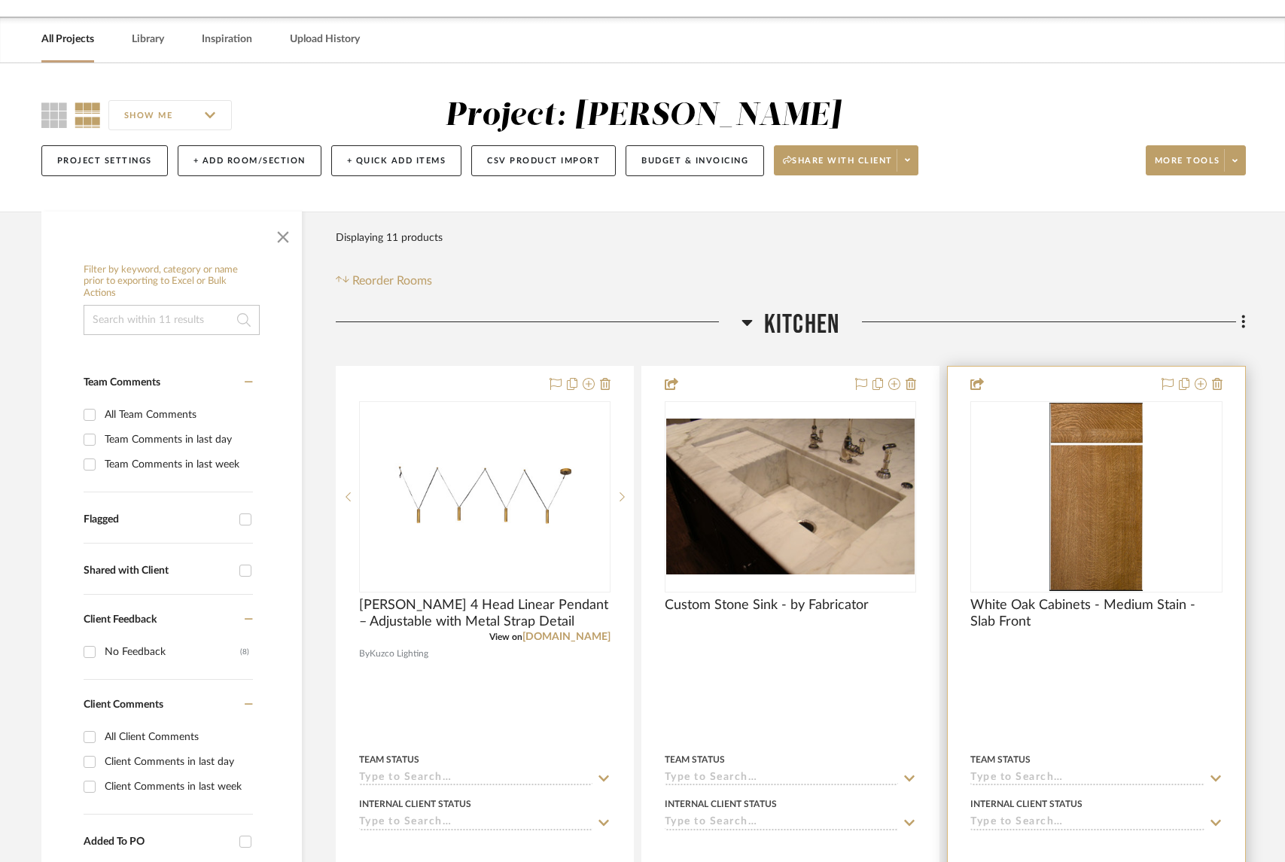
click at [0, 0] on img at bounding box center [0, 0] width 0 height 0
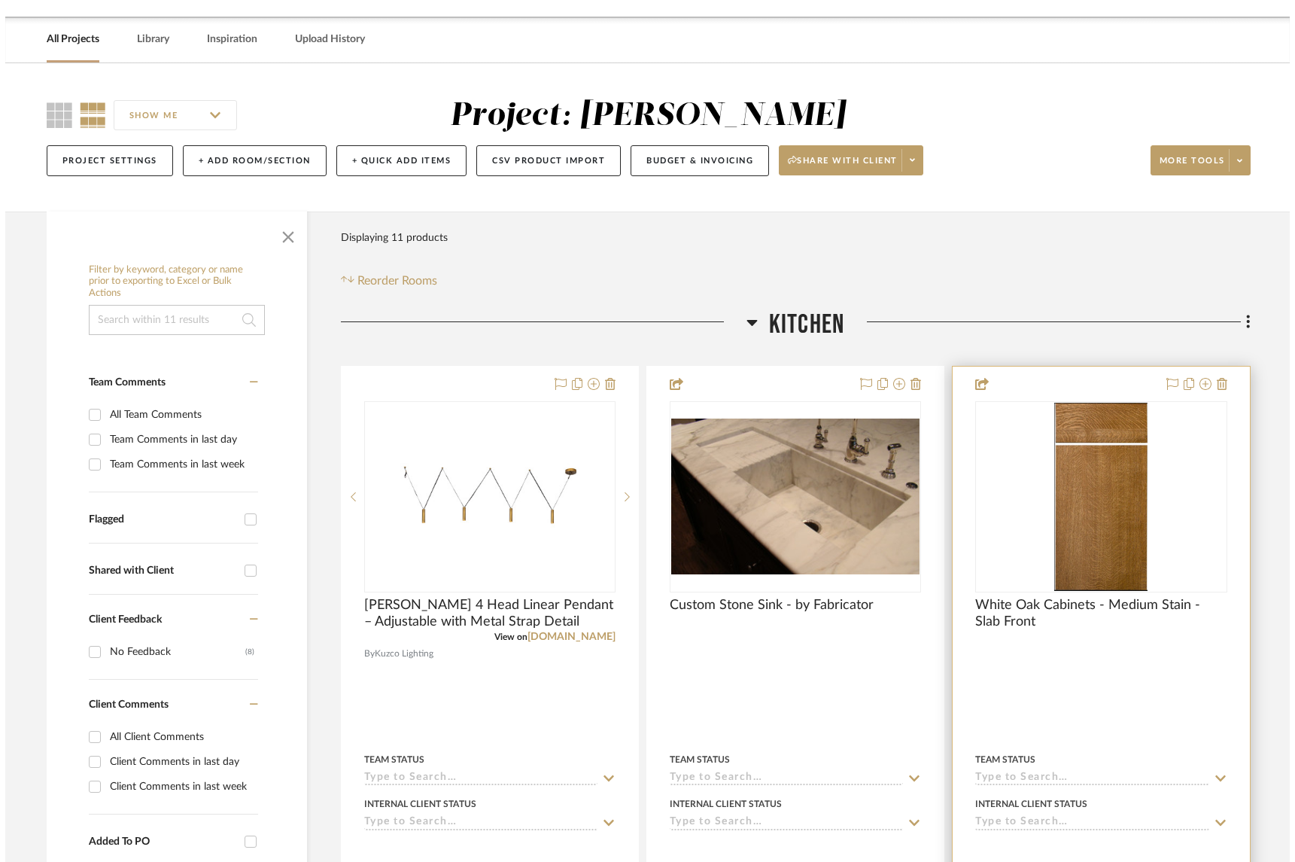
scroll to position [0, 0]
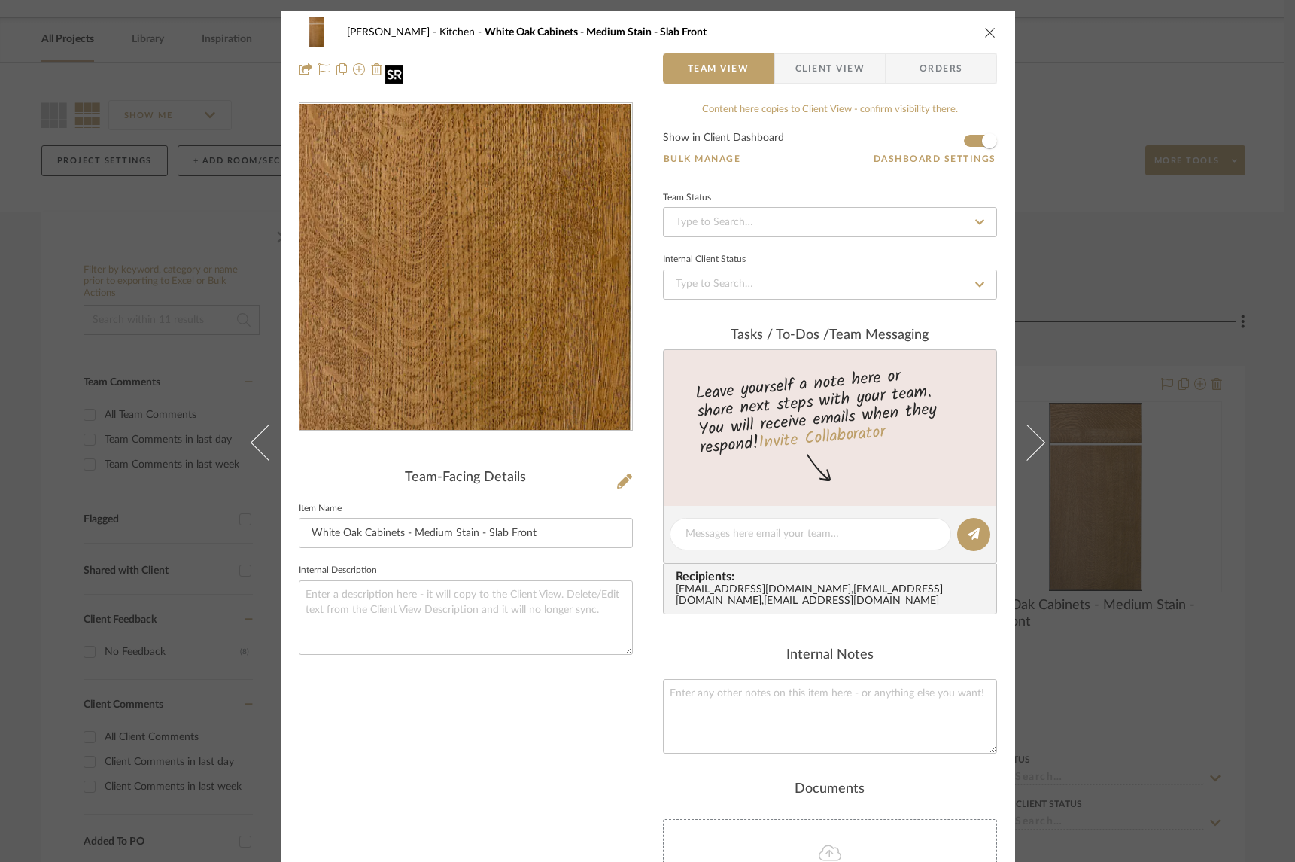
click at [494, 258] on img "0" at bounding box center [466, 267] width 162 height 327
